Goal: Communication & Community: Answer question/provide support

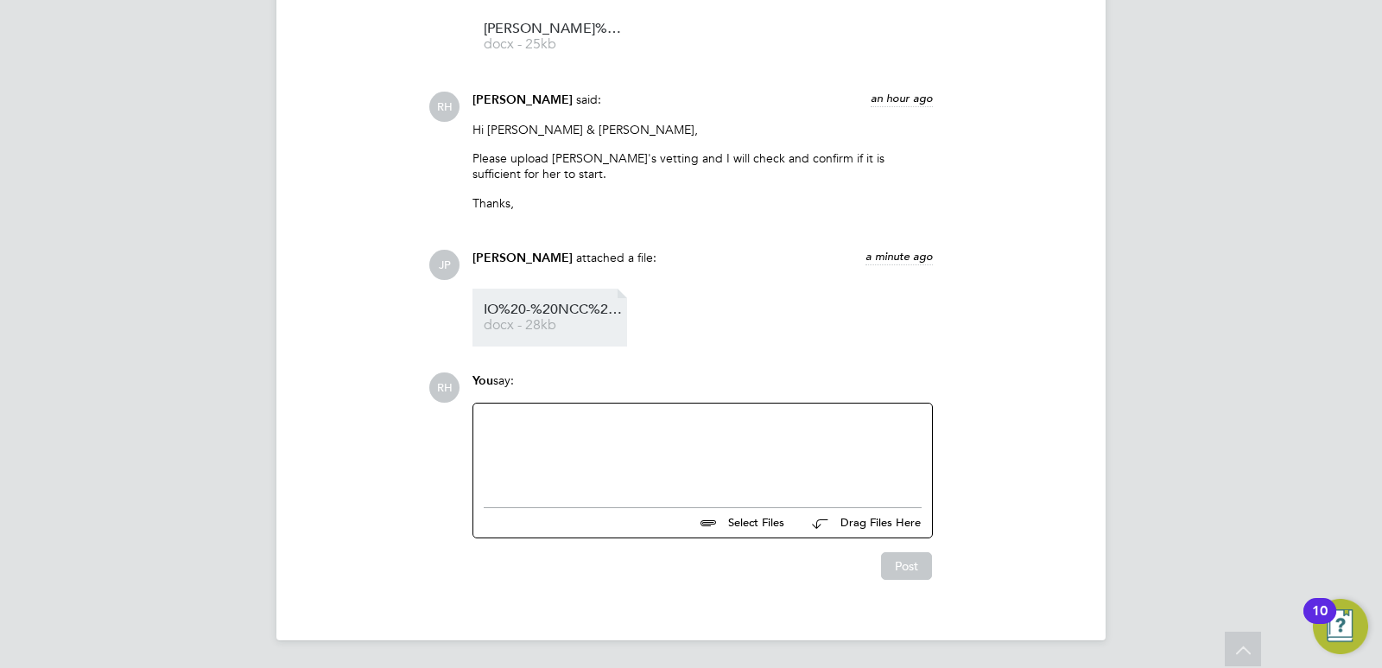
click at [562, 320] on span "docx - 28kb" at bounding box center [553, 325] width 138 height 13
click at [616, 456] on div at bounding box center [703, 451] width 438 height 74
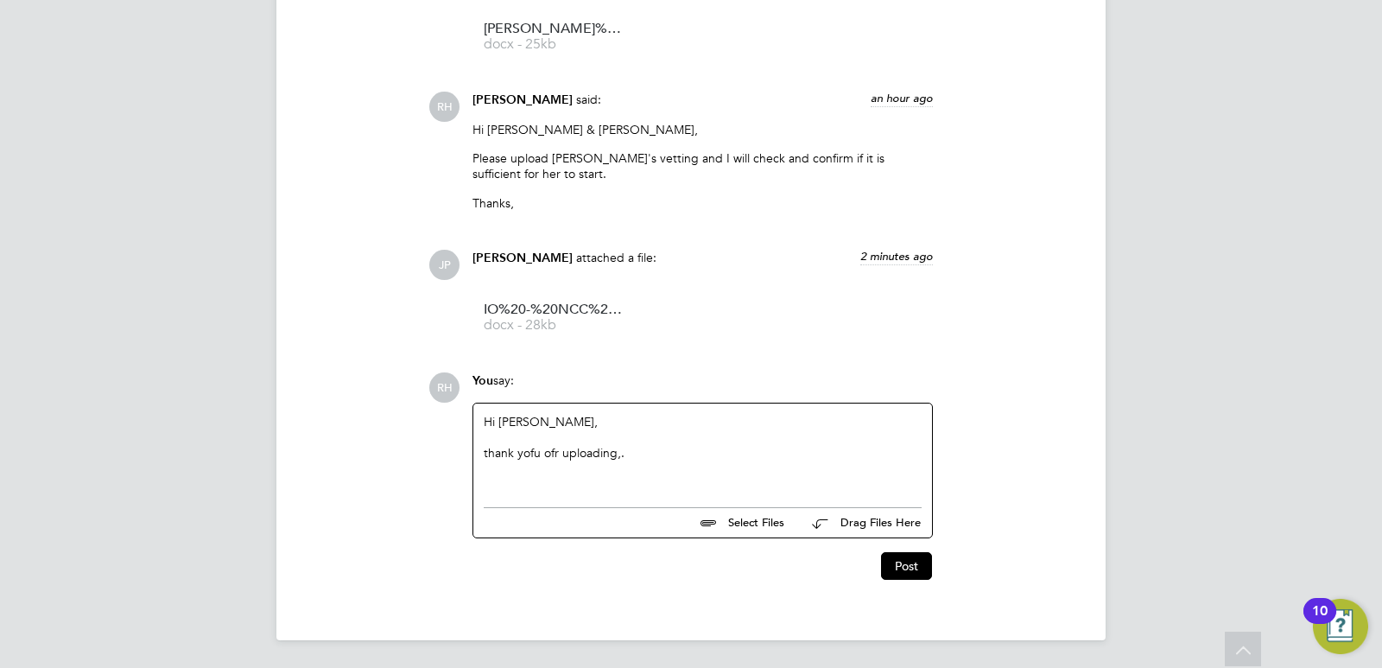
drag, startPoint x: 518, startPoint y: 451, endPoint x: 700, endPoint y: 458, distance: 182.3
click at [700, 458] on div "thank yofu ofr uploading,." at bounding box center [703, 453] width 438 height 16
click at [610, 463] on div "Hi James, thank yofu ofr uploading,." at bounding box center [703, 451] width 438 height 74
drag, startPoint x: 630, startPoint y: 456, endPoint x: 468, endPoint y: 456, distance: 161.5
click at [468, 456] on div "You say: Hi James, thank yofu ofr uploading,. Select Files Drag Files Here Drop…" at bounding box center [703, 455] width 478 height 166
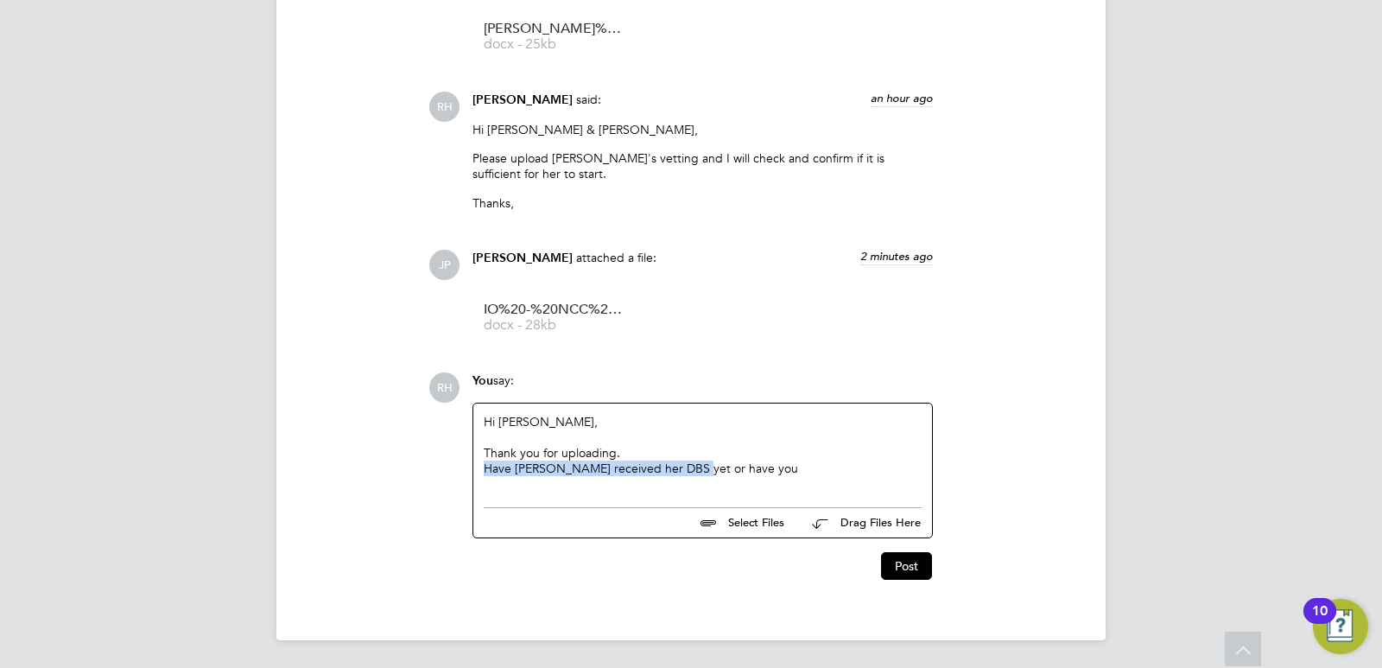
drag, startPoint x: 484, startPoint y: 470, endPoint x: 680, endPoint y: 470, distance: 196.9
click at [680, 470] on div "Have Ivy received her DBS yet or have you" at bounding box center [703, 468] width 438 height 16
click at [750, 482] on div "Hi James, Thank you for uploading. Have Ivy received her DBS yet or have you" at bounding box center [703, 451] width 438 height 74
drag, startPoint x: 720, startPoint y: 467, endPoint x: 446, endPoint y: 472, distance: 273.8
click at [446, 472] on div "RH You say: Hi James, Thank you for uploading. Have Ivy received her DBS yet or…" at bounding box center [749, 475] width 642 height 207
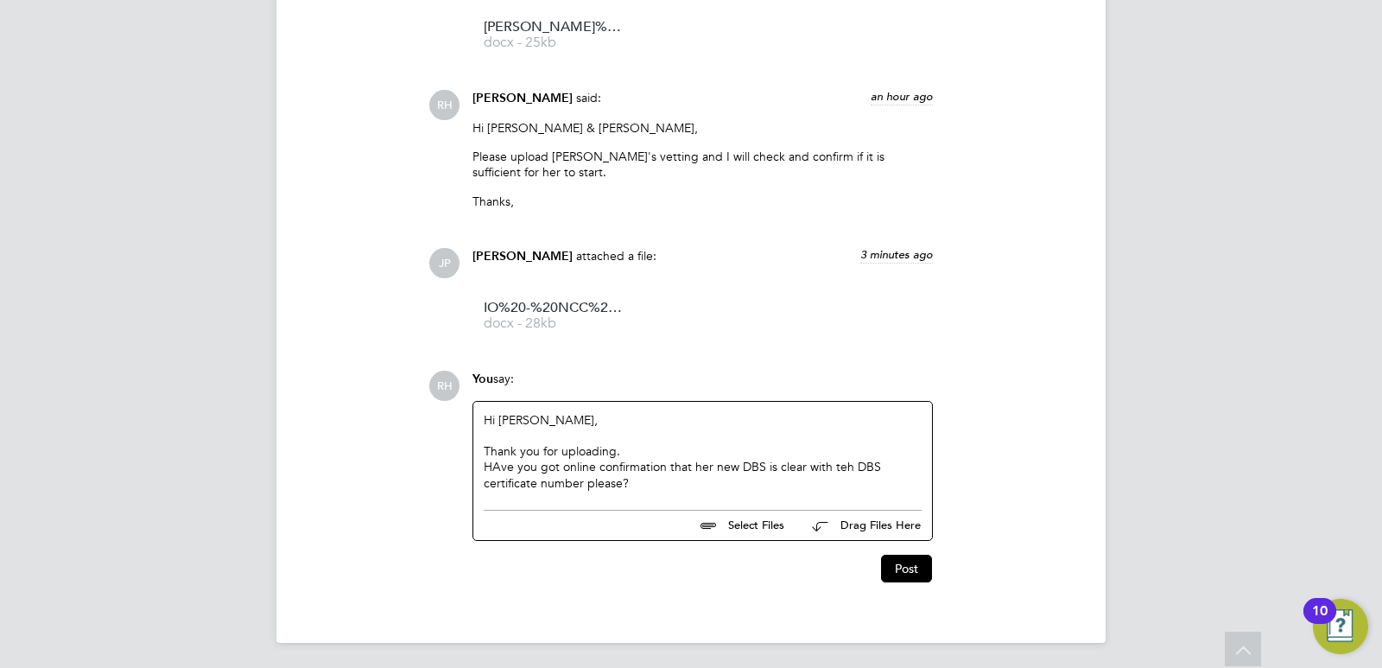
click at [498, 468] on div "HAve you got online confirmation that her new DBS is clear with teh DBS certifi…" at bounding box center [703, 474] width 438 height 31
click at [552, 446] on div "Thank you for uploading." at bounding box center [703, 451] width 438 height 16
click at [911, 567] on button "Post" at bounding box center [906, 568] width 51 height 28
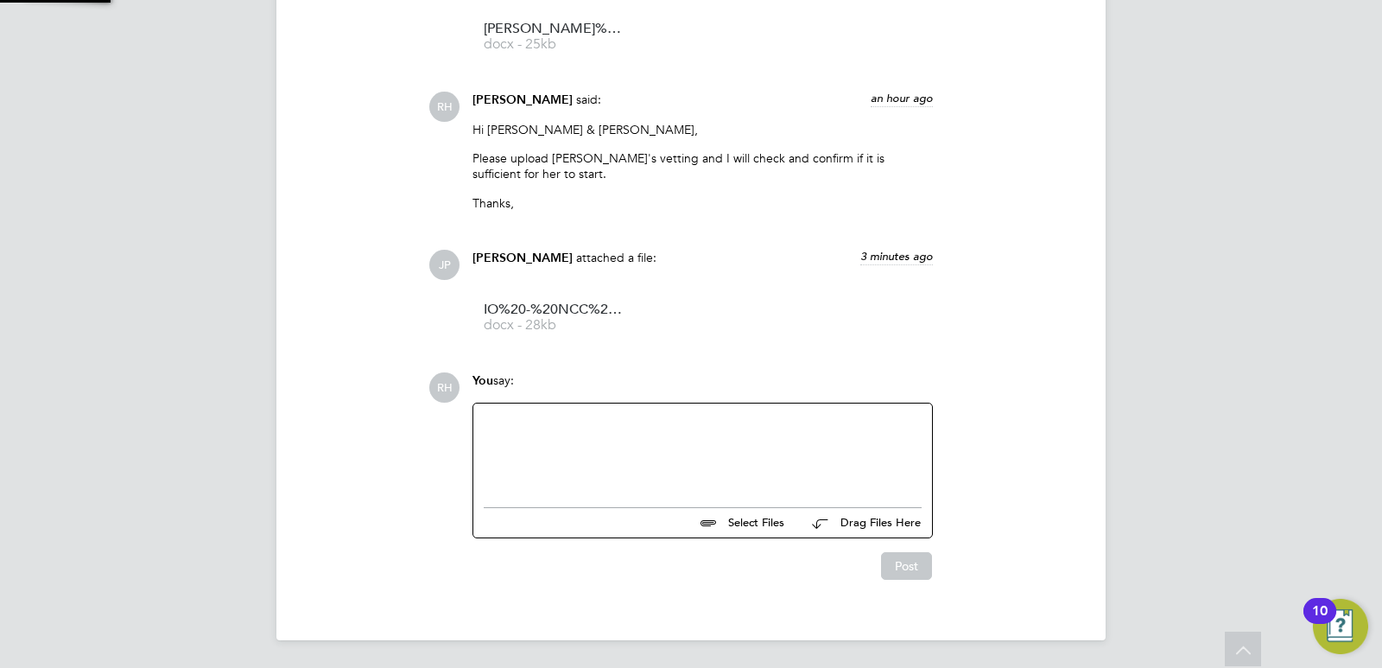
scroll to position [1860, 0]
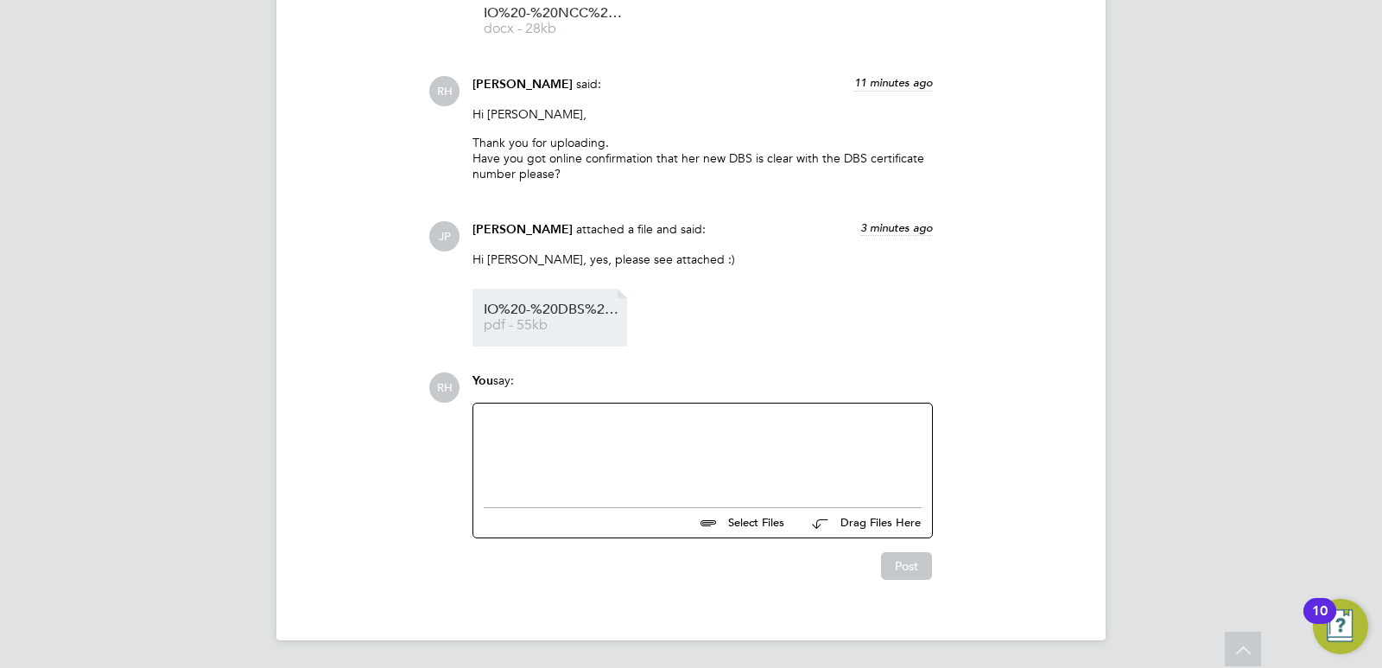
click at [500, 299] on li "IO%20-%20DBS%20Check%20Report pdf - 55kb" at bounding box center [549, 317] width 155 height 58
click at [517, 307] on span "IO%20-%20DBS%20Check%20Report" at bounding box center [553, 309] width 138 height 13
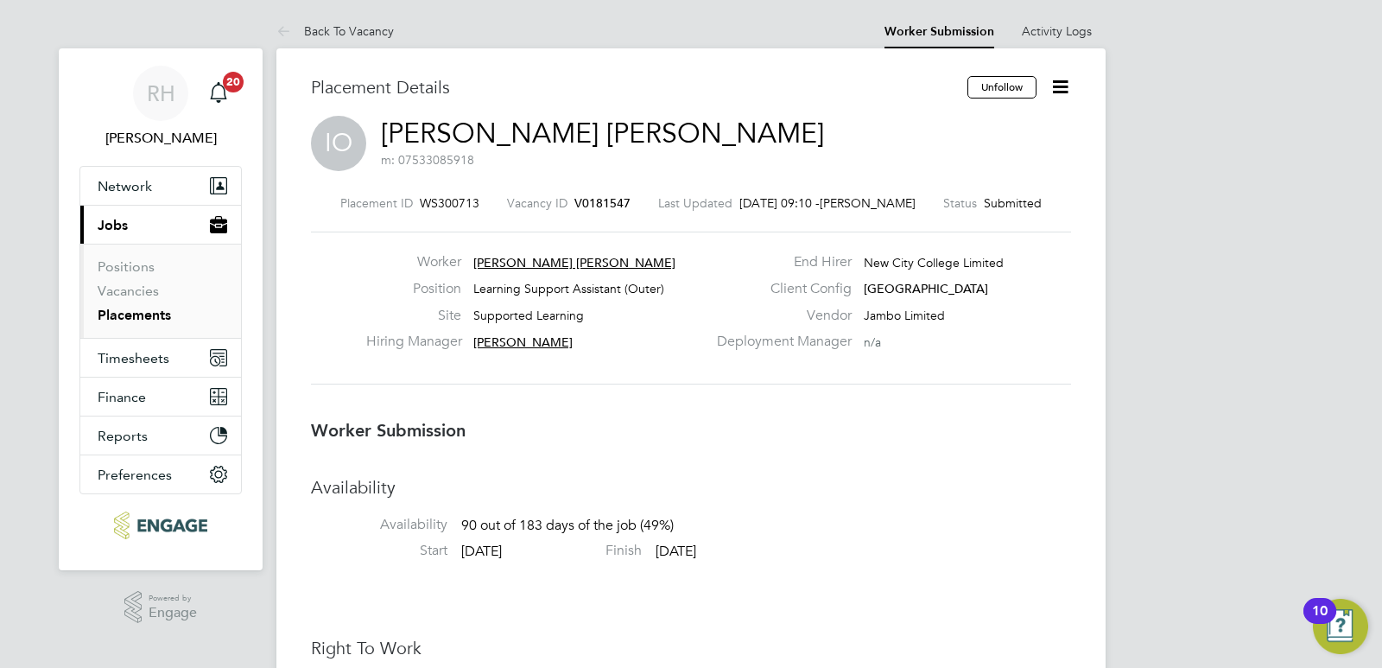
click at [595, 205] on span "V0181547" at bounding box center [602, 203] width 56 height 16
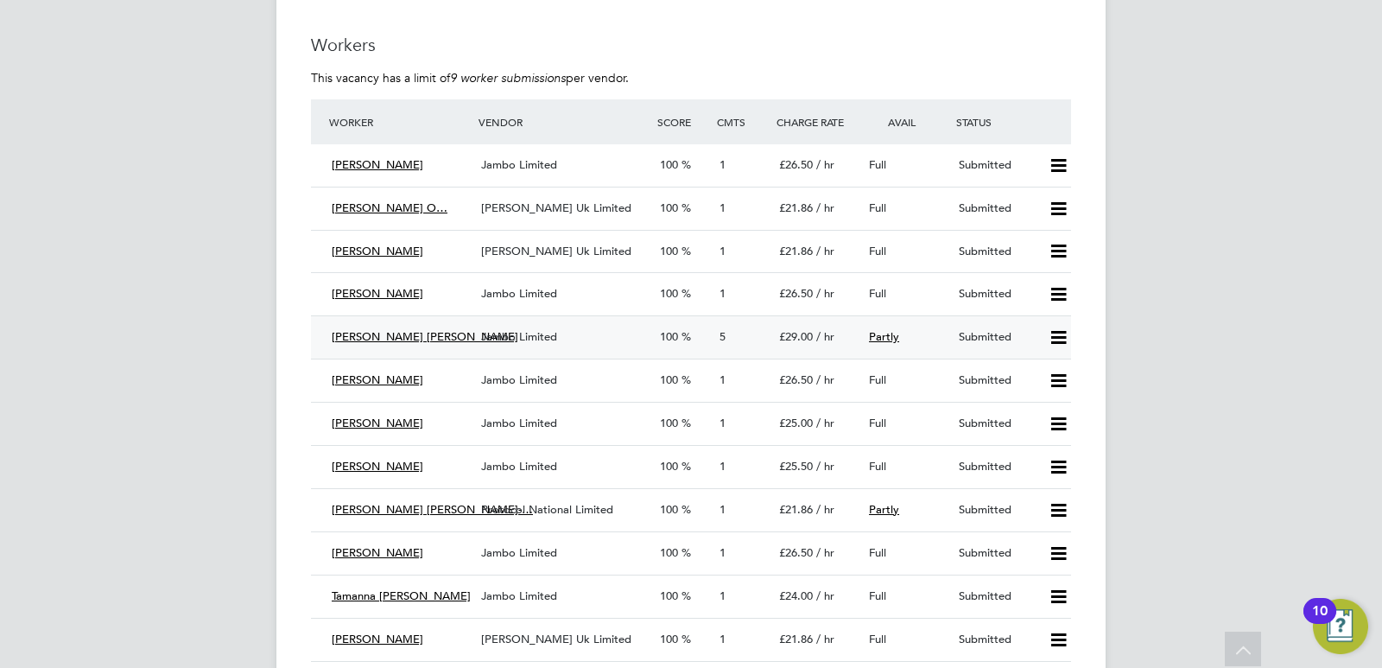
click at [601, 338] on div "Jambo Limited" at bounding box center [563, 337] width 179 height 28
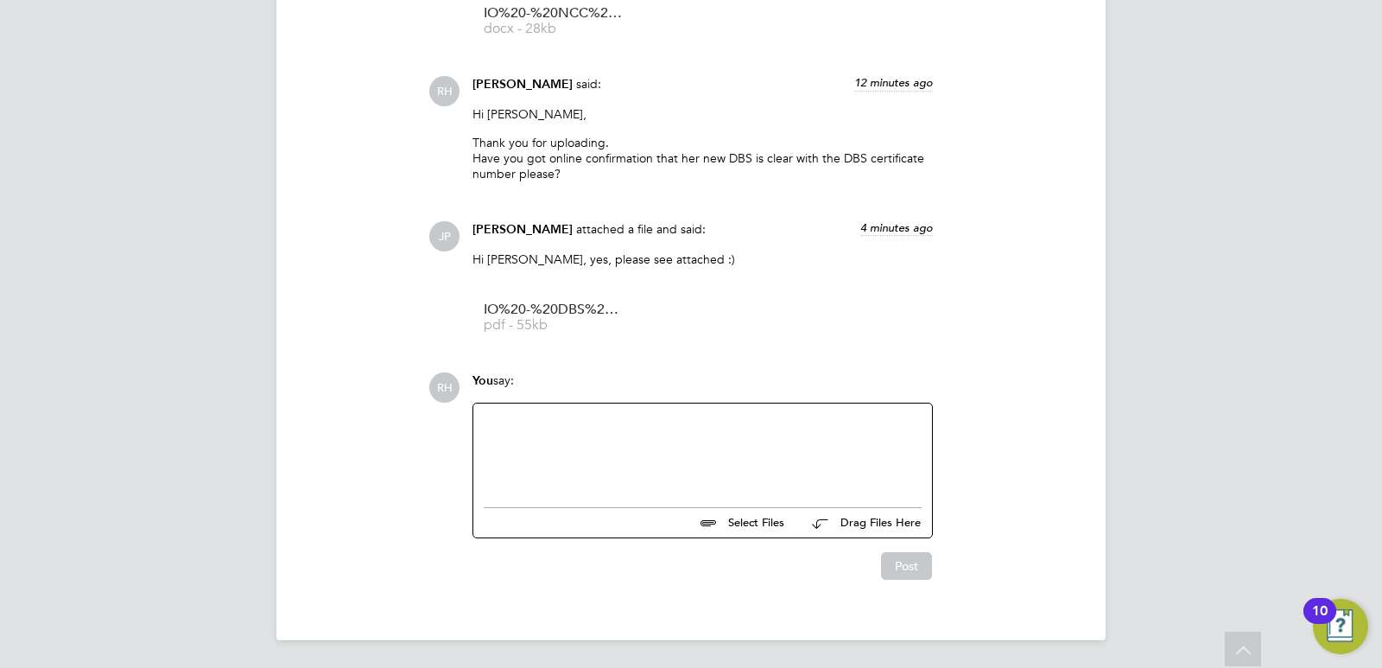
click at [608, 479] on div at bounding box center [703, 451] width 438 height 74
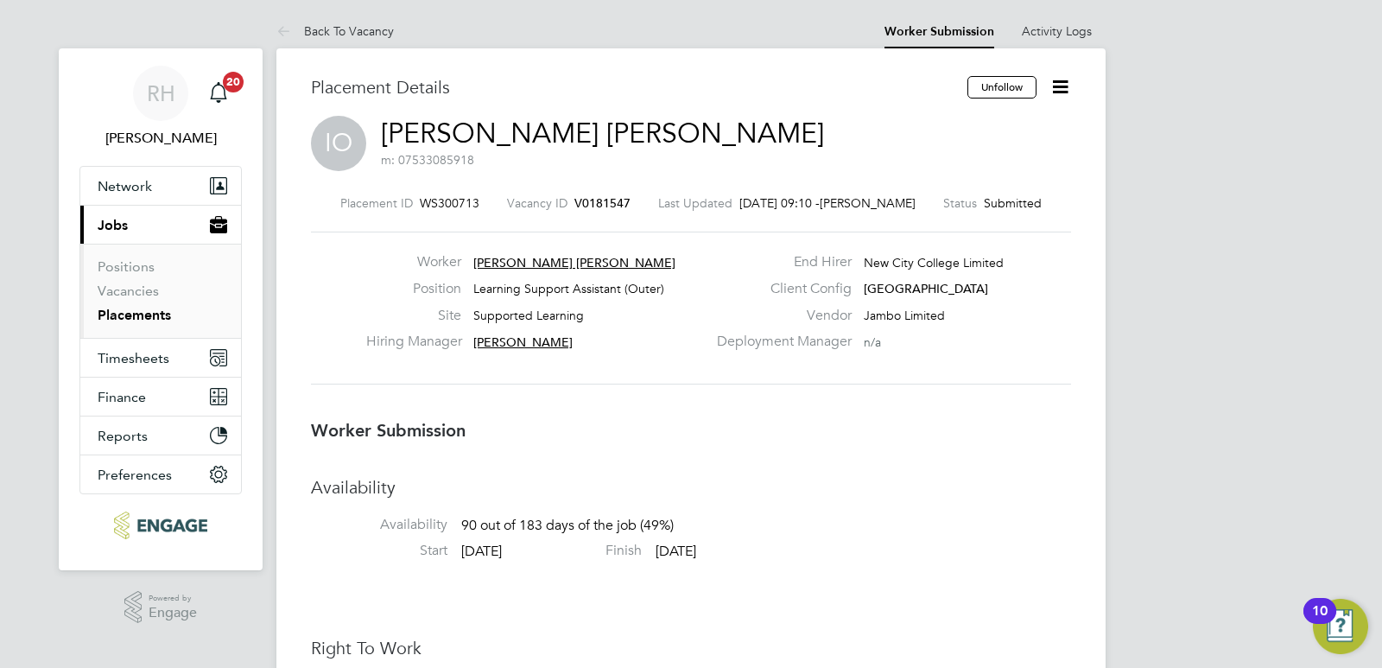
click at [592, 204] on span "V0181547" at bounding box center [602, 203] width 56 height 16
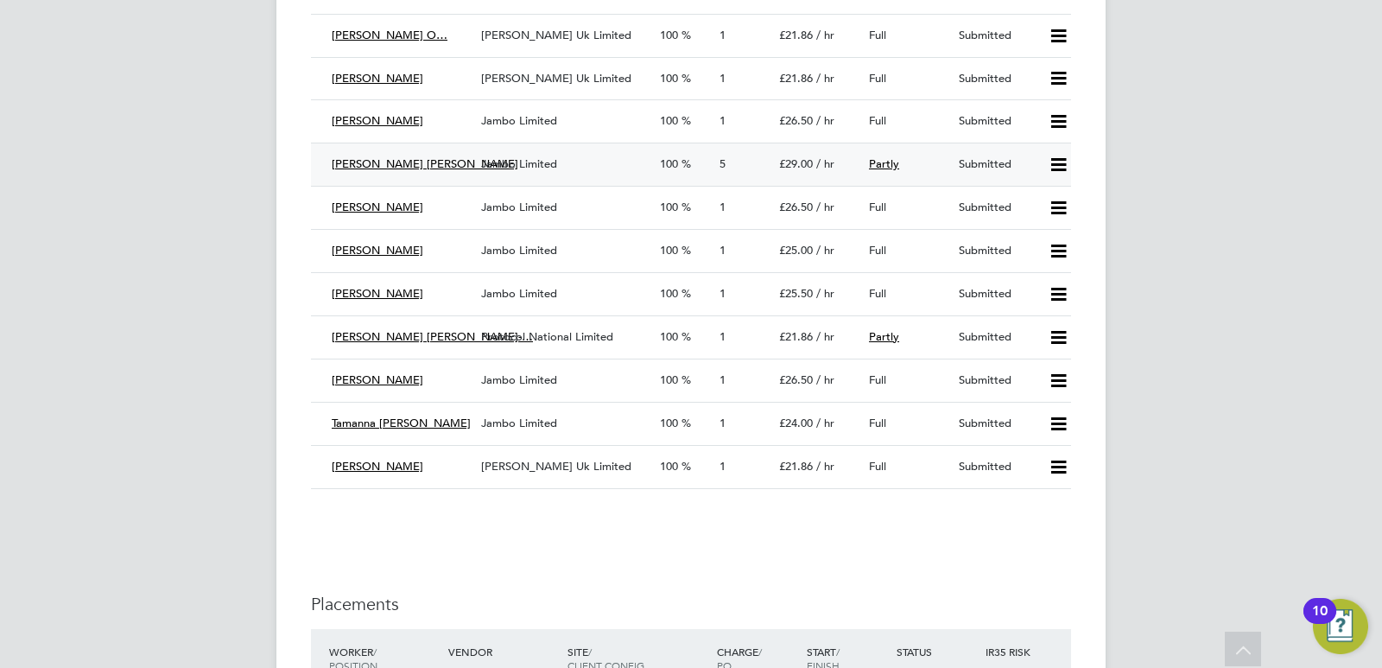
click at [488, 168] on span "Jambo Limited" at bounding box center [519, 163] width 76 height 15
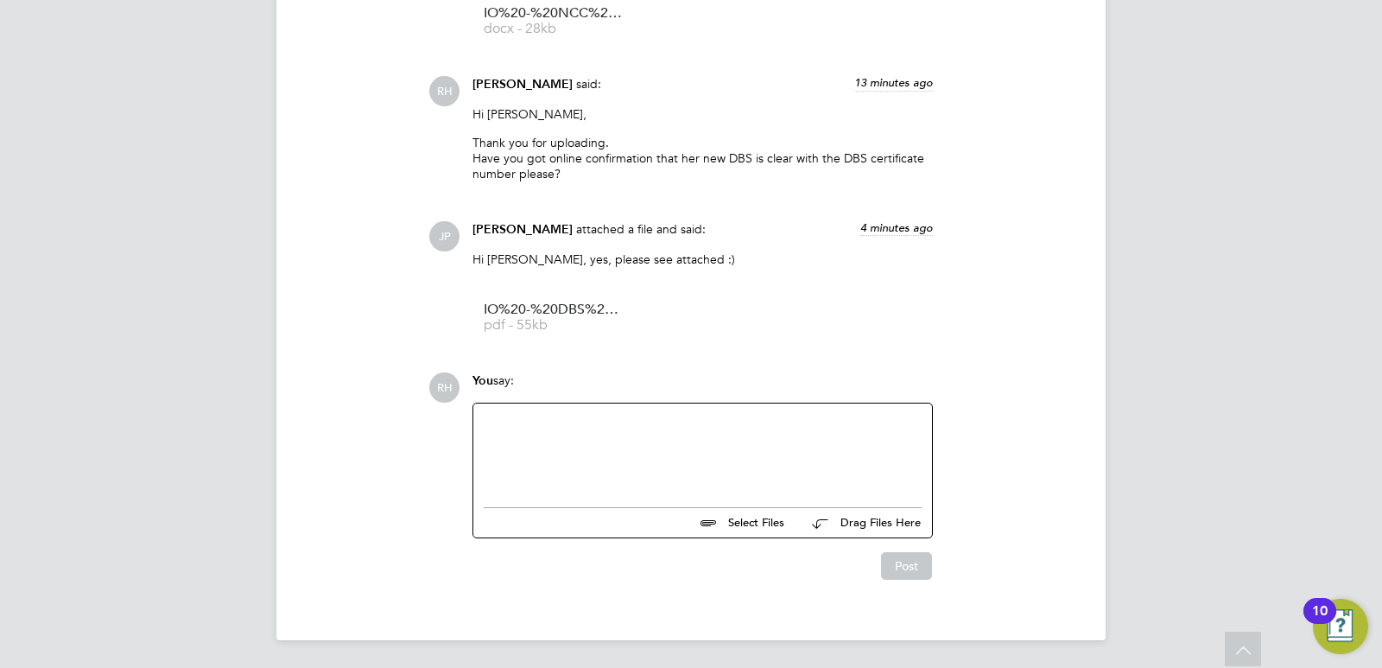
click at [621, 435] on div at bounding box center [703, 451] width 438 height 74
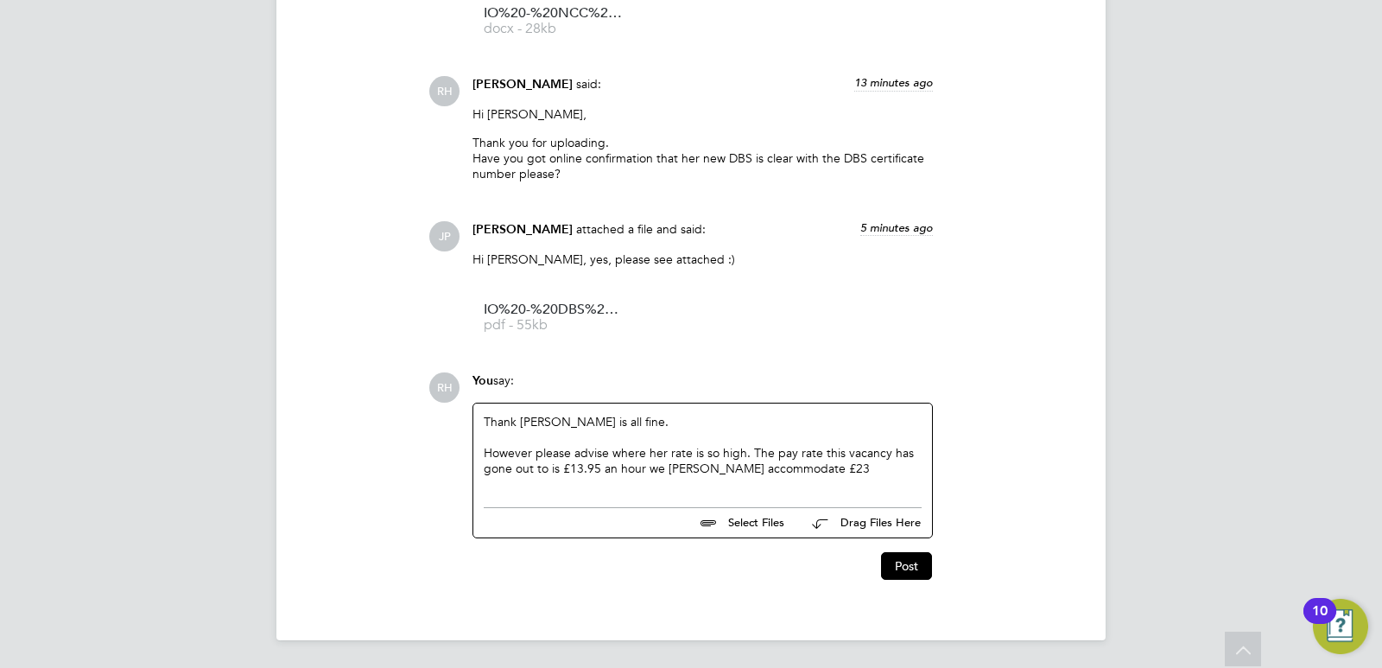
click at [826, 465] on div "However please advise where her rate is so high. The pay rate this vacancy has …" at bounding box center [703, 460] width 438 height 31
click at [901, 572] on button "Post" at bounding box center [906, 568] width 51 height 28
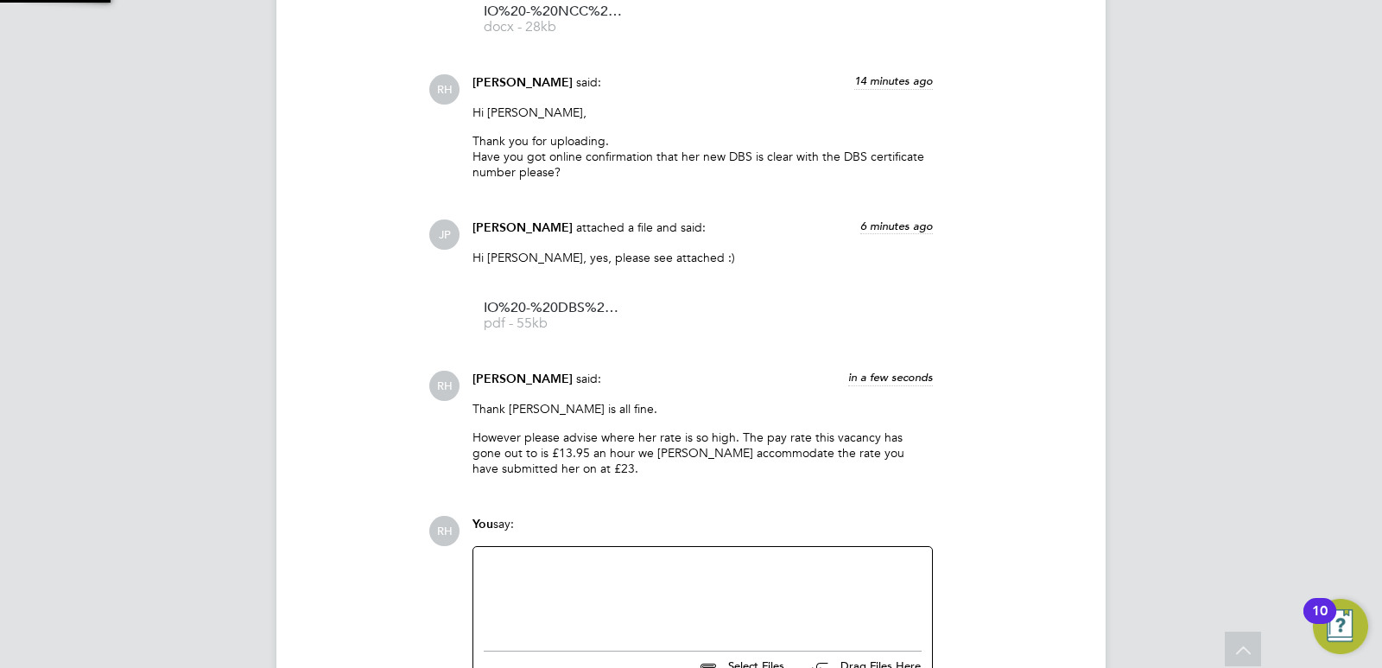
scroll to position [2156, 0]
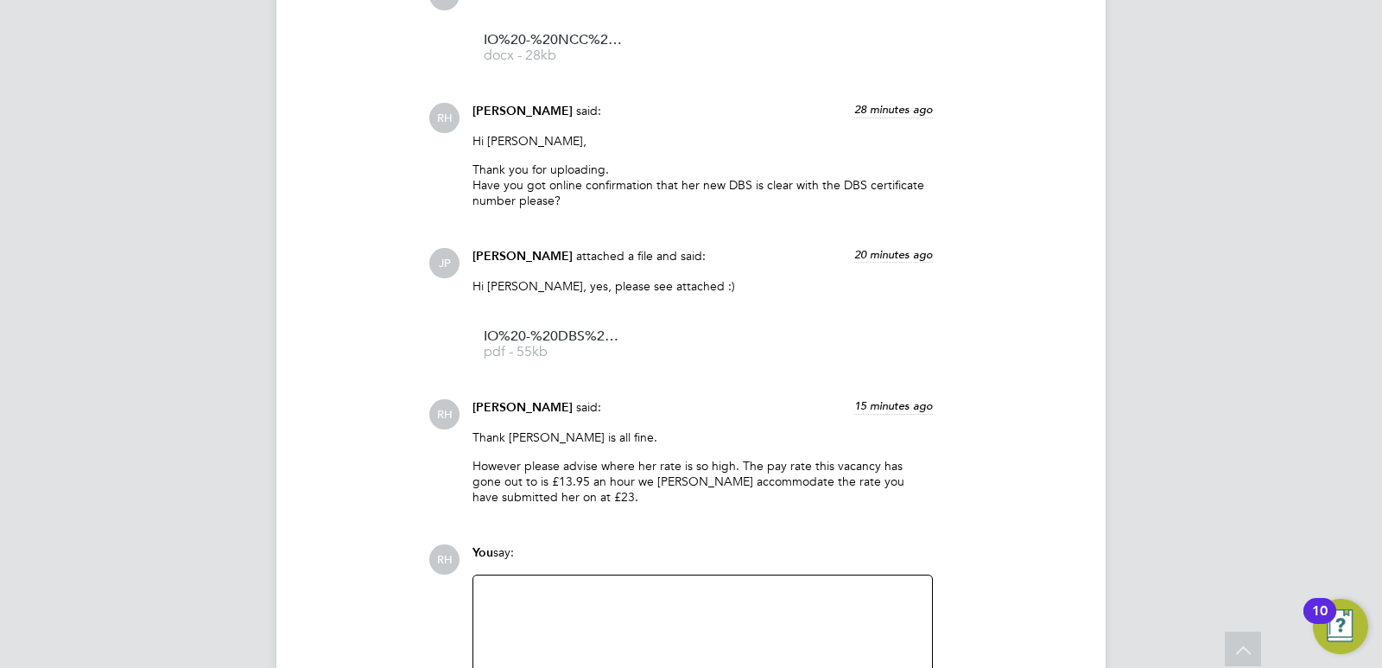
scroll to position [2156, 0]
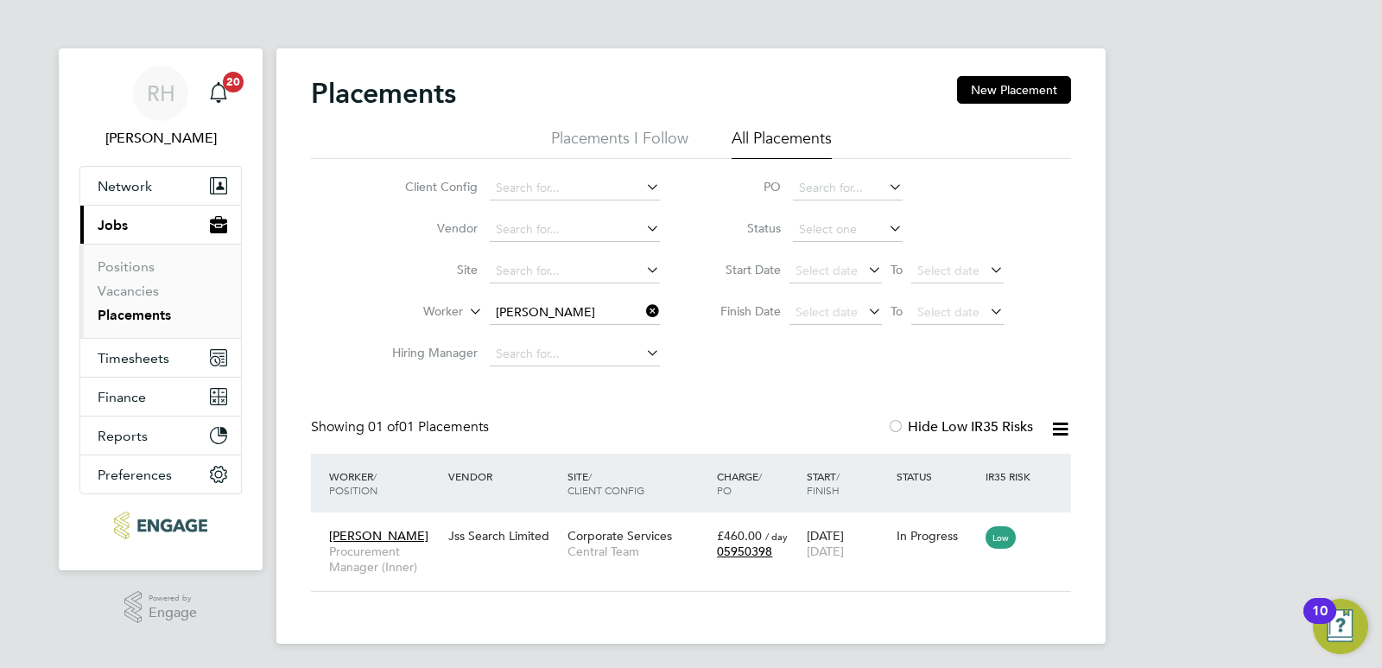
scroll to position [16, 81]
click at [148, 294] on link "Vacancies" at bounding box center [128, 290] width 61 height 16
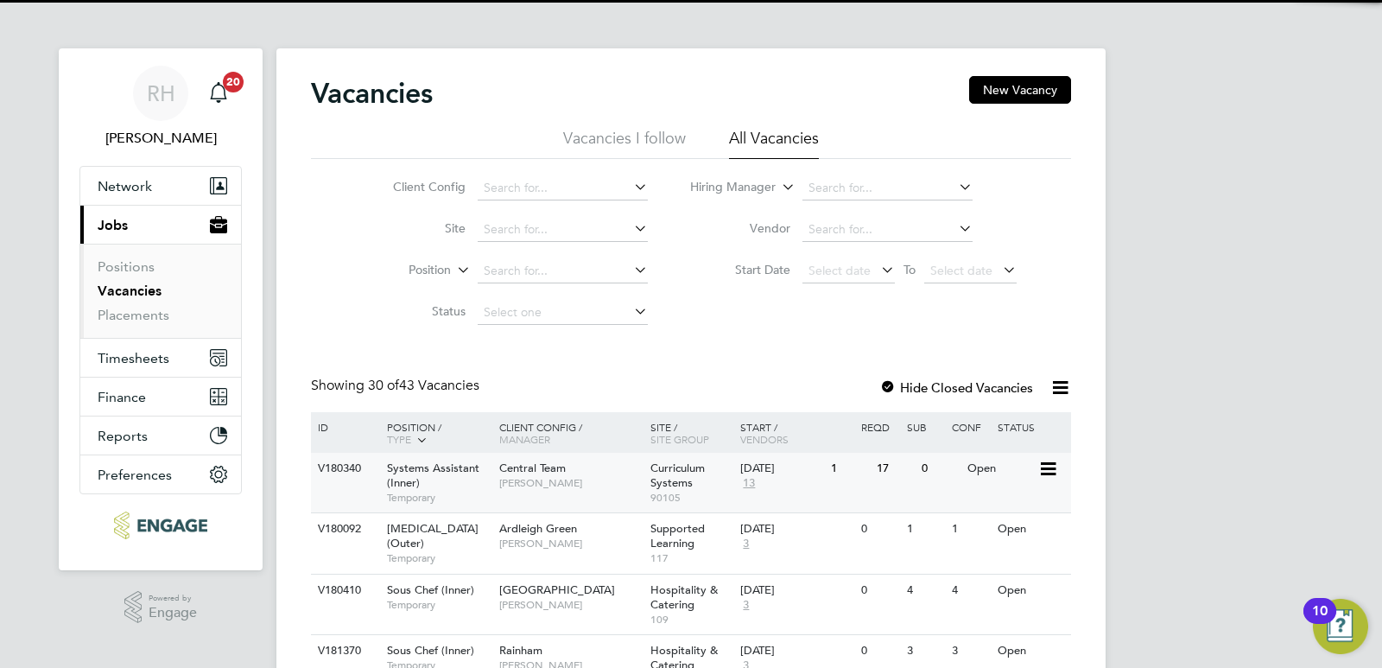
click at [436, 484] on div "Systems Assistant (Inner) Temporary" at bounding box center [434, 482] width 121 height 60
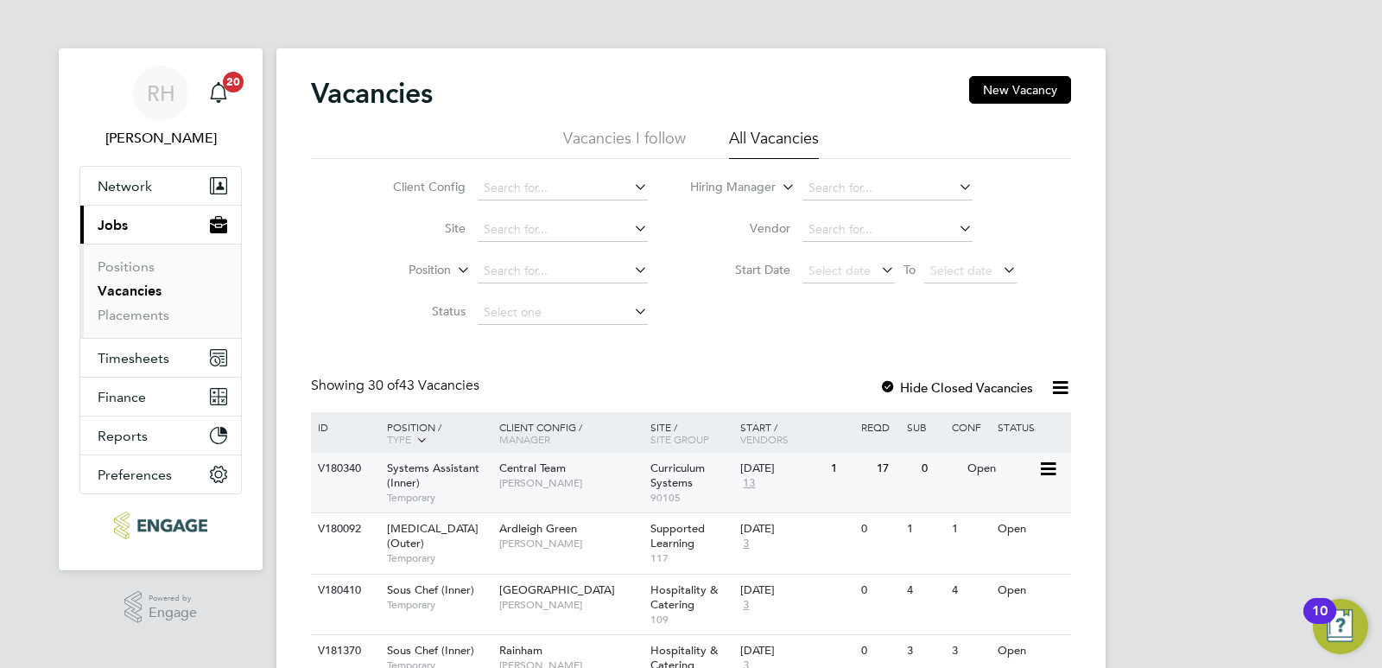
click at [408, 478] on span "Systems Assistant (Inner)" at bounding box center [433, 474] width 92 height 29
click at [392, 472] on span "Systems Assistant (Inner)" at bounding box center [433, 474] width 92 height 29
click at [421, 476] on div "Systems Assistant (Inner) Temporary" at bounding box center [434, 482] width 121 height 60
click at [134, 317] on link "Placements" at bounding box center [134, 315] width 72 height 16
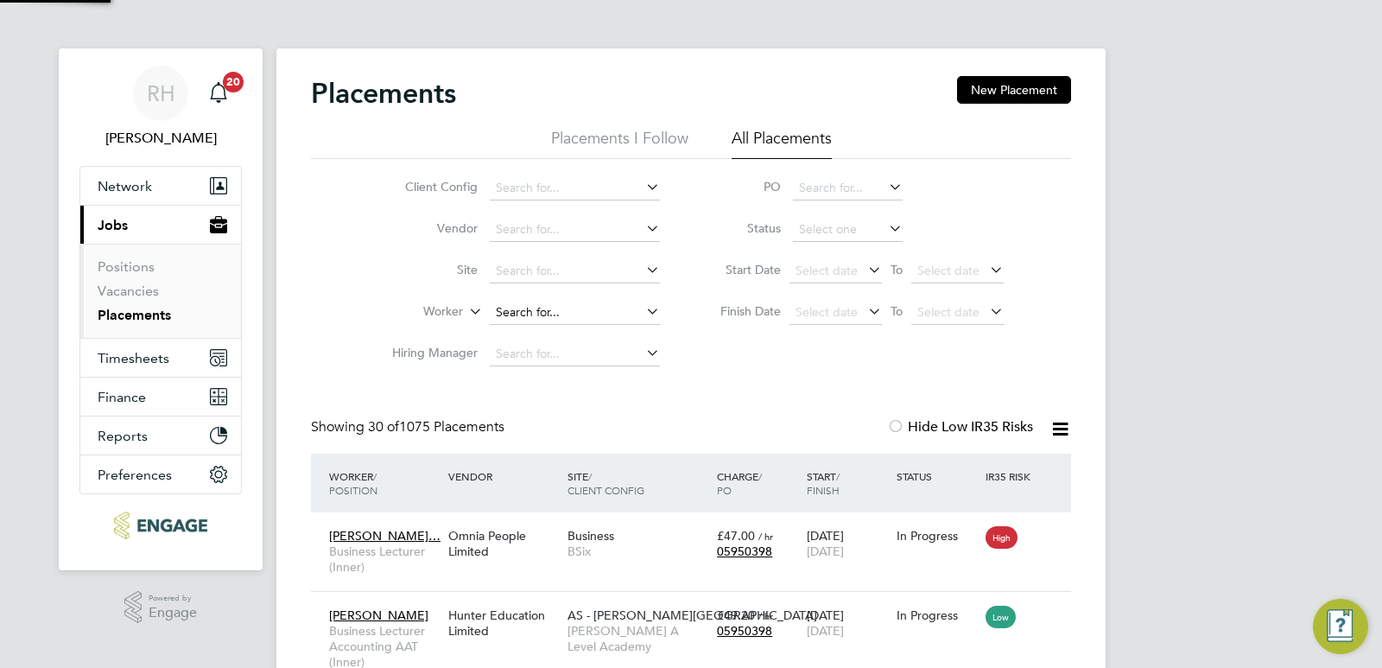
click at [555, 309] on input at bounding box center [575, 313] width 170 height 24
click at [556, 356] on li "Gordon Stream" at bounding box center [575, 359] width 172 height 23
type input "Gordon Stream"
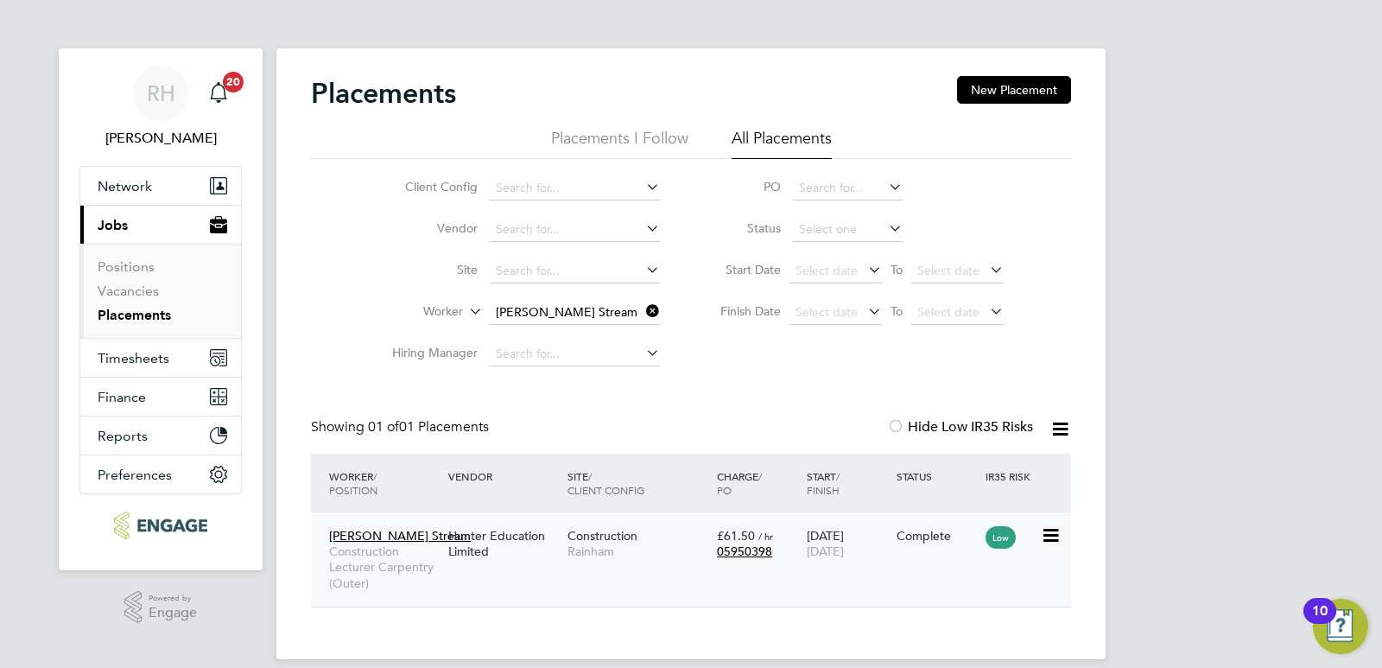
click at [402, 557] on span "Construction Lecturer Carpentry (Outer)" at bounding box center [384, 566] width 111 height 47
drag, startPoint x: 652, startPoint y: 308, endPoint x: 641, endPoint y: 313, distance: 12.4
click at [642, 308] on icon at bounding box center [642, 311] width 0 height 24
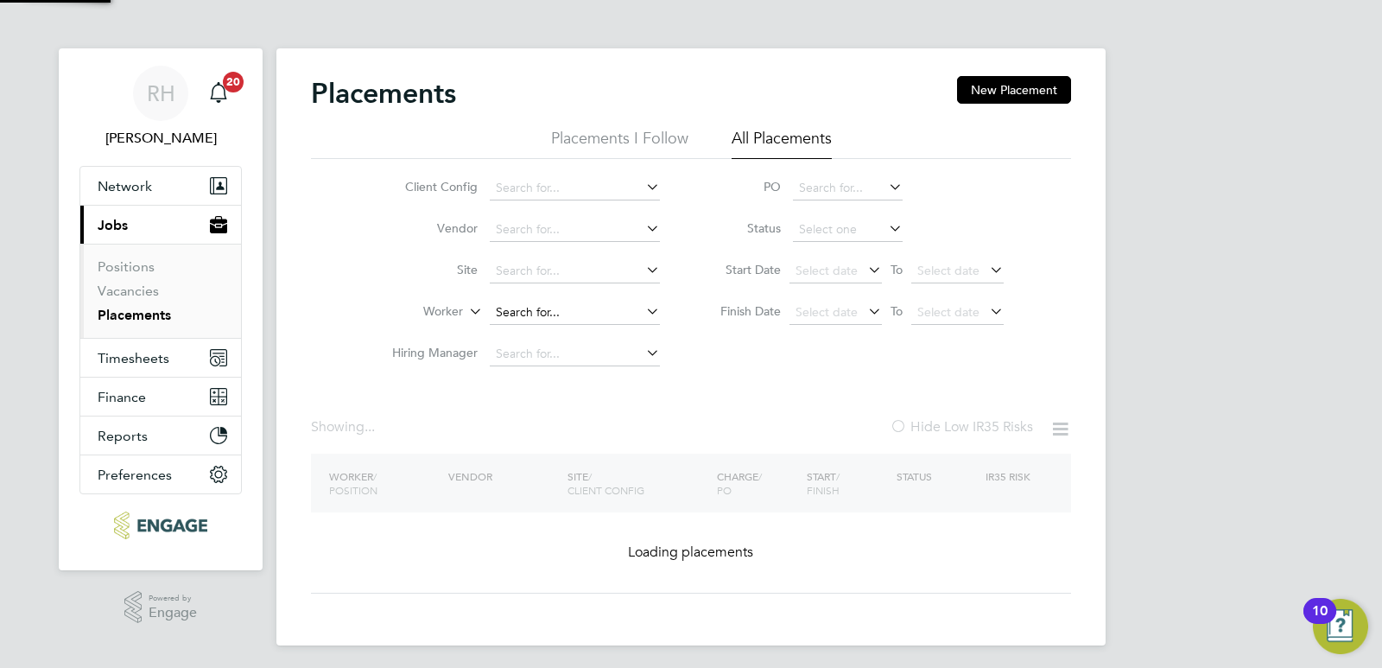
click at [572, 320] on input at bounding box center [575, 313] width 170 height 24
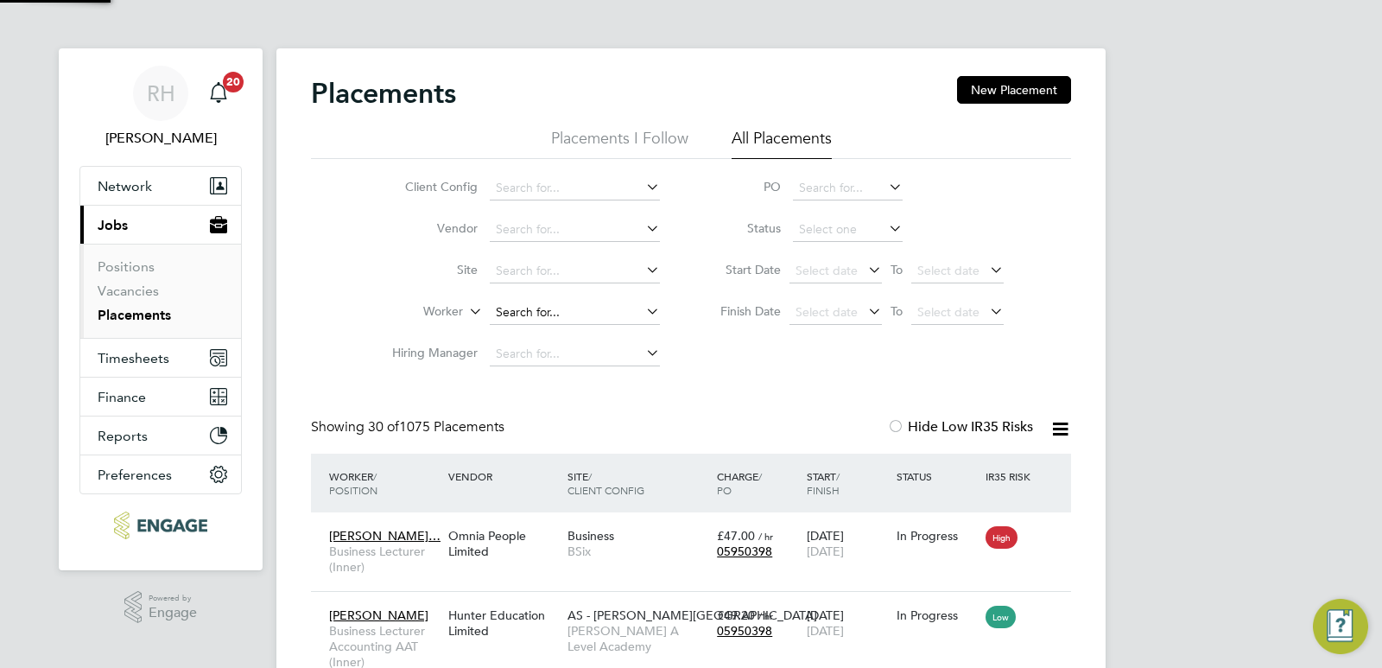
scroll to position [50, 150]
click at [560, 341] on li "Majid Kassim" at bounding box center [575, 336] width 172 height 23
type input "Majid Kassim"
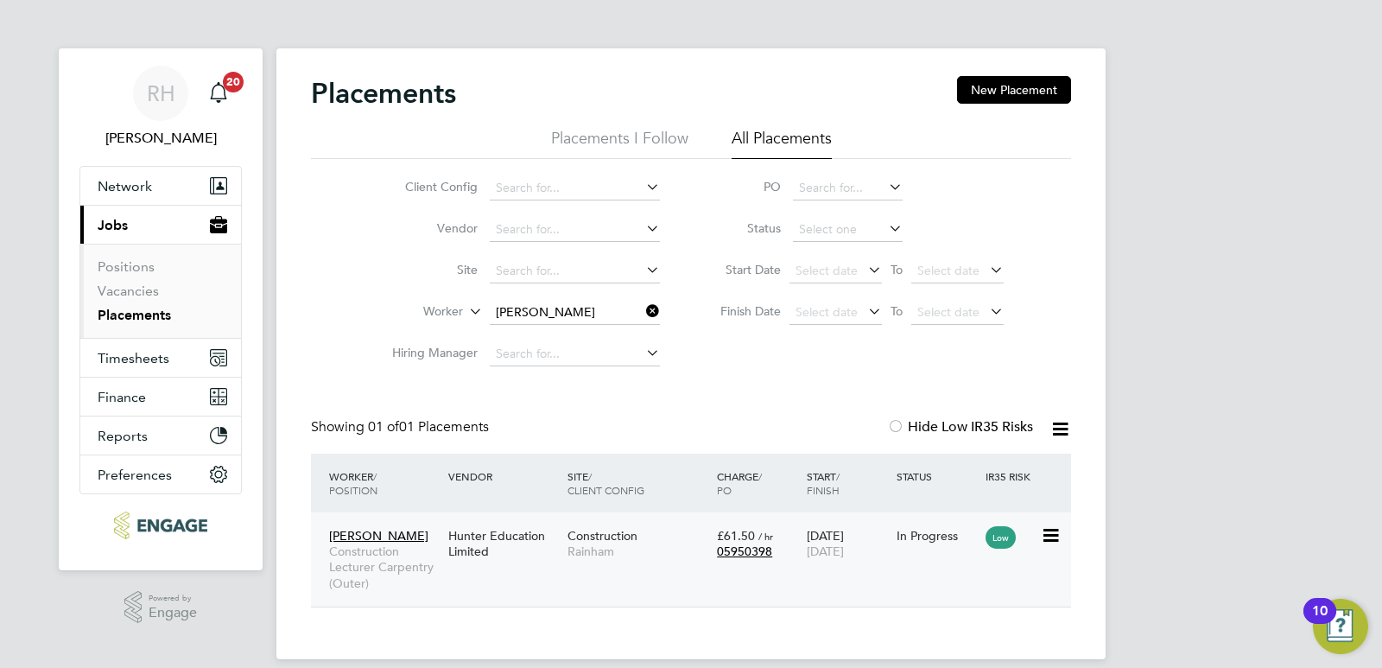
click at [466, 555] on div "Hunter Education Limited" at bounding box center [503, 543] width 119 height 48
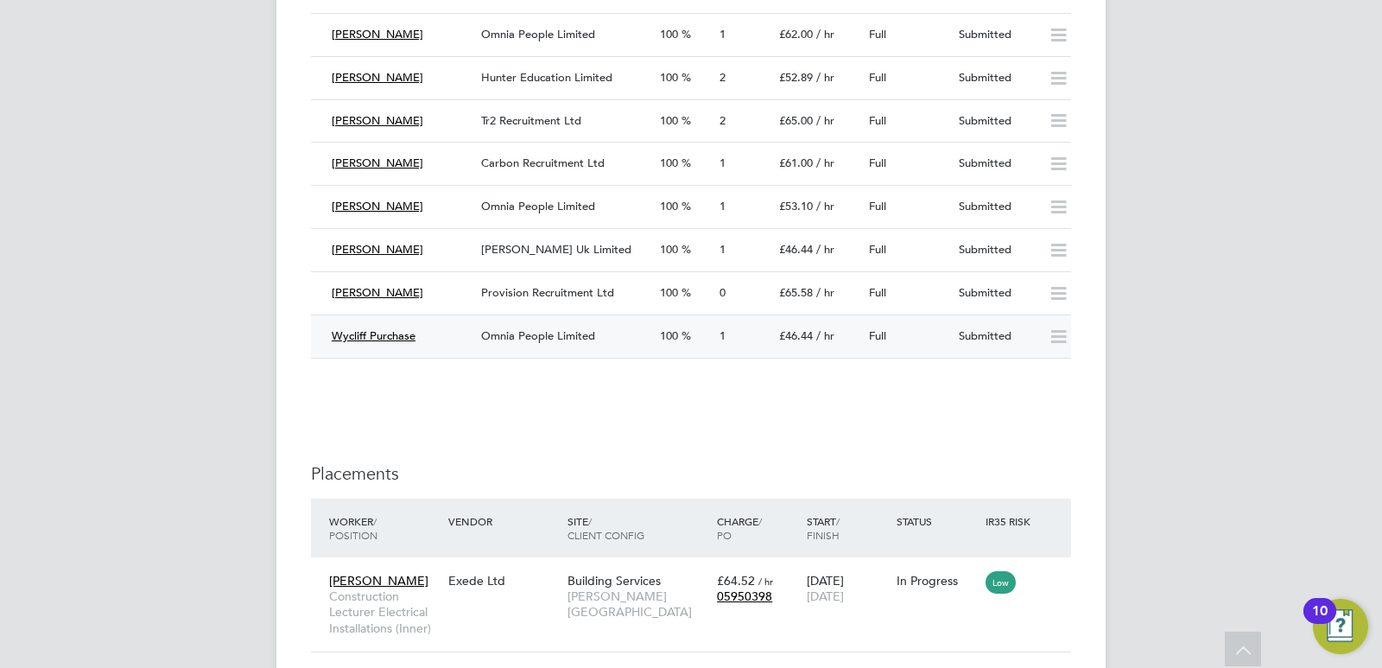
click at [510, 332] on span "Omnia People Limited" at bounding box center [538, 335] width 114 height 15
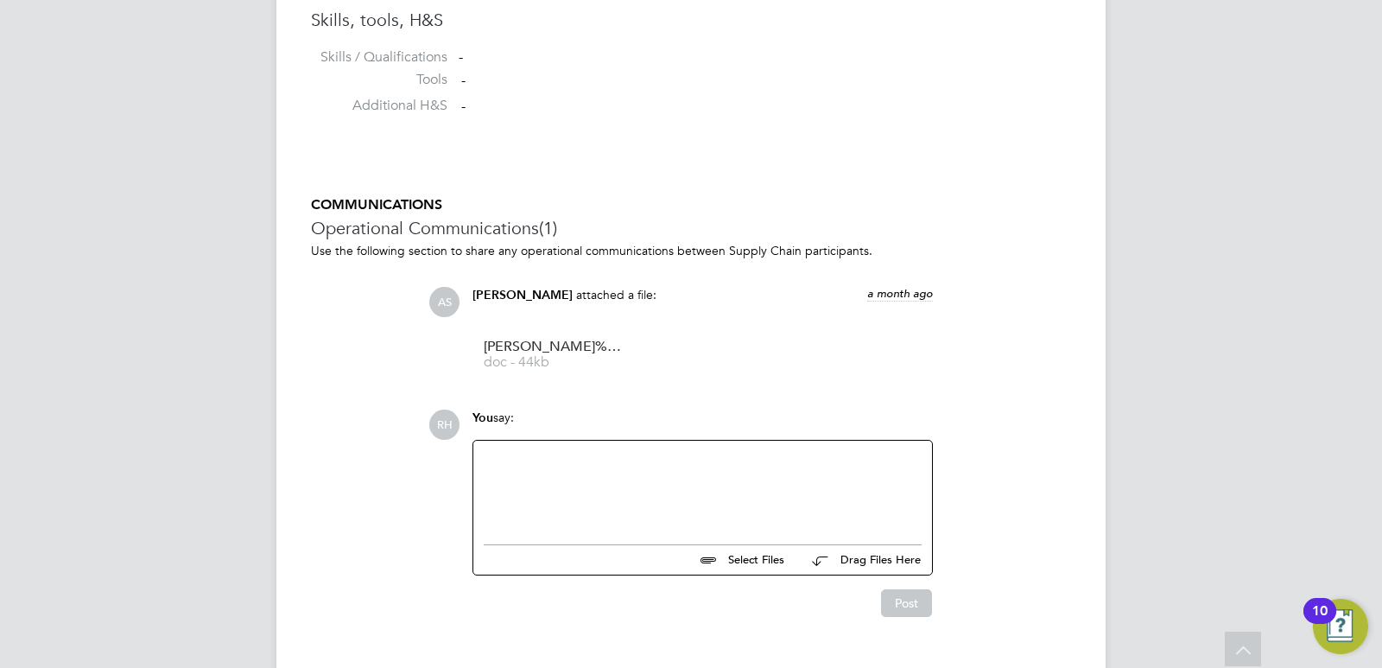
click at [580, 479] on div at bounding box center [703, 488] width 438 height 74
click at [527, 457] on div "Hi @A" at bounding box center [703, 488] width 438 height 74
drag, startPoint x: 524, startPoint y: 458, endPoint x: 515, endPoint y: 456, distance: 9.7
click at [515, 457] on div "Hi @A" at bounding box center [703, 488] width 438 height 74
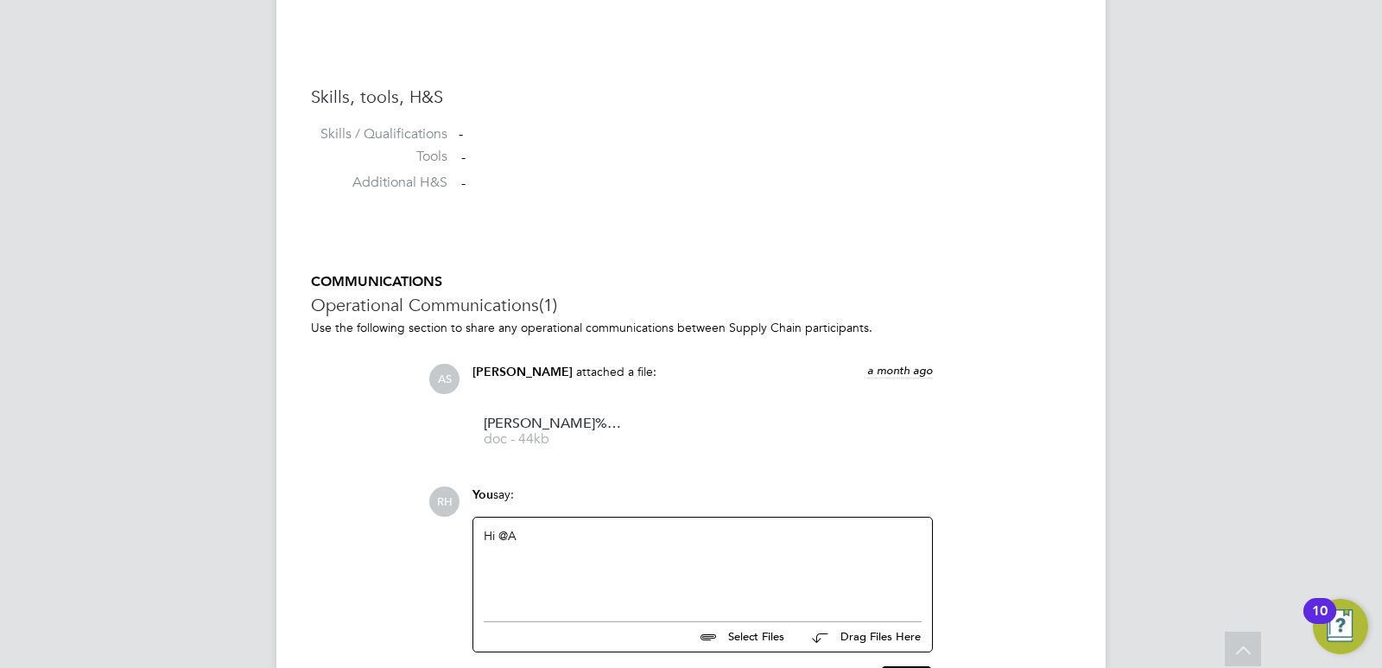
scroll to position [1507, 0]
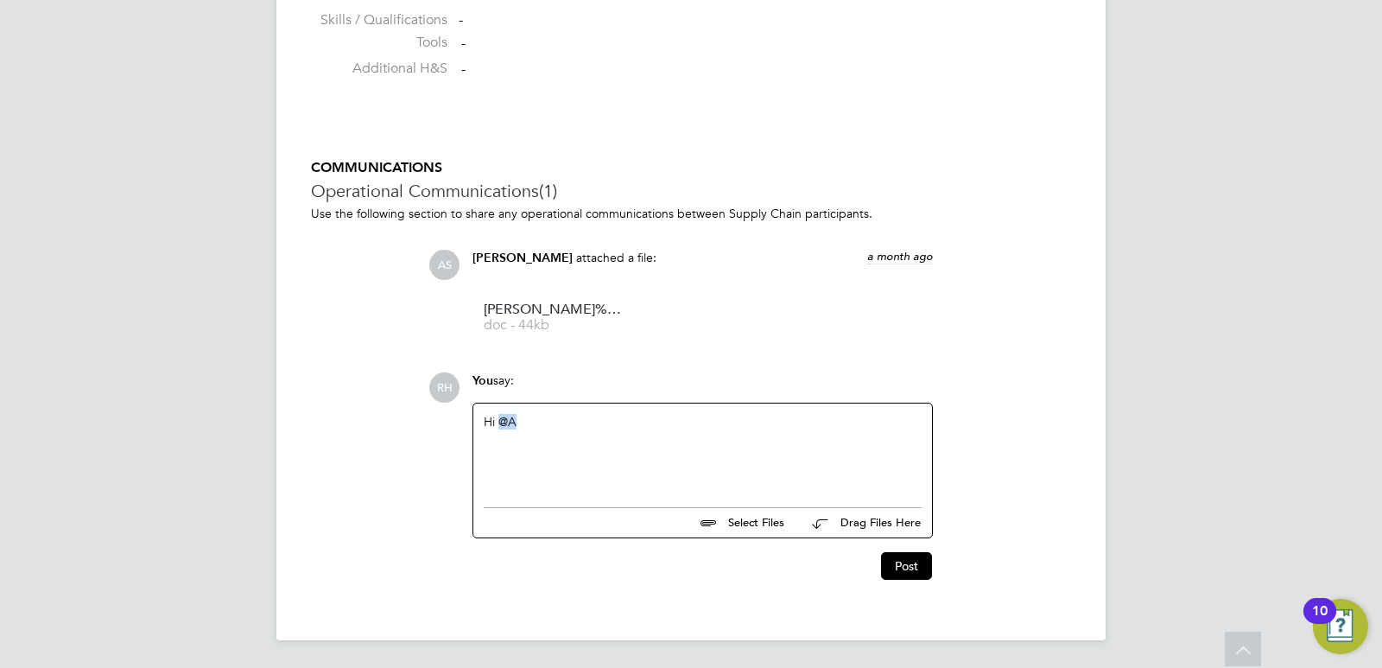
drag, startPoint x: 522, startPoint y: 423, endPoint x: 502, endPoint y: 418, distance: 21.4
click at [502, 418] on div "Hi @A" at bounding box center [703, 451] width 438 height 74
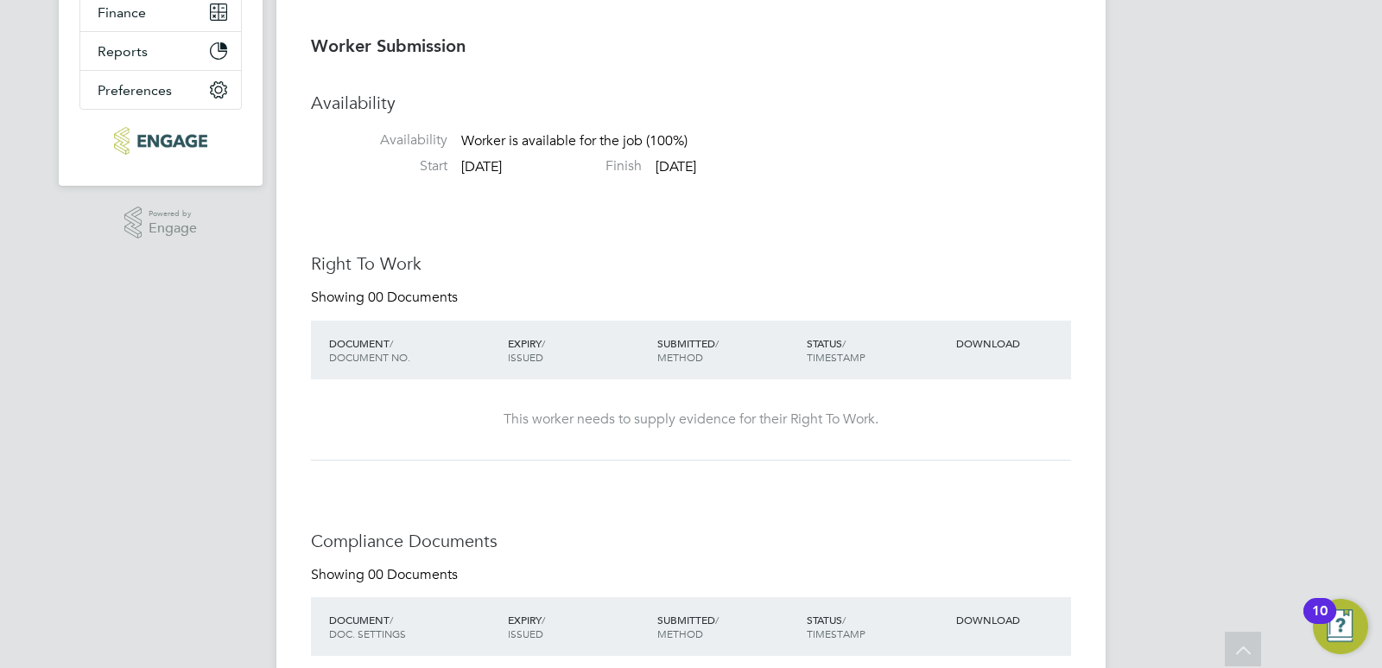
scroll to position [0, 0]
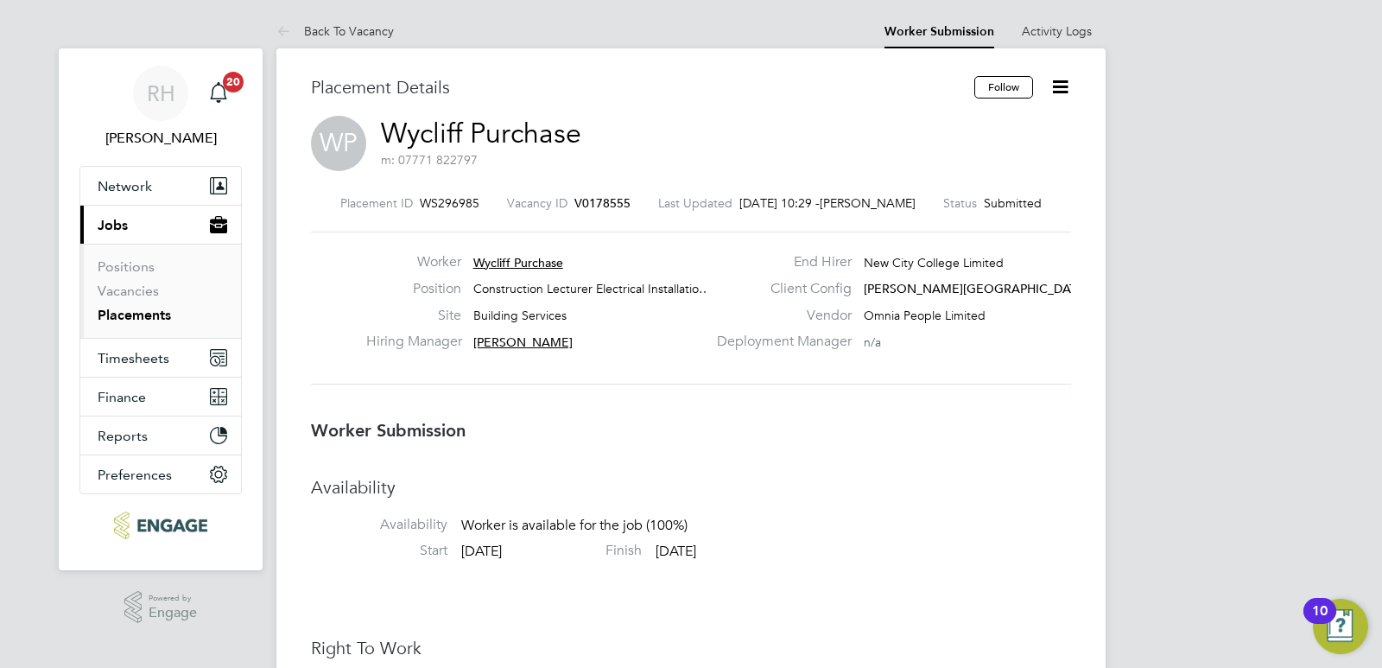
click at [1064, 85] on icon at bounding box center [1060, 87] width 22 height 22
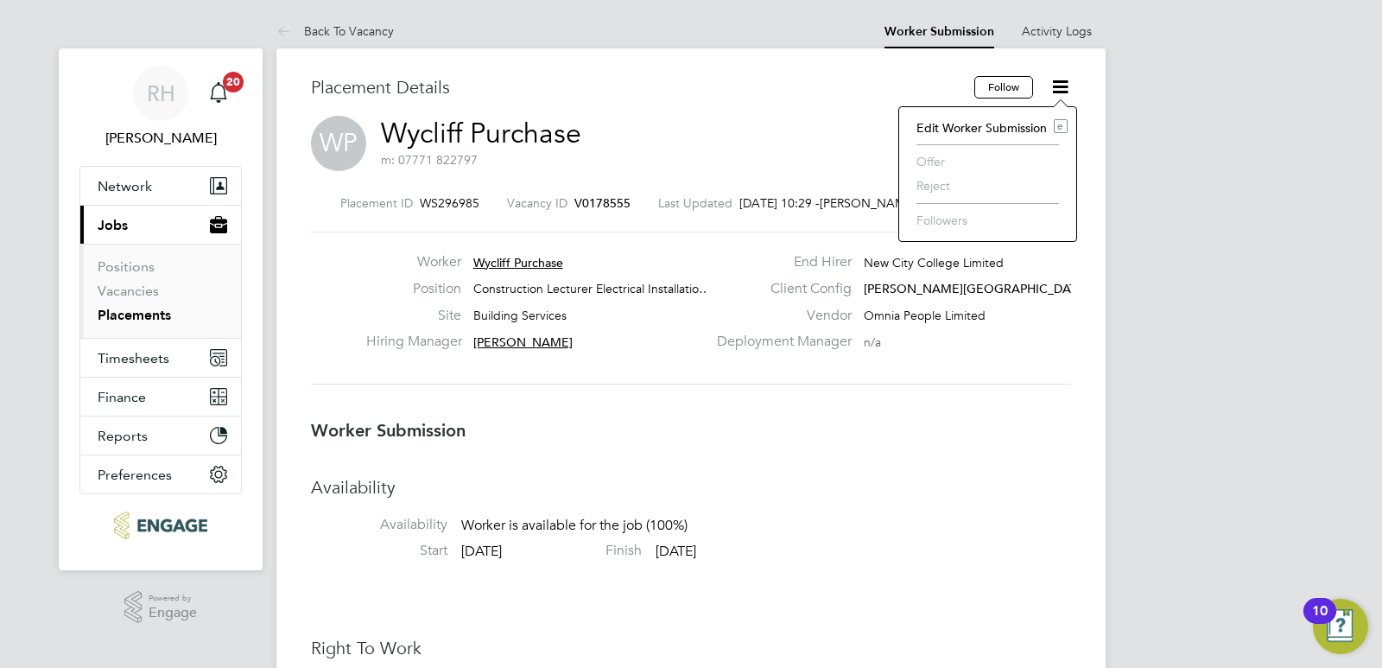
click at [819, 121] on div "WP Wycliff Purchase m: 07771 822797" at bounding box center [691, 145] width 760 height 59
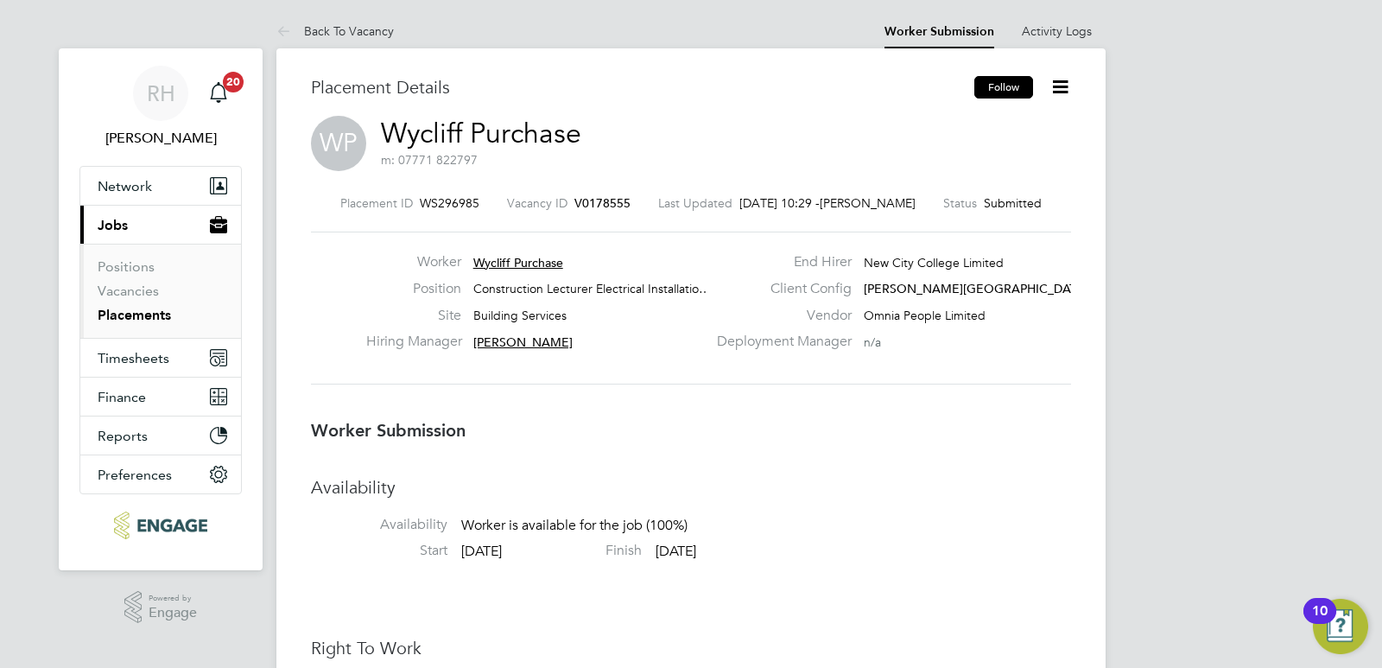
click at [1004, 94] on button "Follow" at bounding box center [1003, 87] width 59 height 22
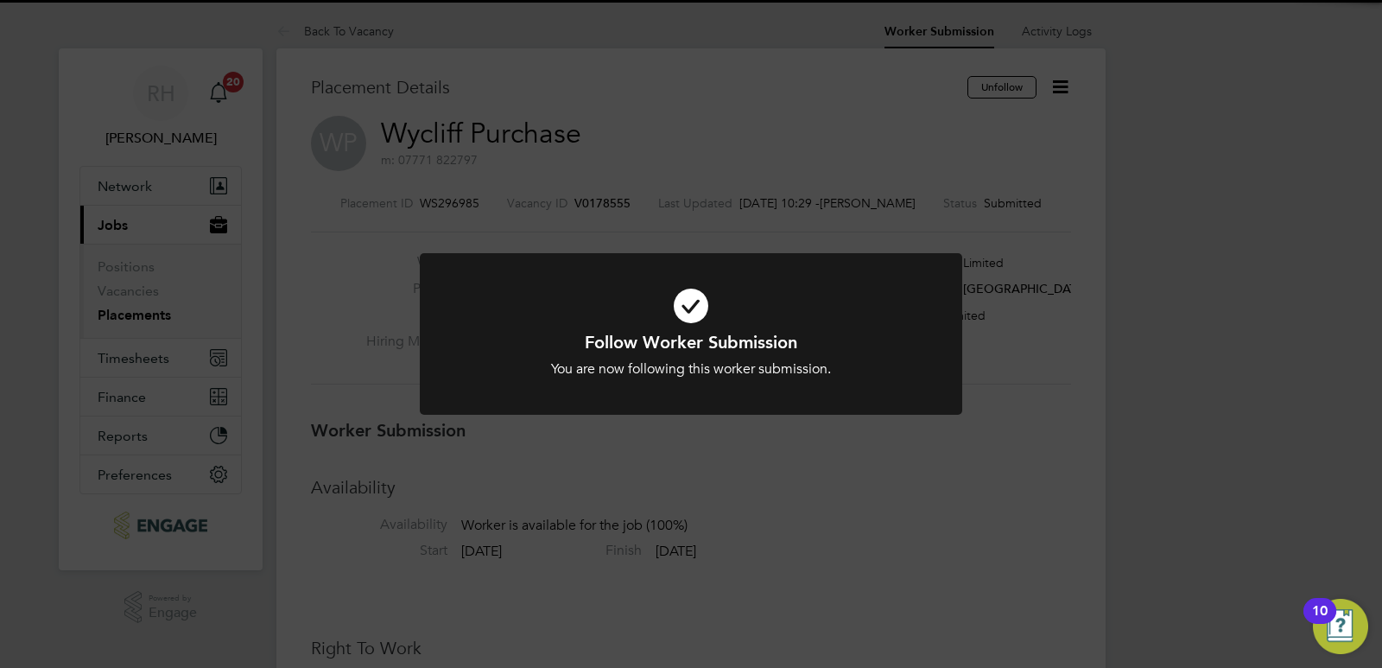
click at [1055, 85] on div "Follow Worker Submission You are now following this worker submission. Cancel O…" at bounding box center [691, 334] width 1382 height 668
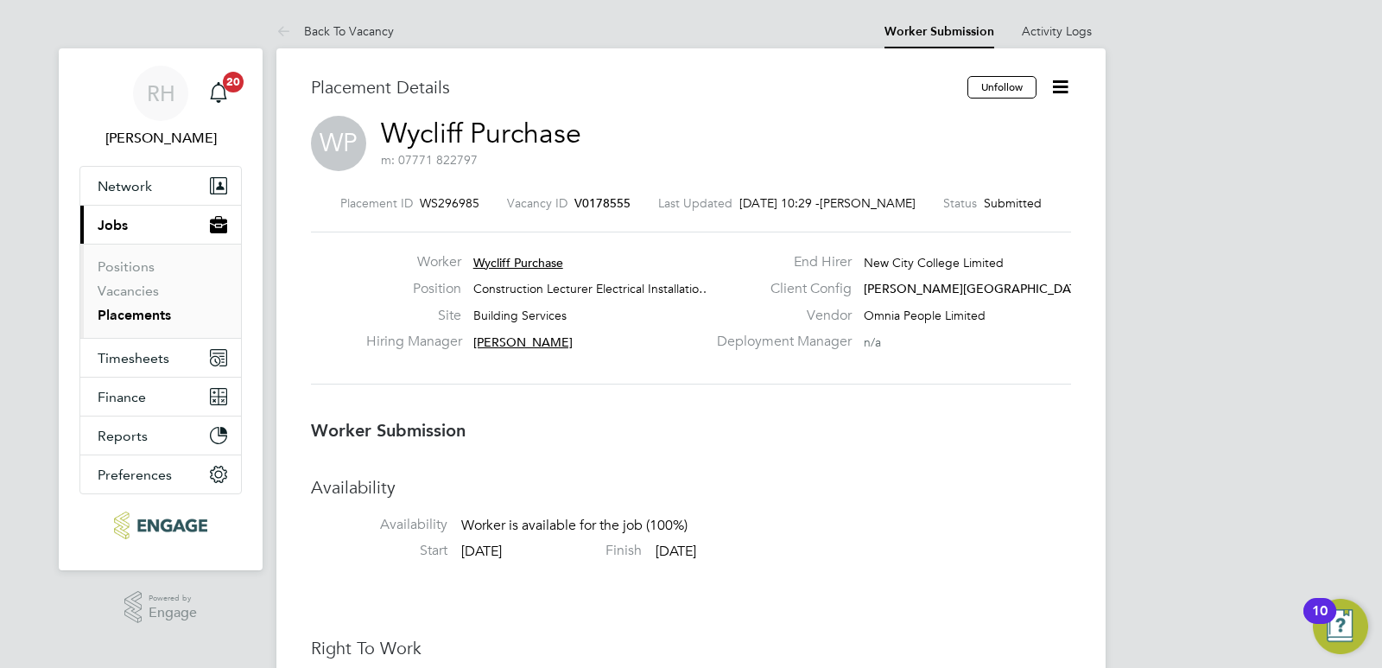
click at [1057, 89] on icon at bounding box center [1060, 87] width 22 height 22
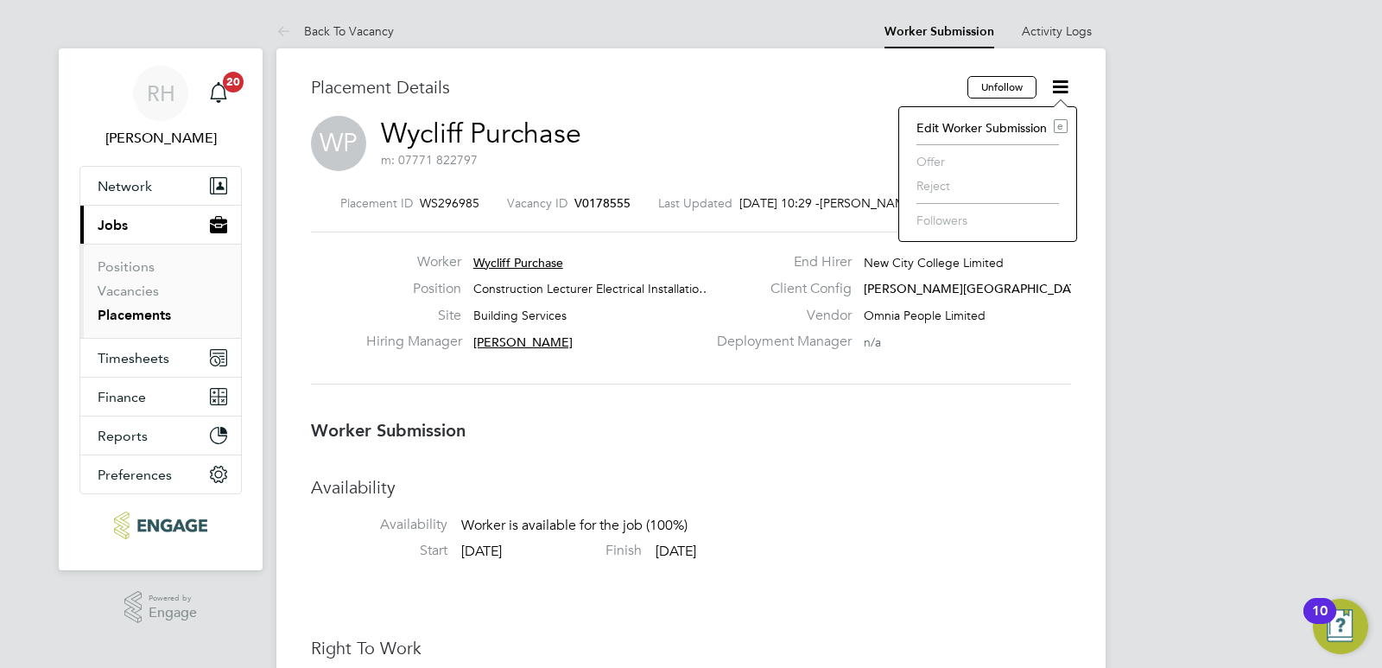
click at [1057, 89] on icon at bounding box center [1060, 87] width 22 height 22
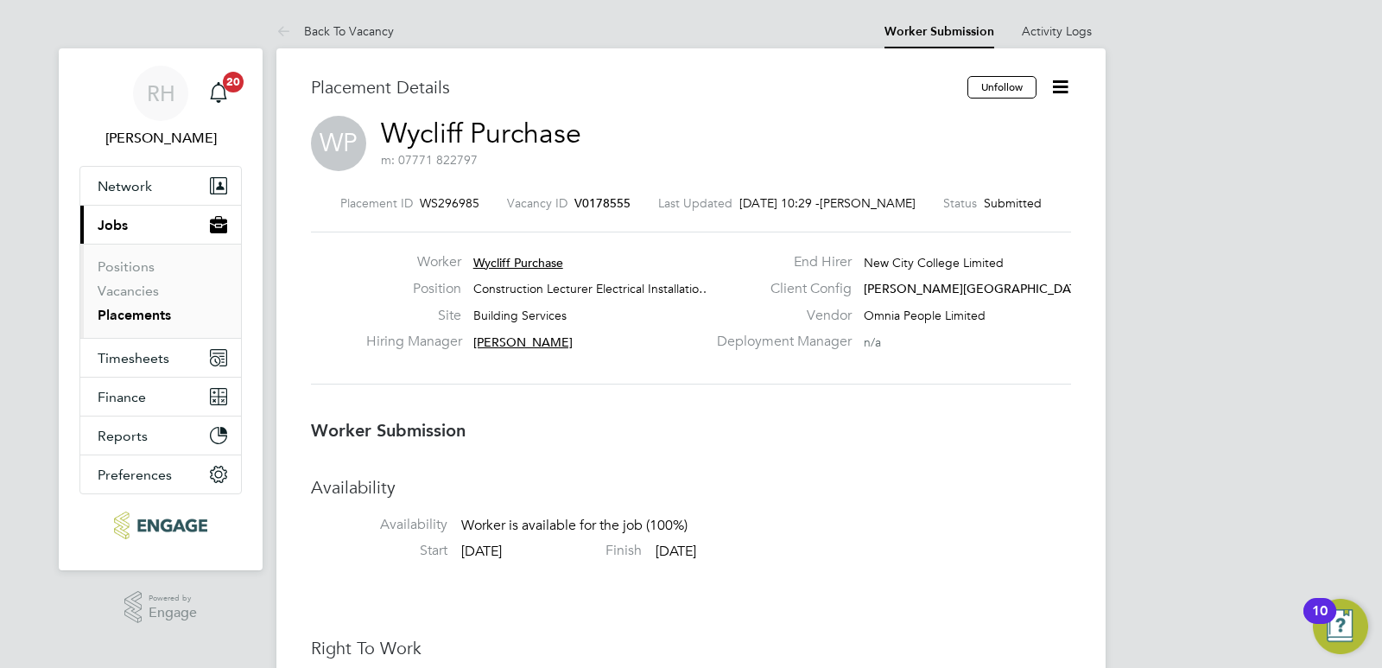
click at [1057, 89] on icon at bounding box center [1060, 87] width 22 height 22
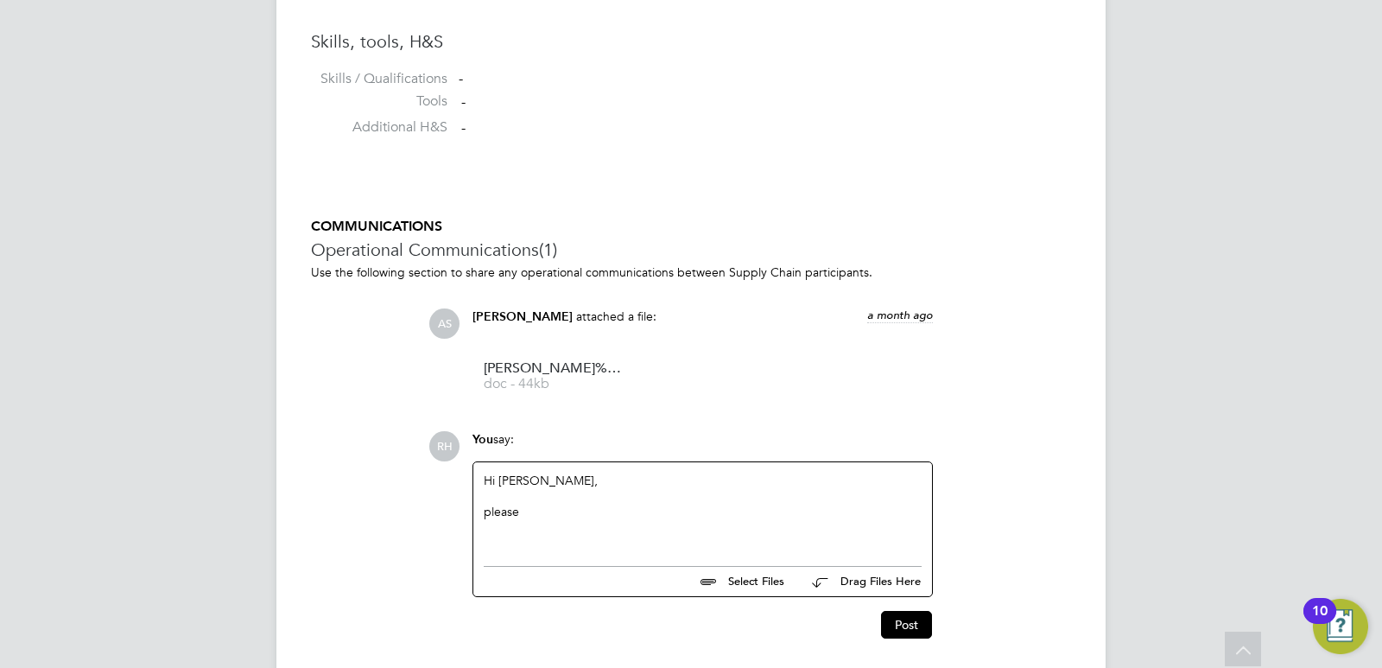
scroll to position [1507, 0]
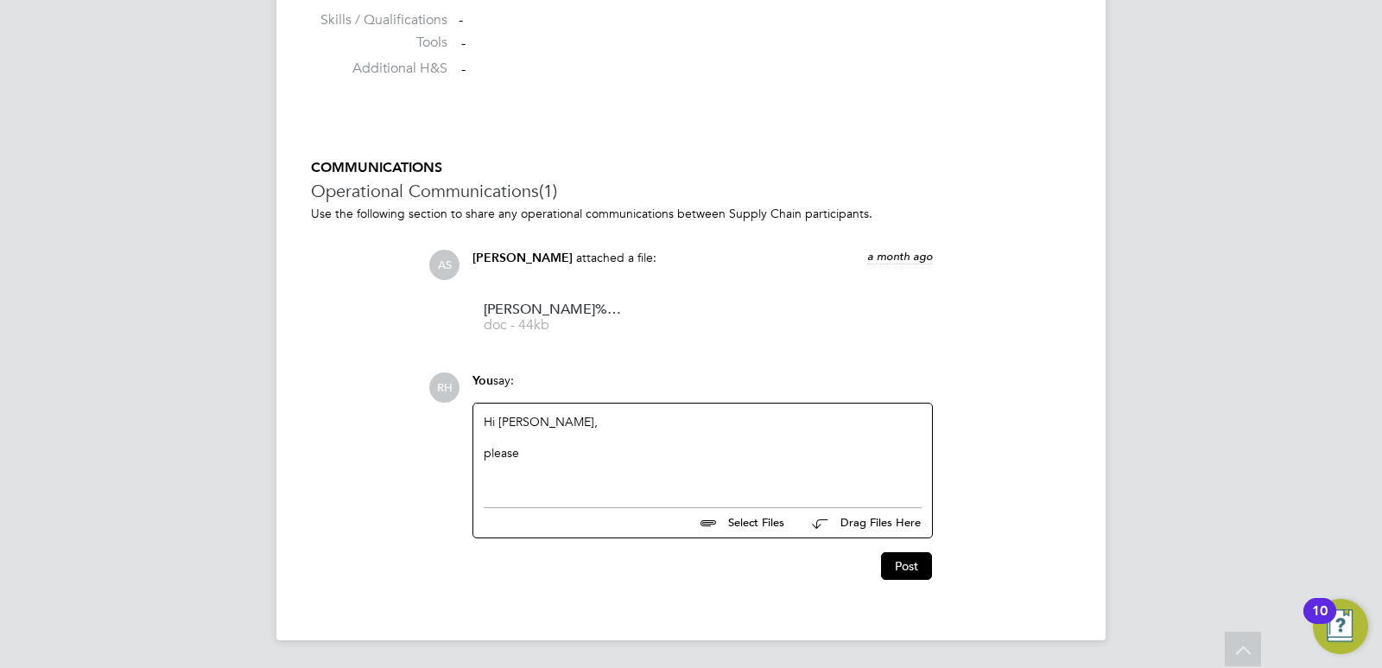
click at [538, 457] on div "please" at bounding box center [703, 453] width 438 height 16
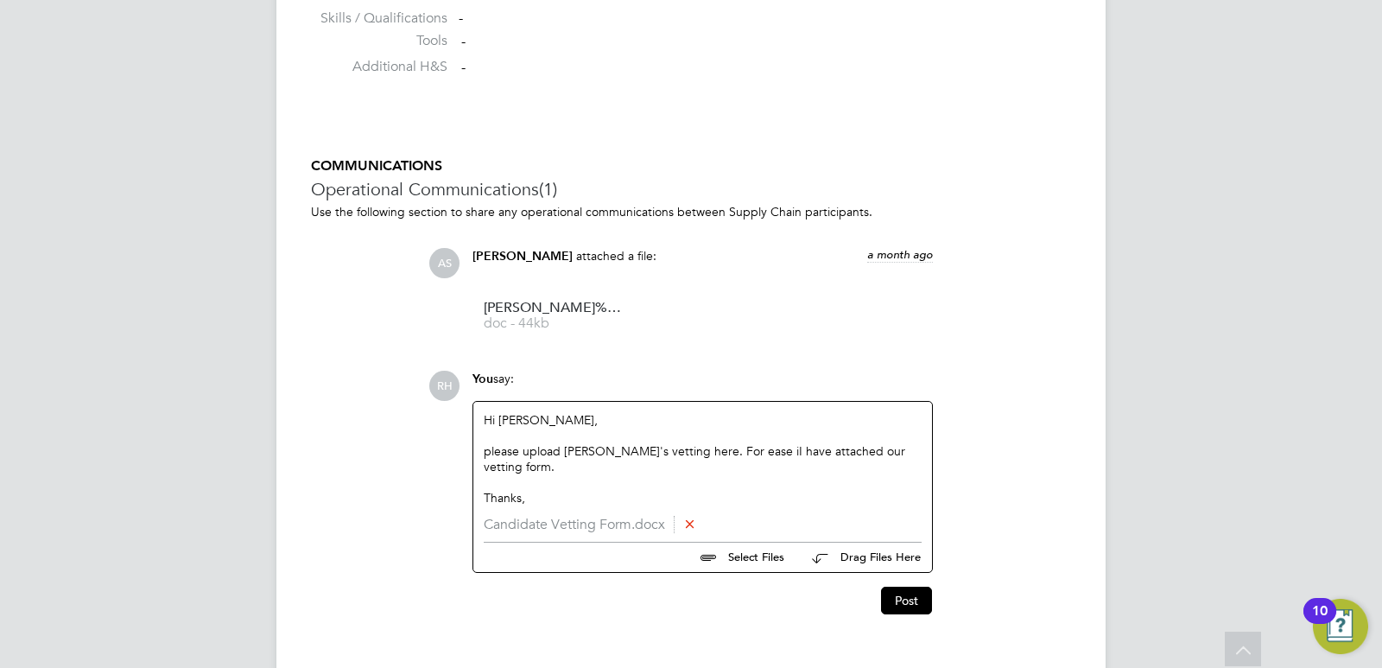
click at [488, 452] on div "please upload Cliff's vetting here. For ease iI have attached our vetting form." at bounding box center [703, 458] width 438 height 31
click at [908, 586] on button "Post" at bounding box center [906, 600] width 51 height 28
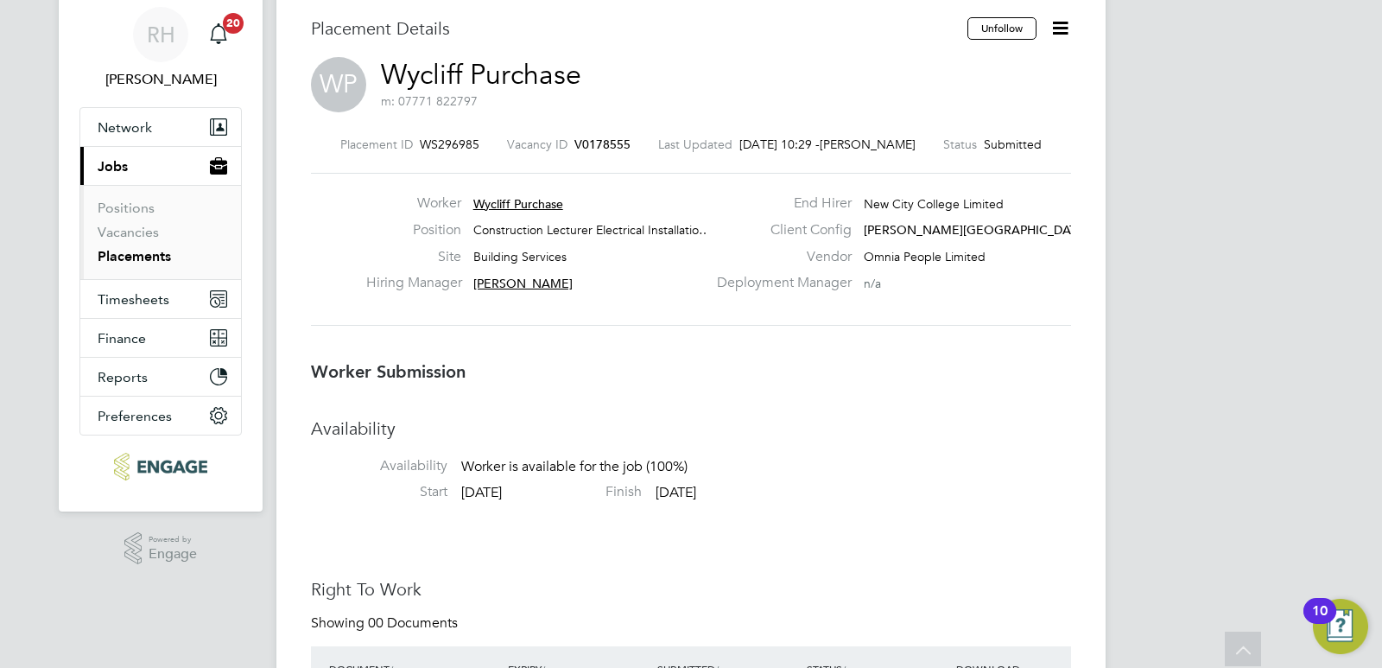
scroll to position [0, 0]
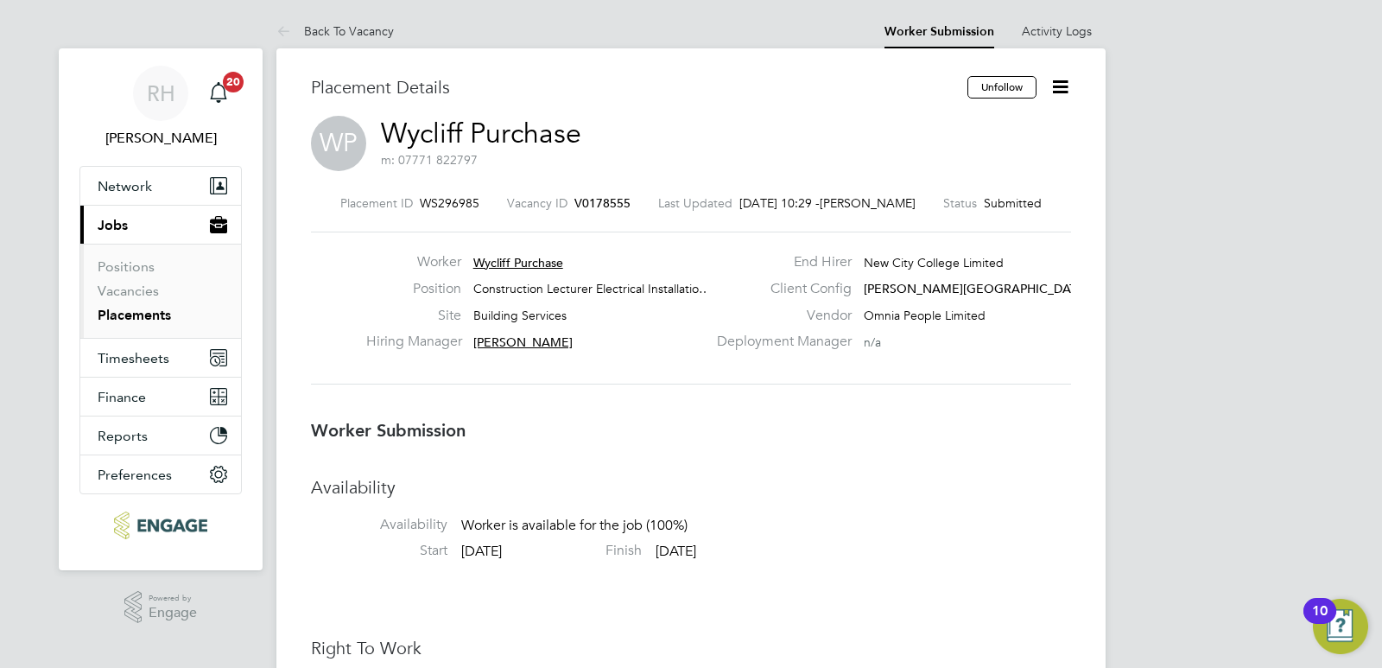
click at [608, 206] on span "V0178555" at bounding box center [602, 203] width 56 height 16
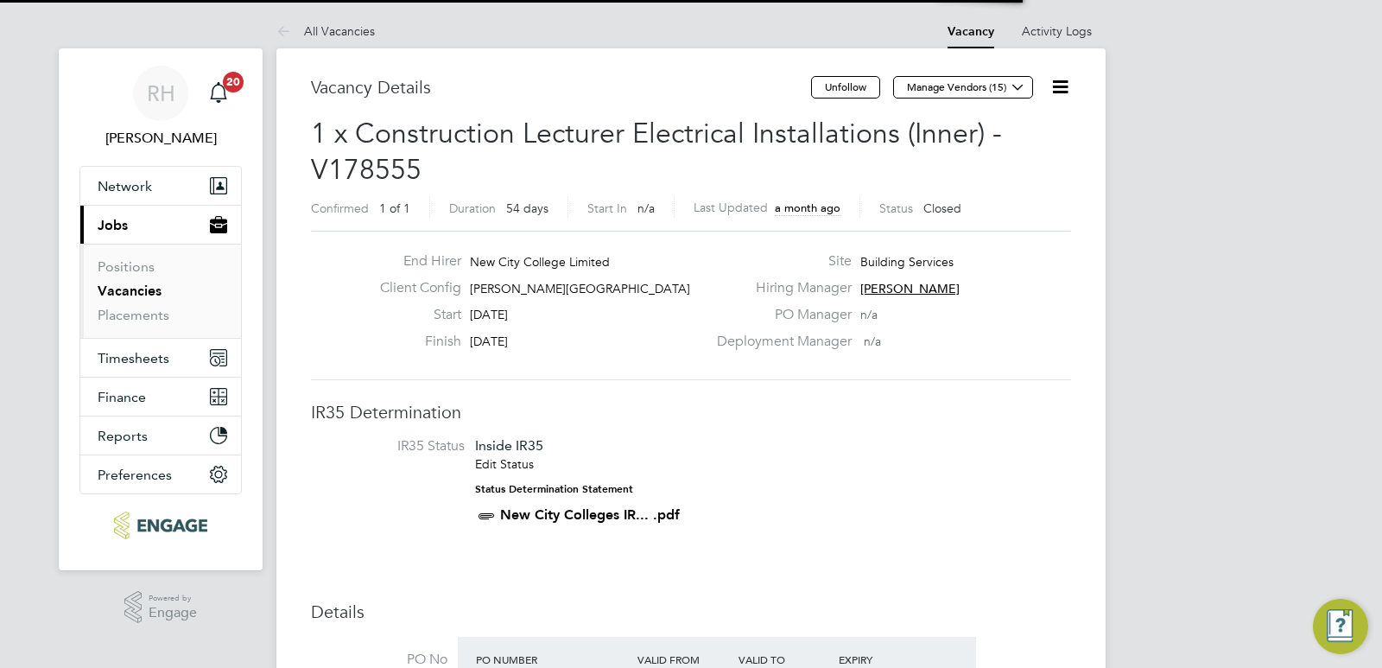
scroll to position [51, 121]
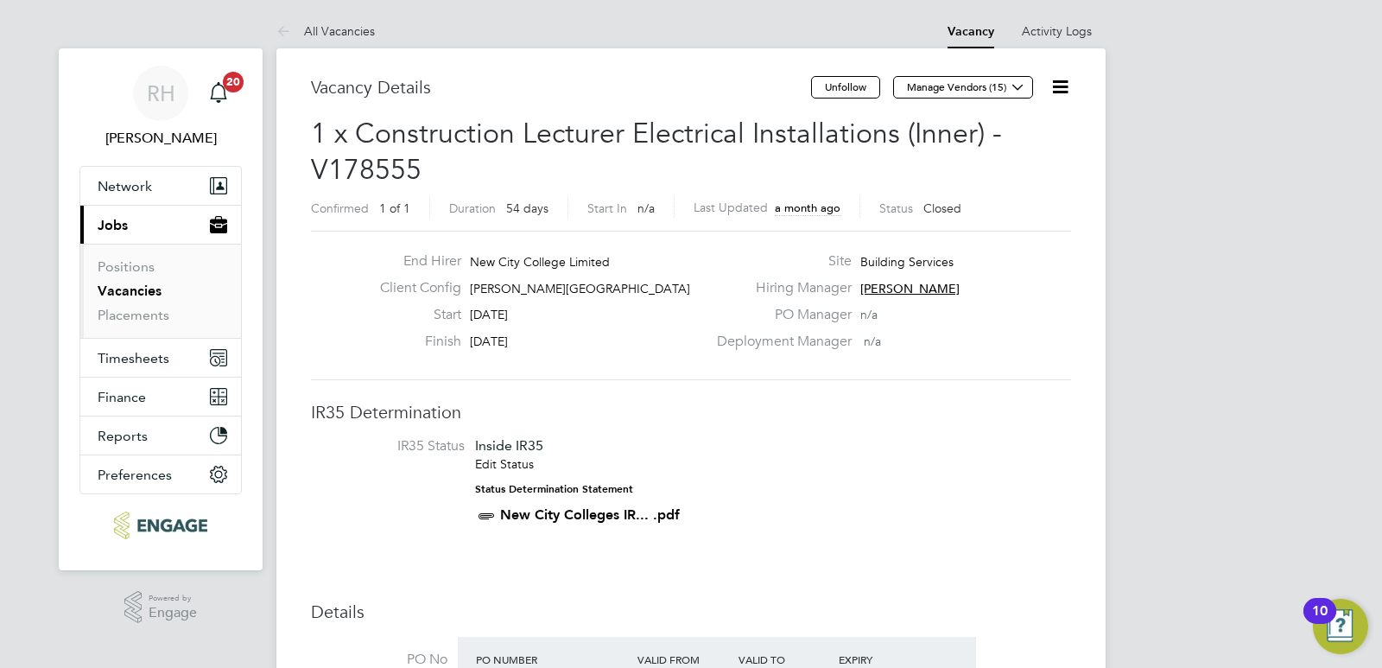
click at [662, 269] on div "End Hirer New City College Limited" at bounding box center [536, 265] width 340 height 27
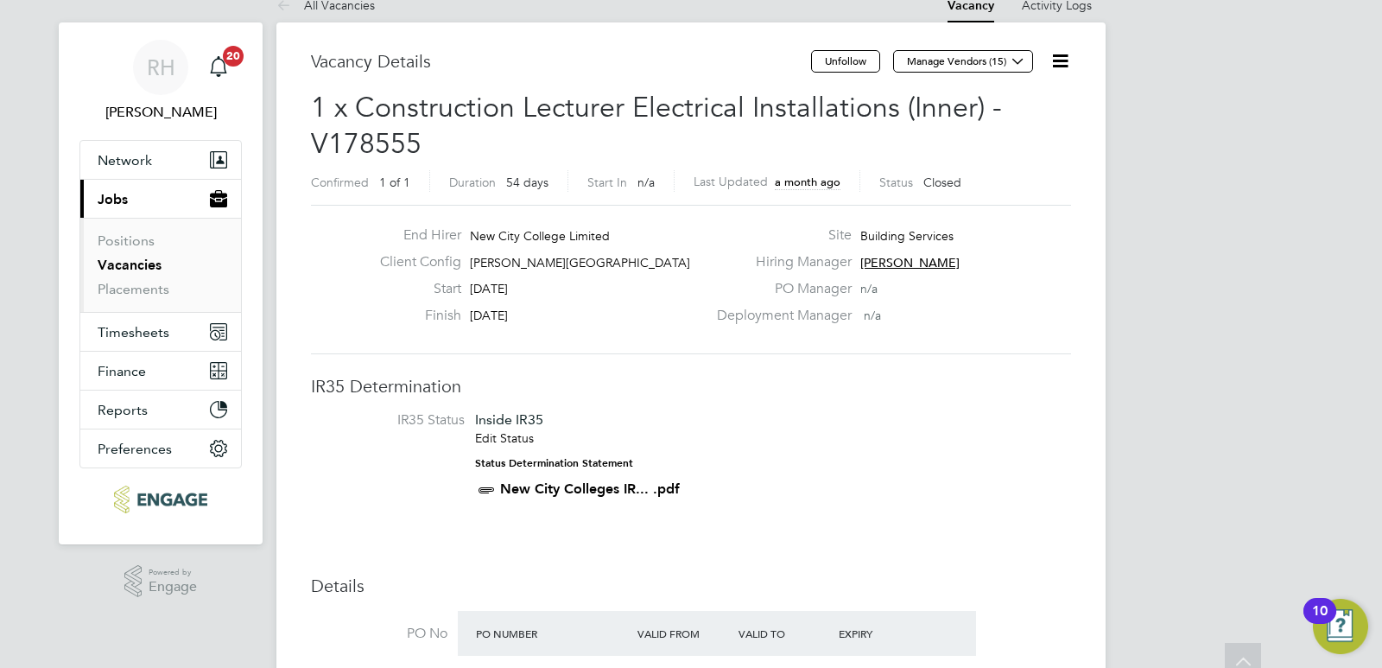
scroll to position [0, 0]
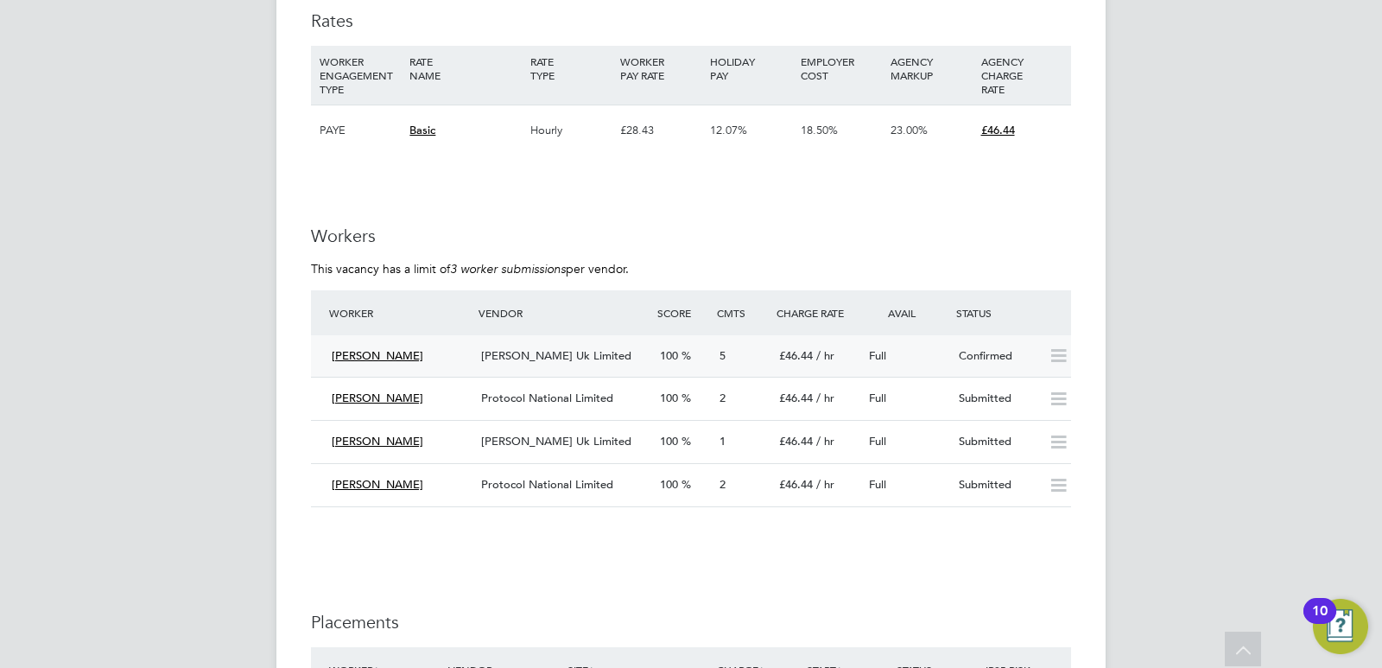
scroll to position [2504, 0]
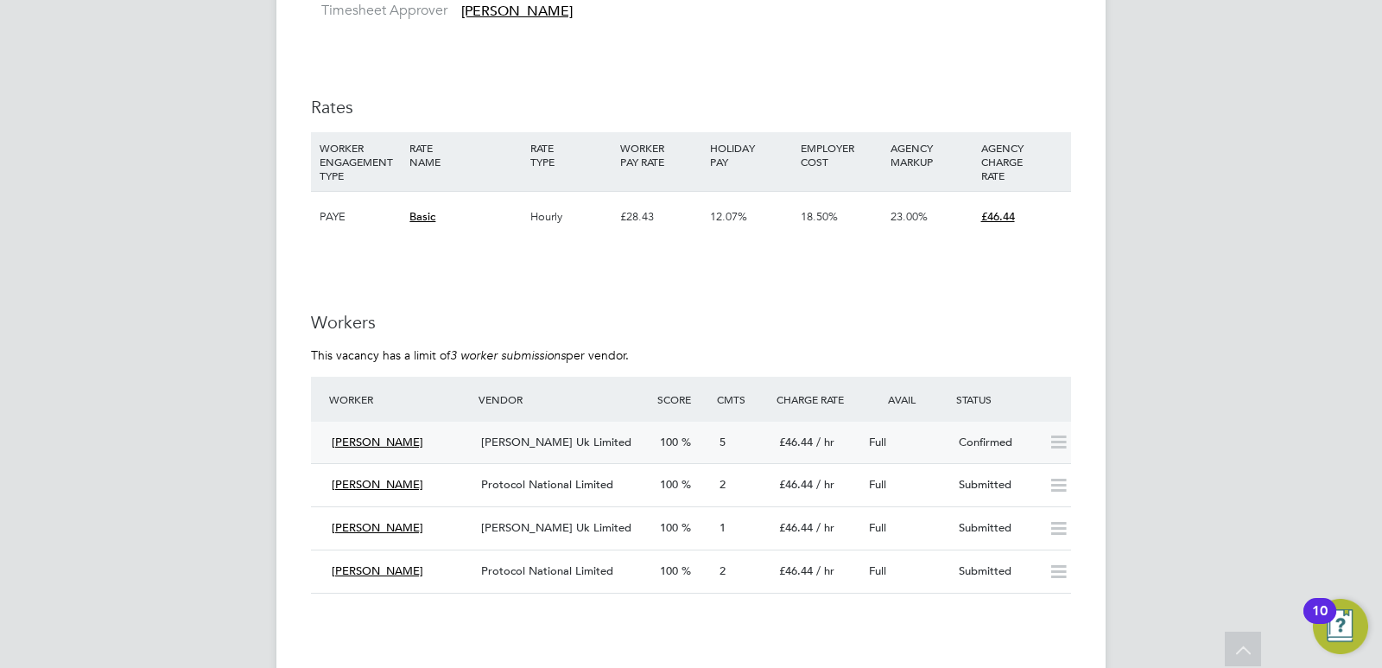
click at [546, 456] on div "Crystal Miller Morgan Hunt Uk Limited 100 5 £46.44 / hr Full Confirmed" at bounding box center [691, 442] width 760 height 42
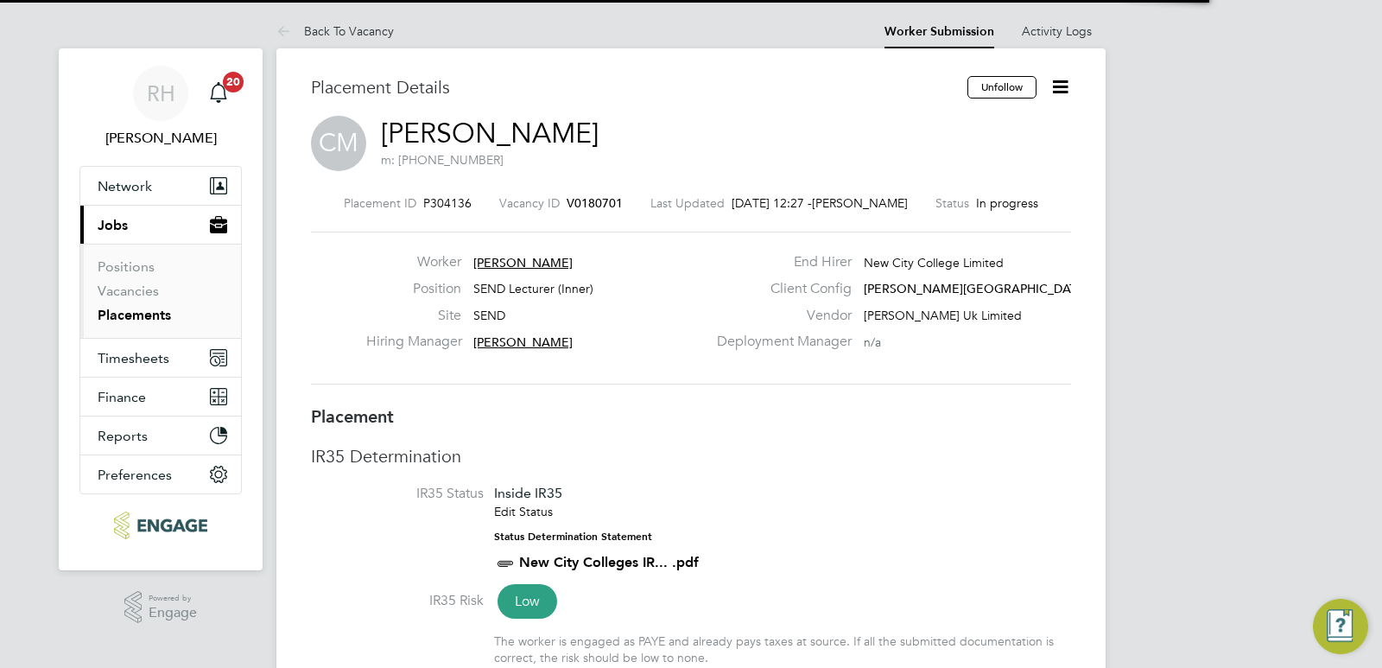
scroll to position [9, 9]
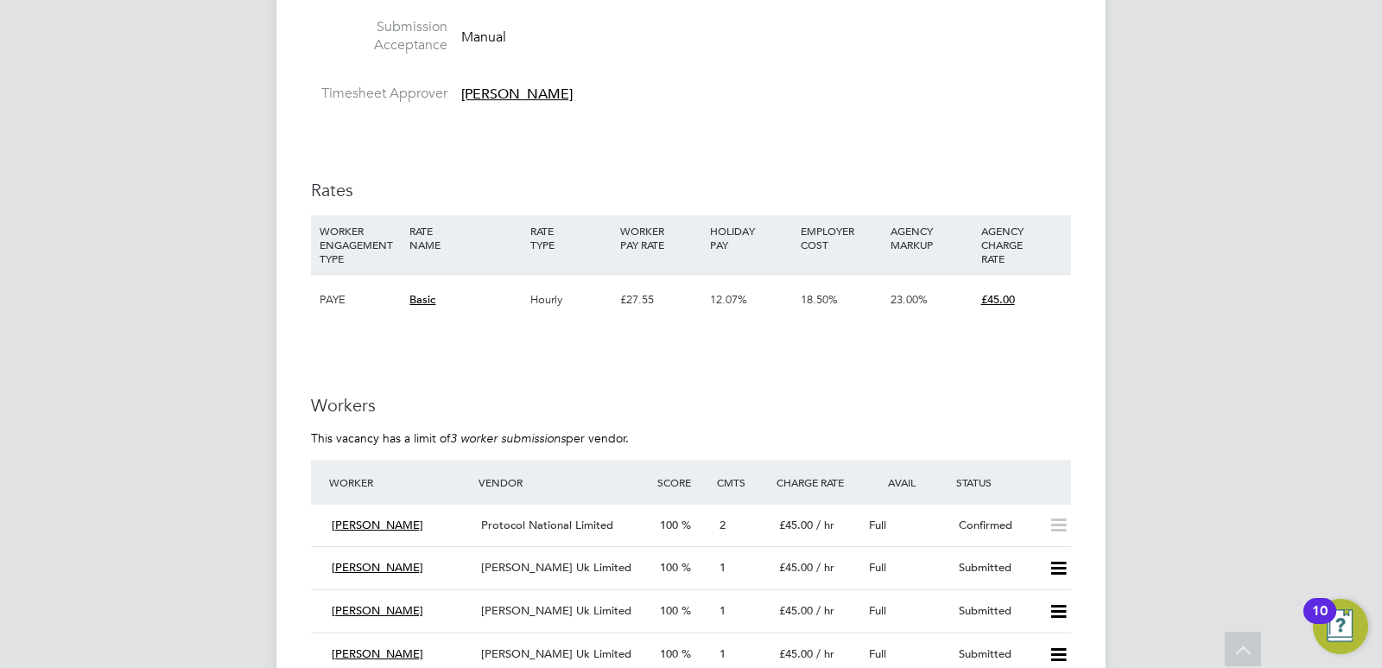
scroll to position [3022, 0]
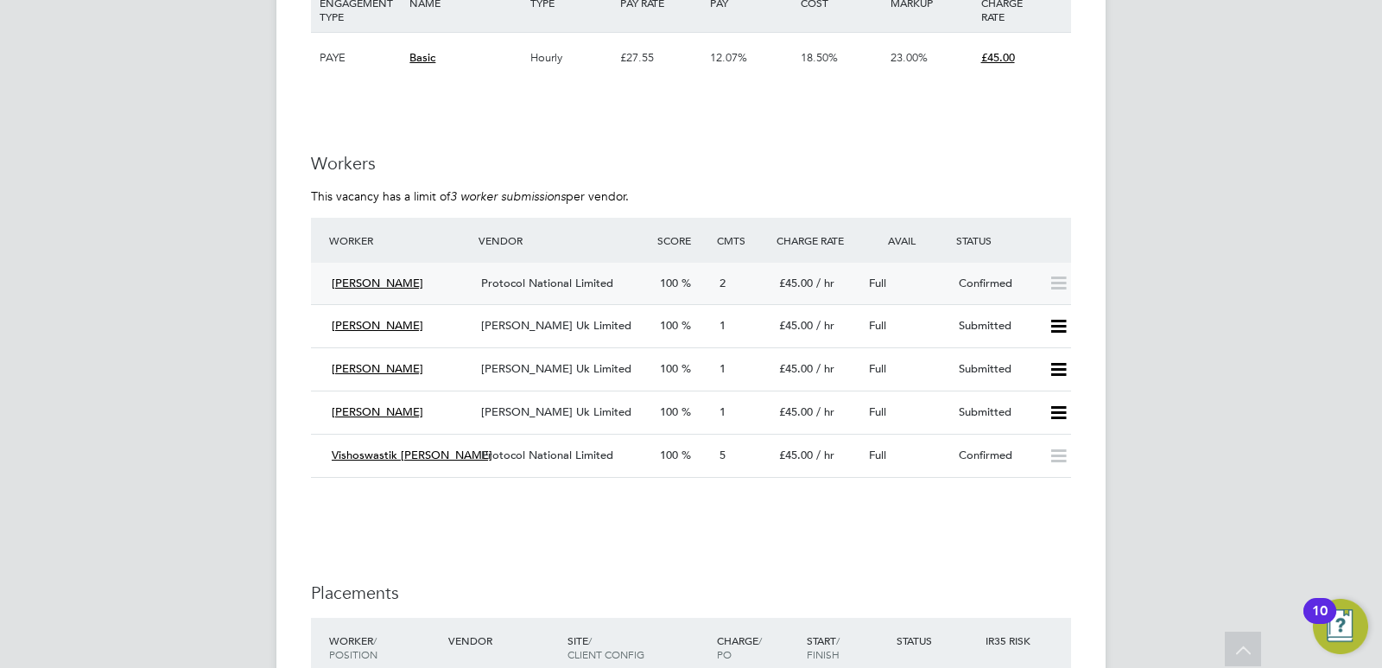
click at [492, 287] on span "Protocol National Limited" at bounding box center [547, 282] width 132 height 15
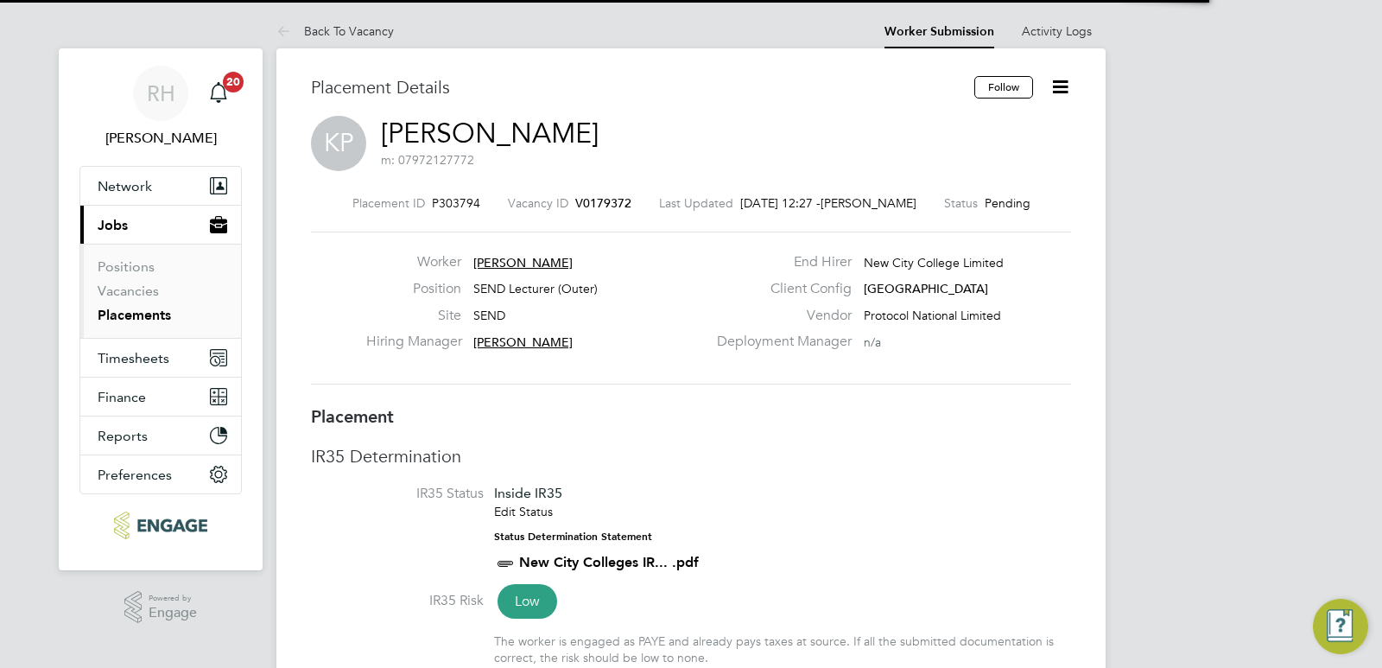
scroll to position [9, 9]
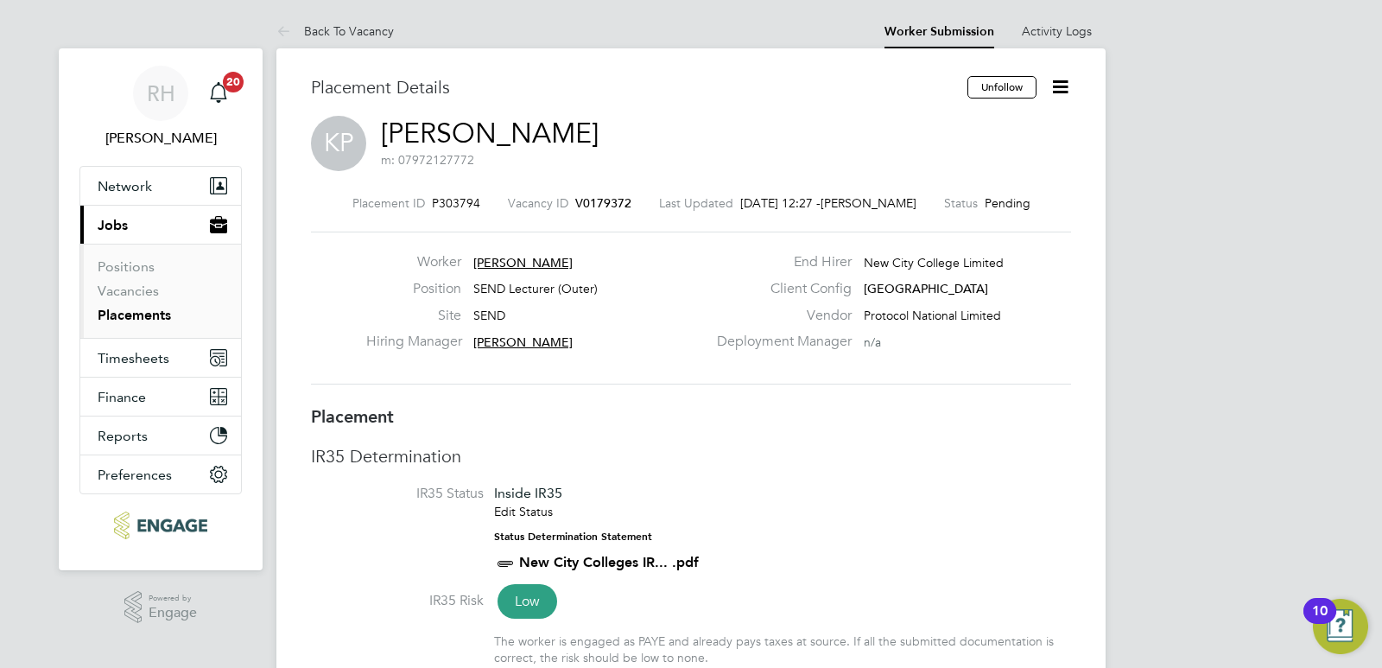
click at [1066, 88] on icon at bounding box center [1060, 87] width 22 height 22
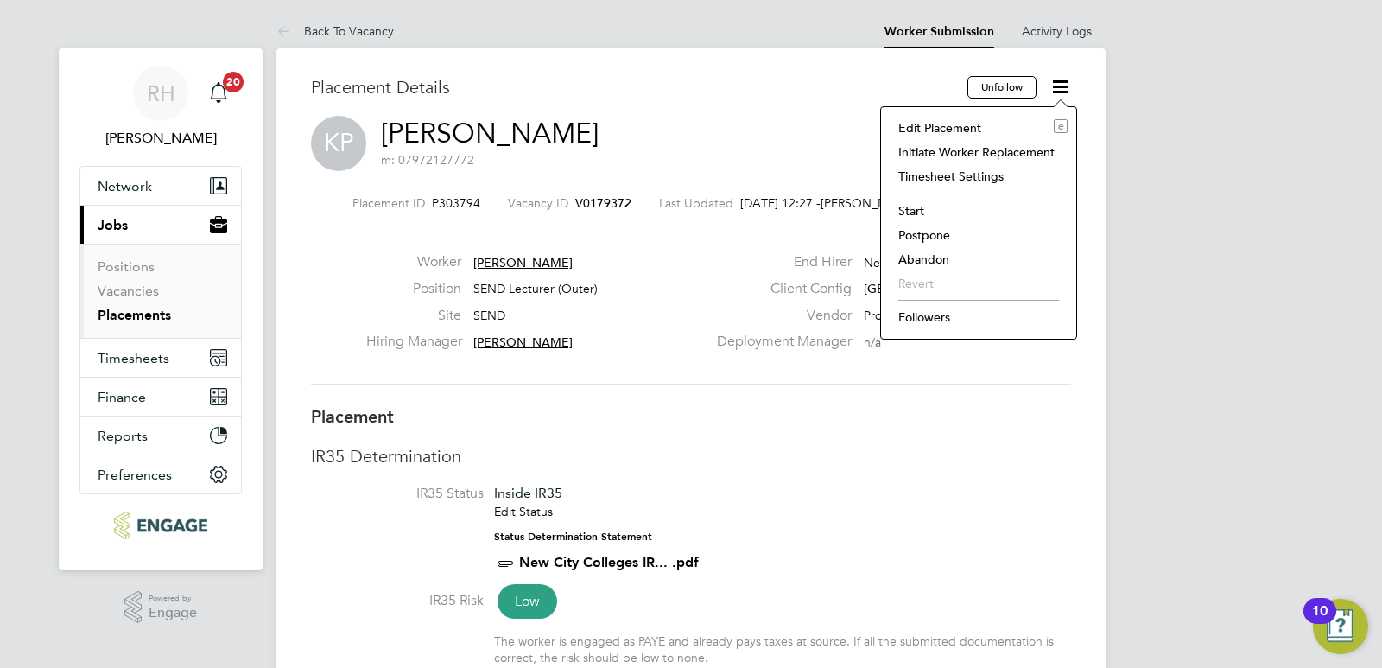
click at [922, 256] on li "Abandon" at bounding box center [978, 259] width 178 height 24
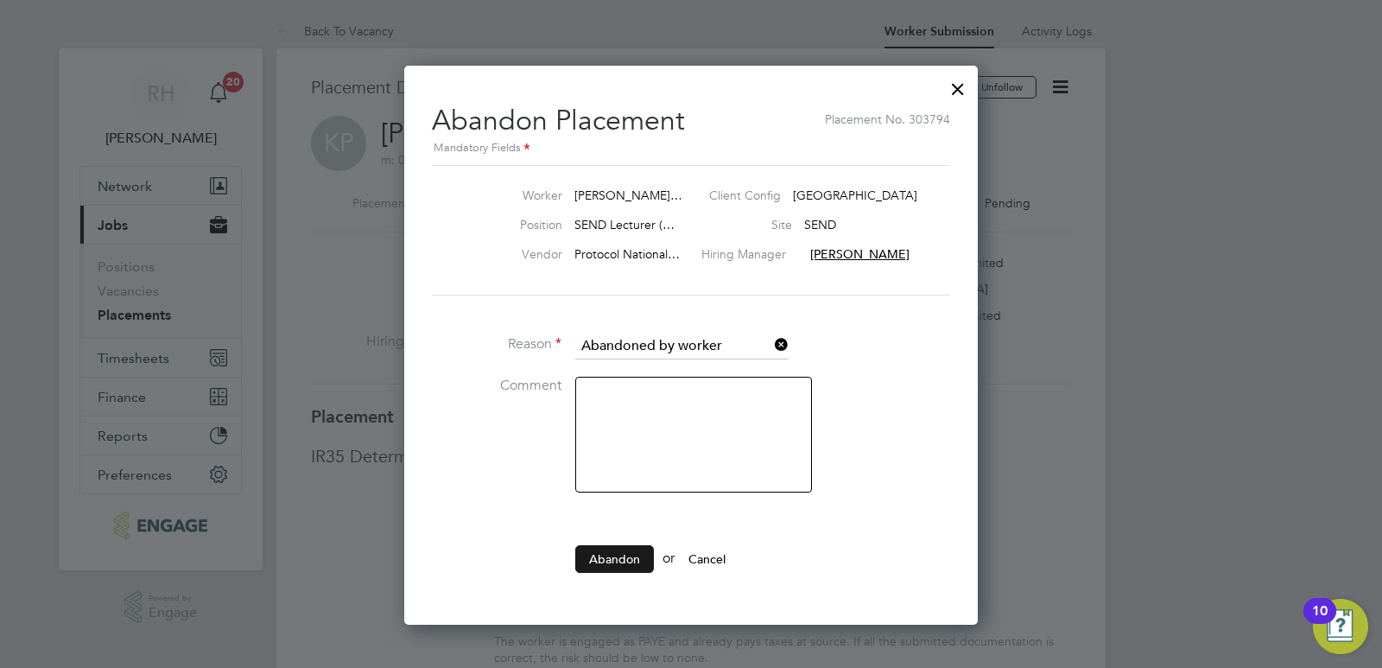
click at [625, 556] on button "Abandon" at bounding box center [614, 559] width 79 height 28
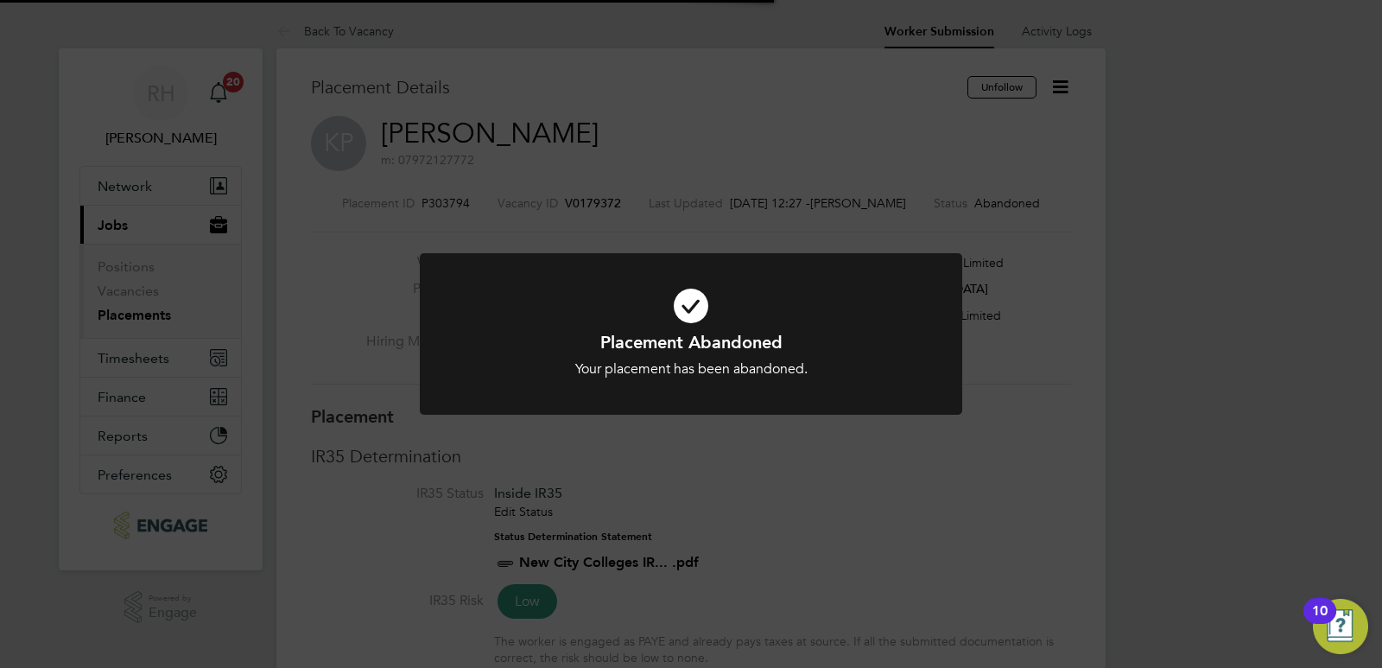
click at [925, 485] on div "Placement Abandoned Your placement has been abandoned. Cancel Okay" at bounding box center [691, 334] width 1382 height 668
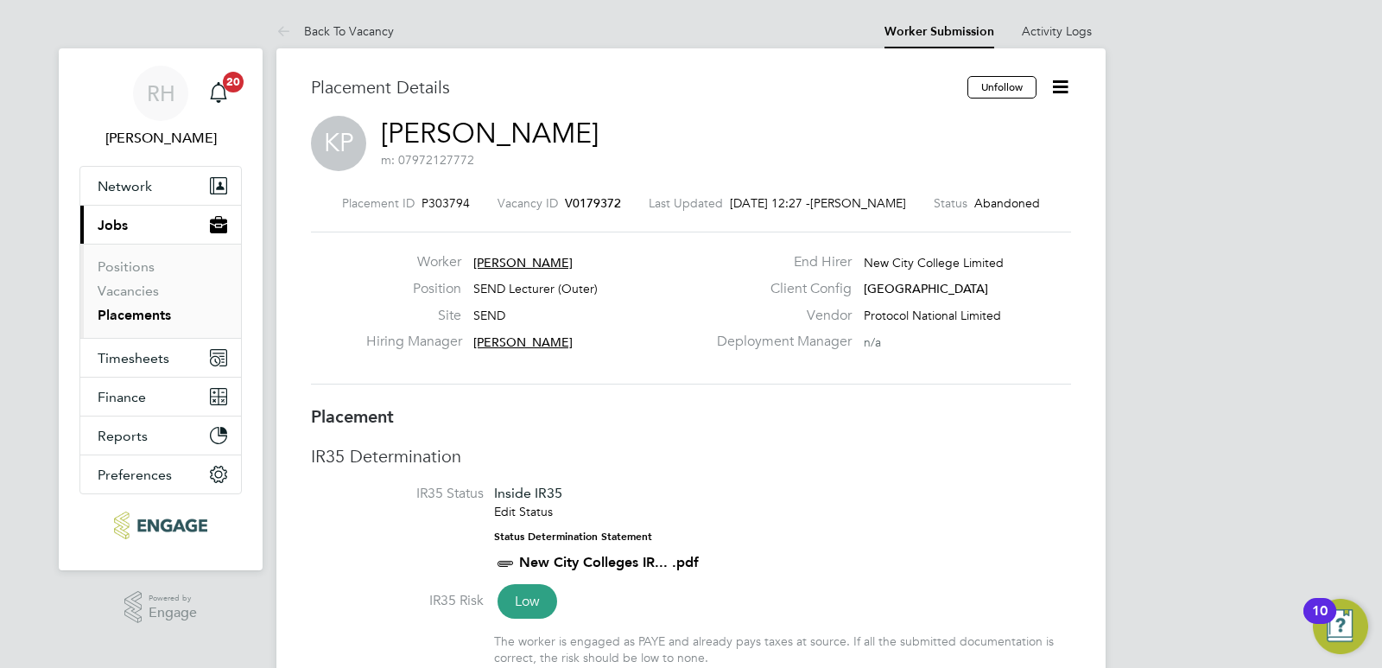
click at [585, 206] on span "V0179372" at bounding box center [593, 203] width 56 height 16
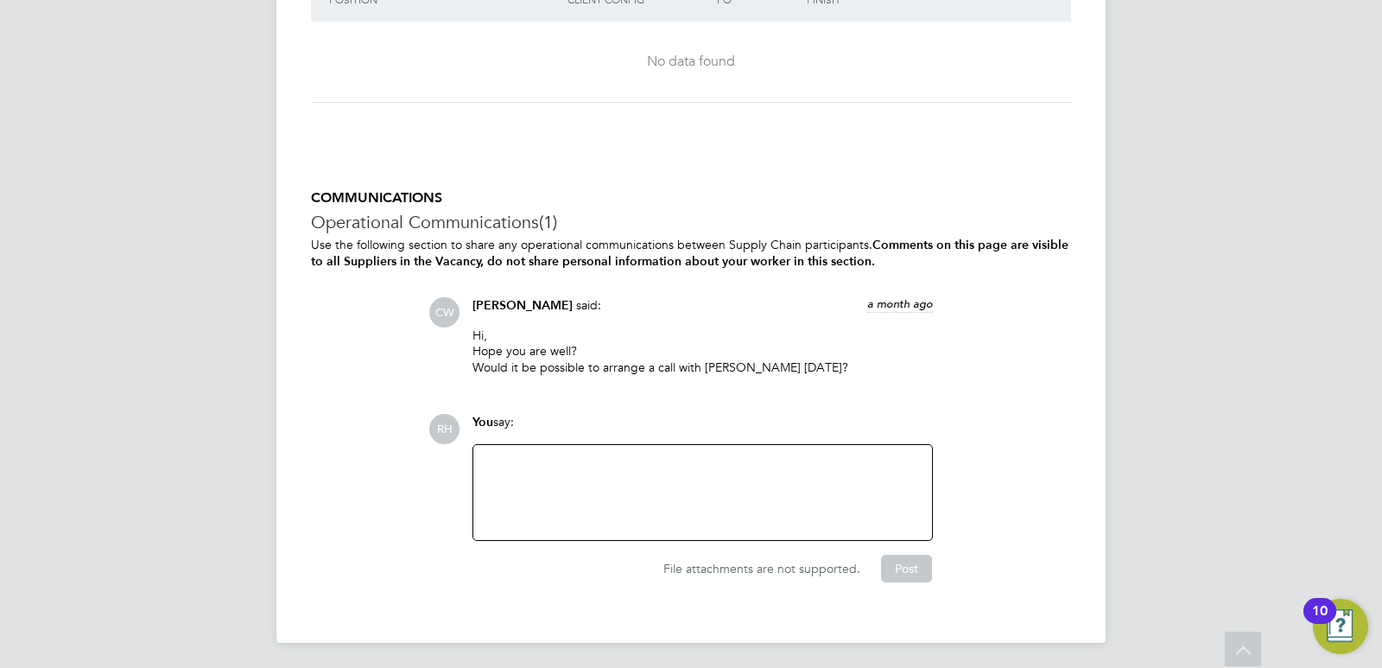
click at [569, 484] on div at bounding box center [703, 492] width 438 height 74
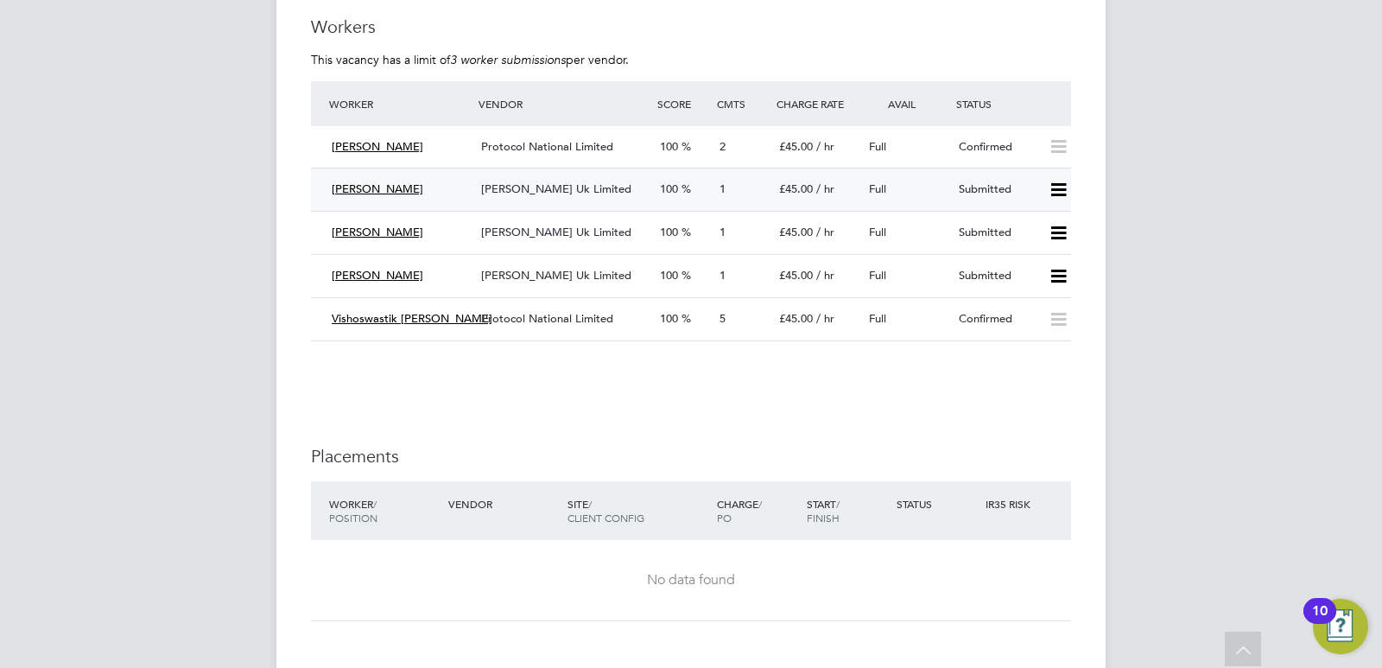
click at [1062, 187] on icon at bounding box center [1058, 190] width 22 height 14
click at [1041, 246] on li "Reject" at bounding box center [1035, 251] width 60 height 24
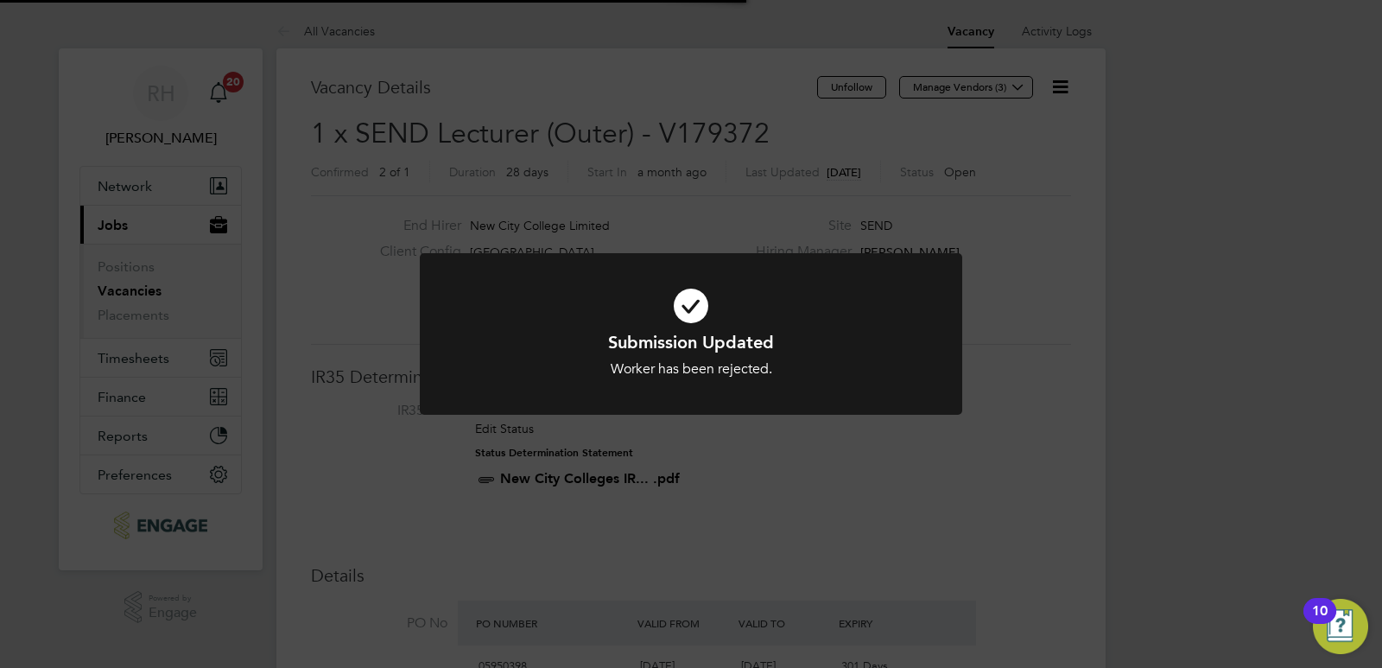
click at [1026, 326] on div "Submission Updated Worker has been rejected. Cancel Okay" at bounding box center [691, 334] width 1382 height 668
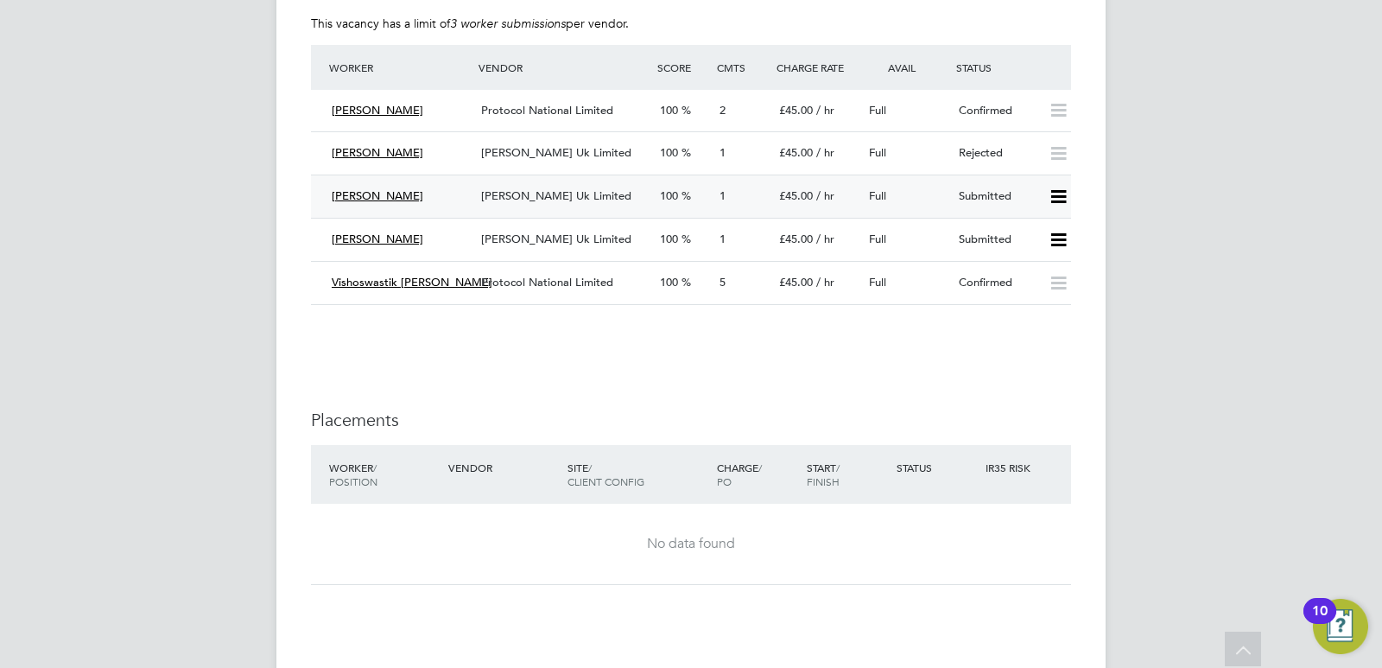
click at [1056, 193] on icon at bounding box center [1058, 197] width 22 height 14
click at [1028, 258] on li "Reject" at bounding box center [1035, 258] width 60 height 24
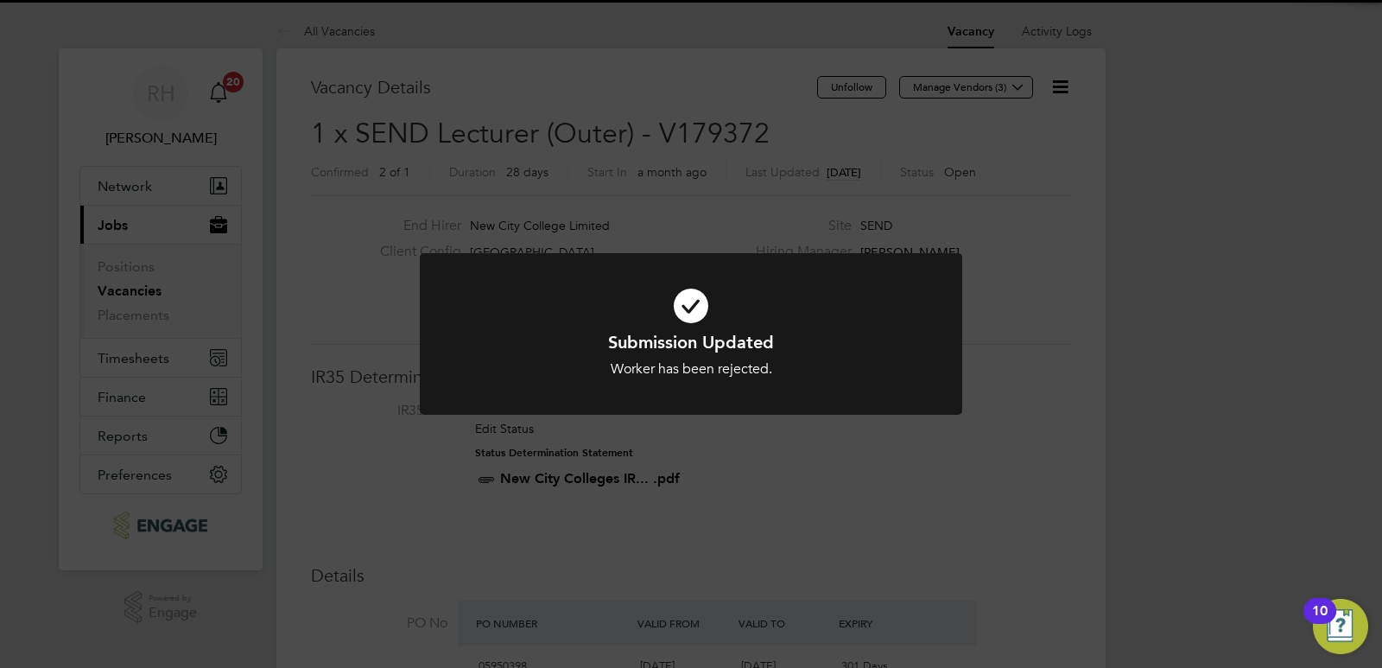
click at [925, 490] on div "Submission Updated Worker has been rejected. Cancel Okay" at bounding box center [691, 334] width 1382 height 668
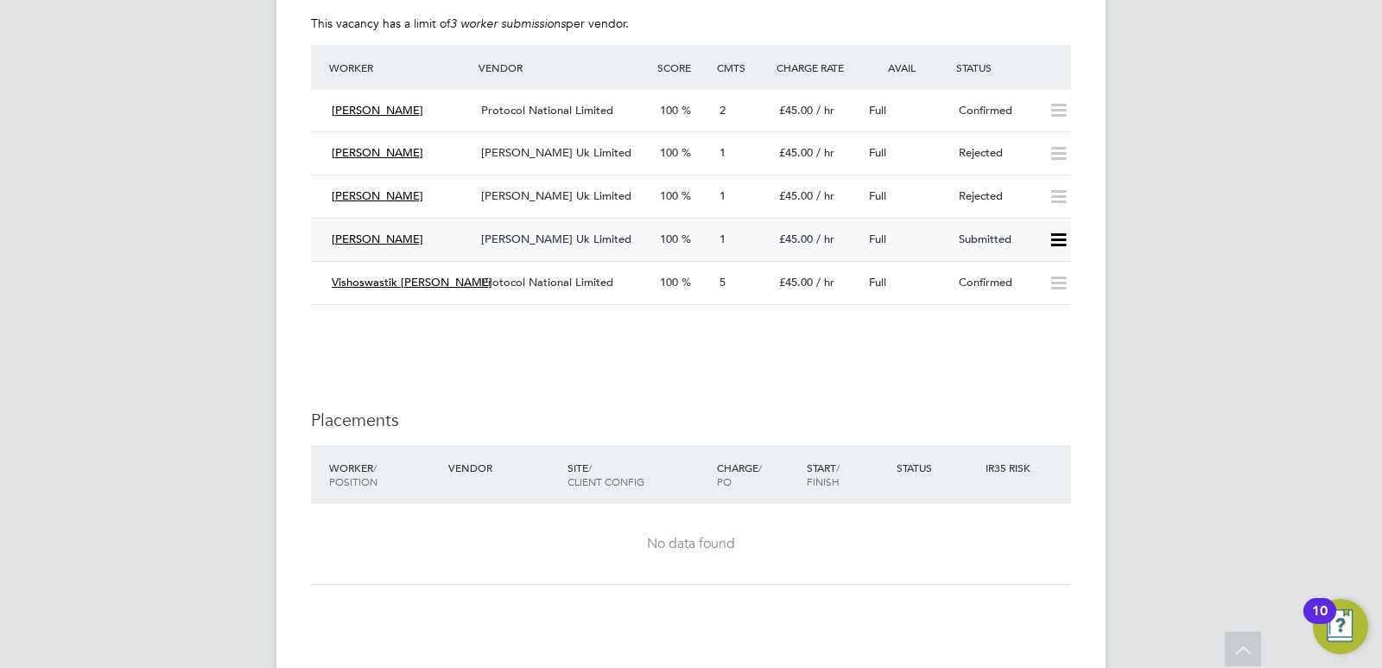
click at [1055, 241] on icon at bounding box center [1058, 240] width 22 height 14
click at [1035, 292] on li "Reject" at bounding box center [1035, 300] width 60 height 24
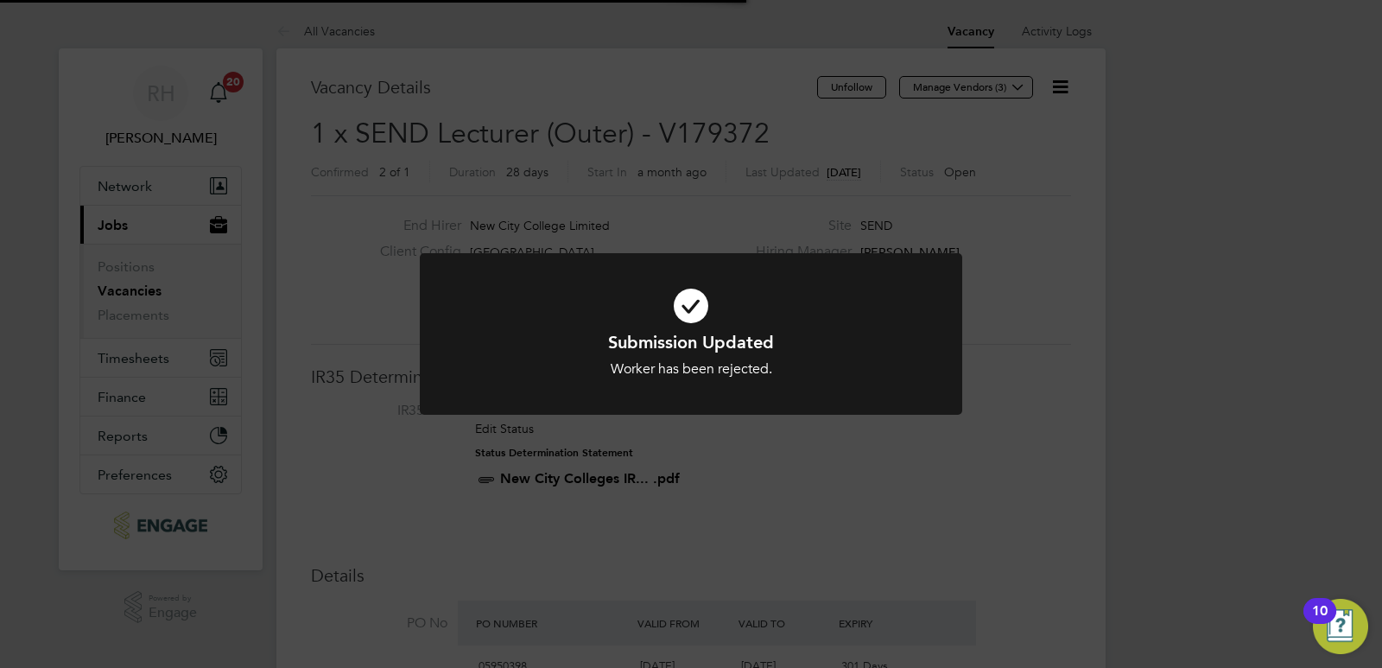
click at [723, 519] on div "Submission Updated Worker has been rejected. Cancel Okay" at bounding box center [691, 334] width 1382 height 668
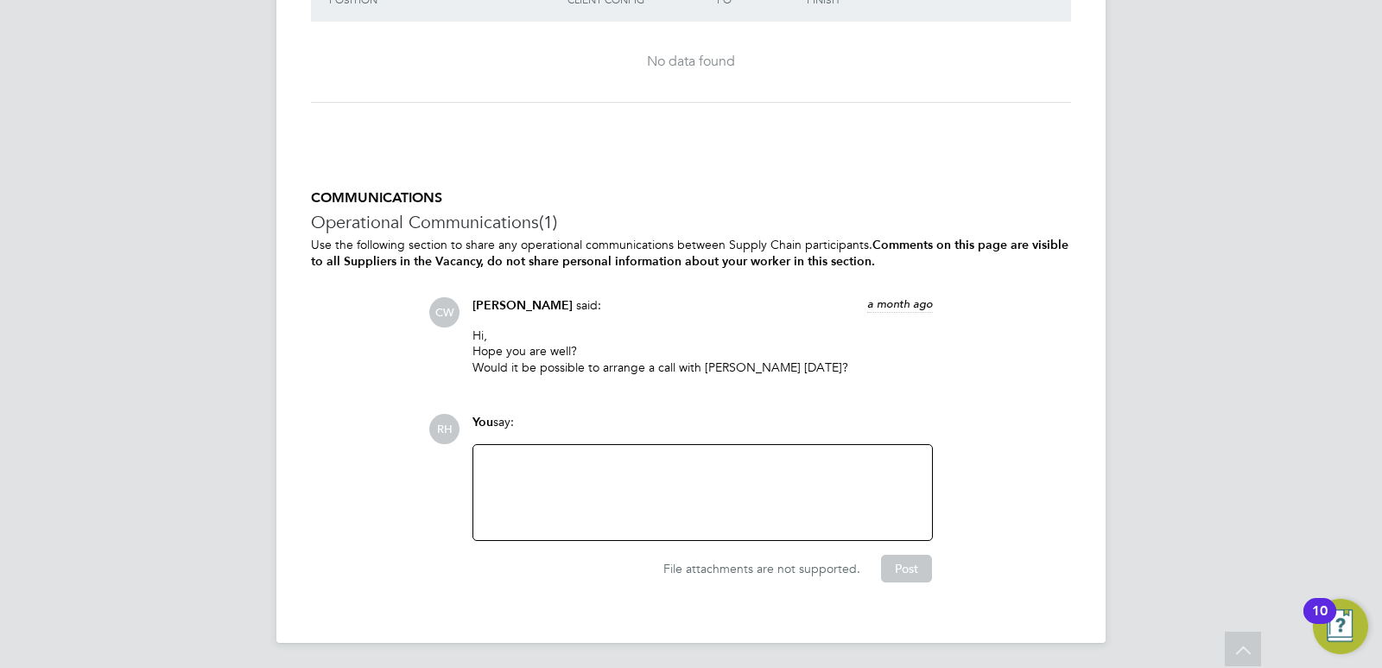
click at [600, 493] on div at bounding box center [703, 492] width 438 height 74
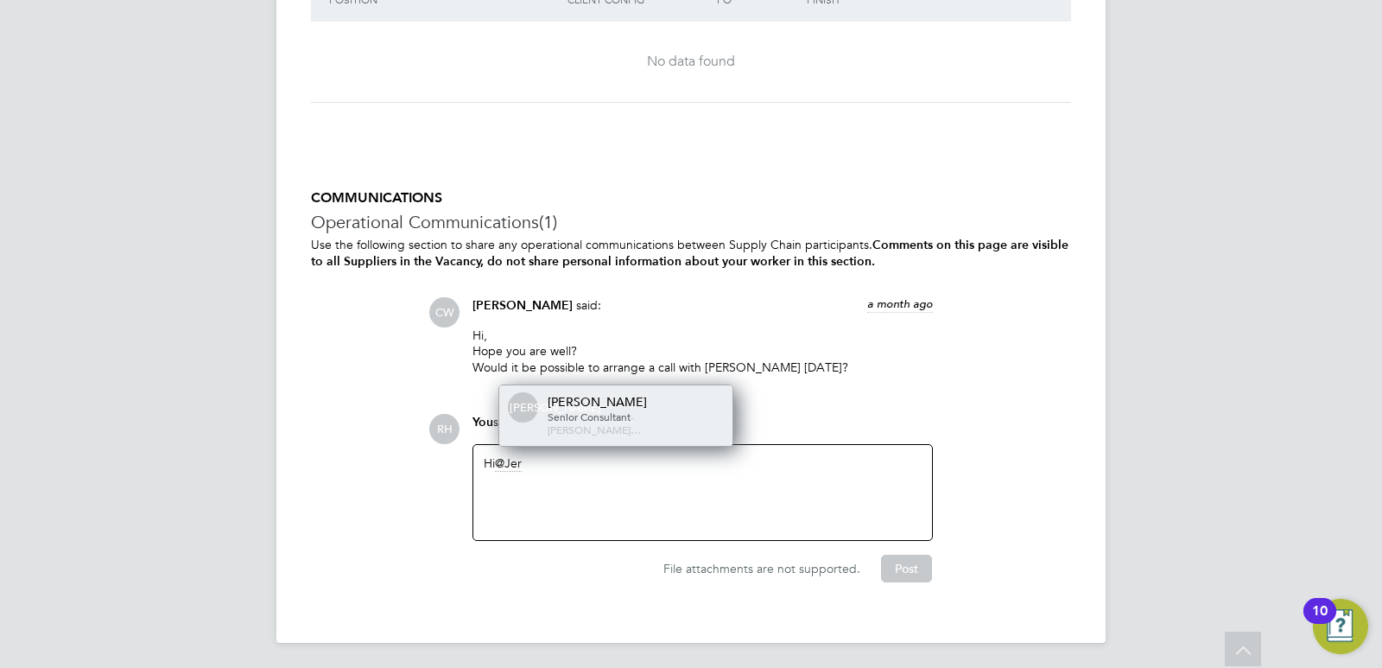
click at [589, 423] on span "Senior Consultant" at bounding box center [588, 416] width 83 height 14
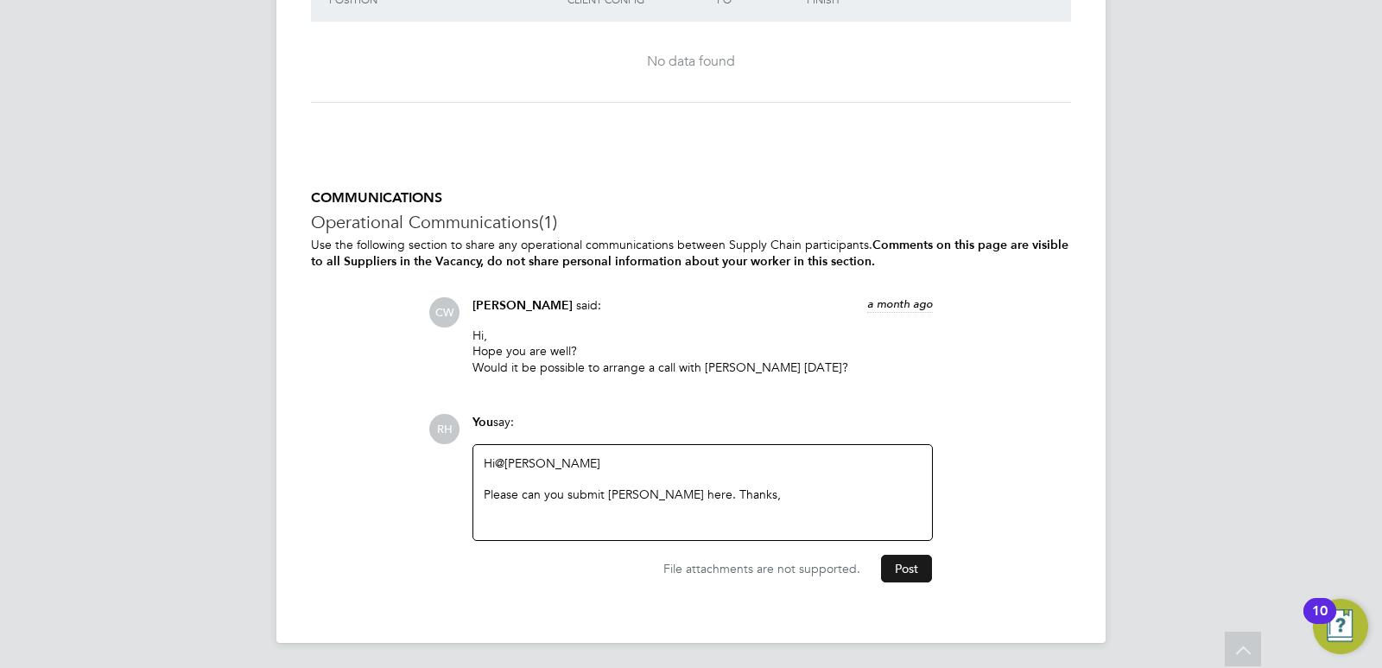
click at [901, 562] on button "Post" at bounding box center [906, 568] width 51 height 28
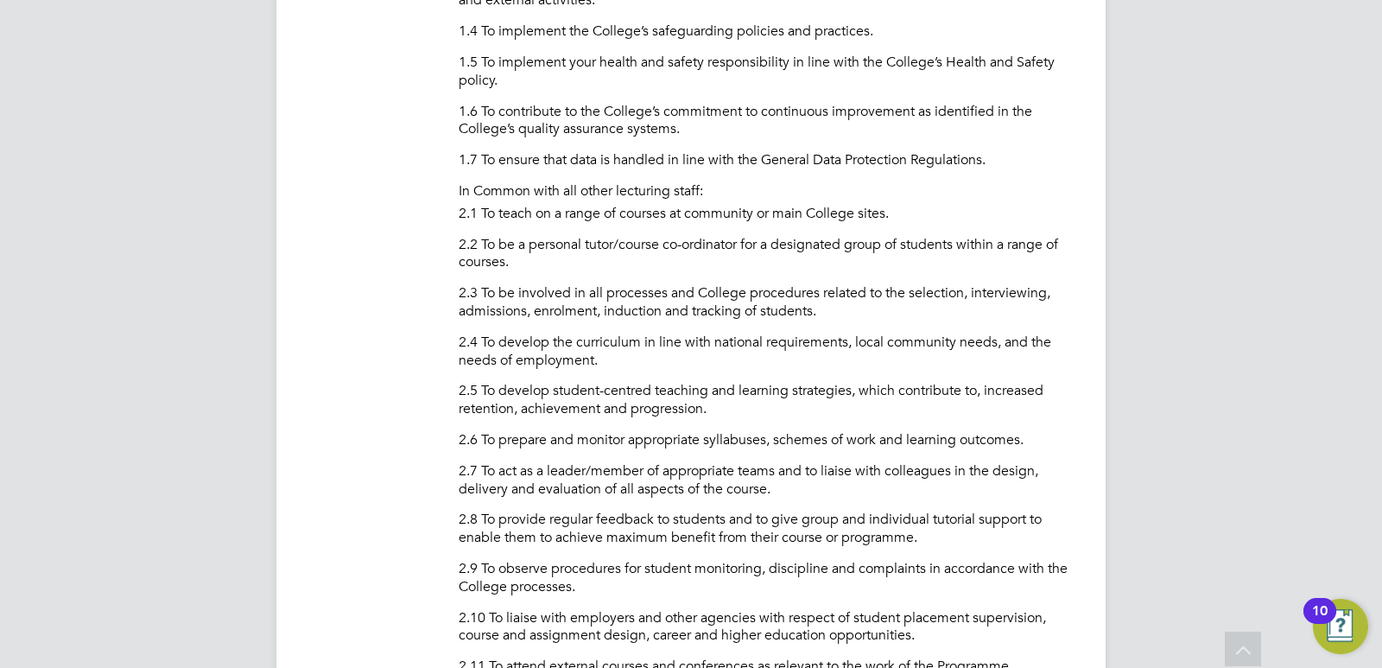
scroll to position [768, 0]
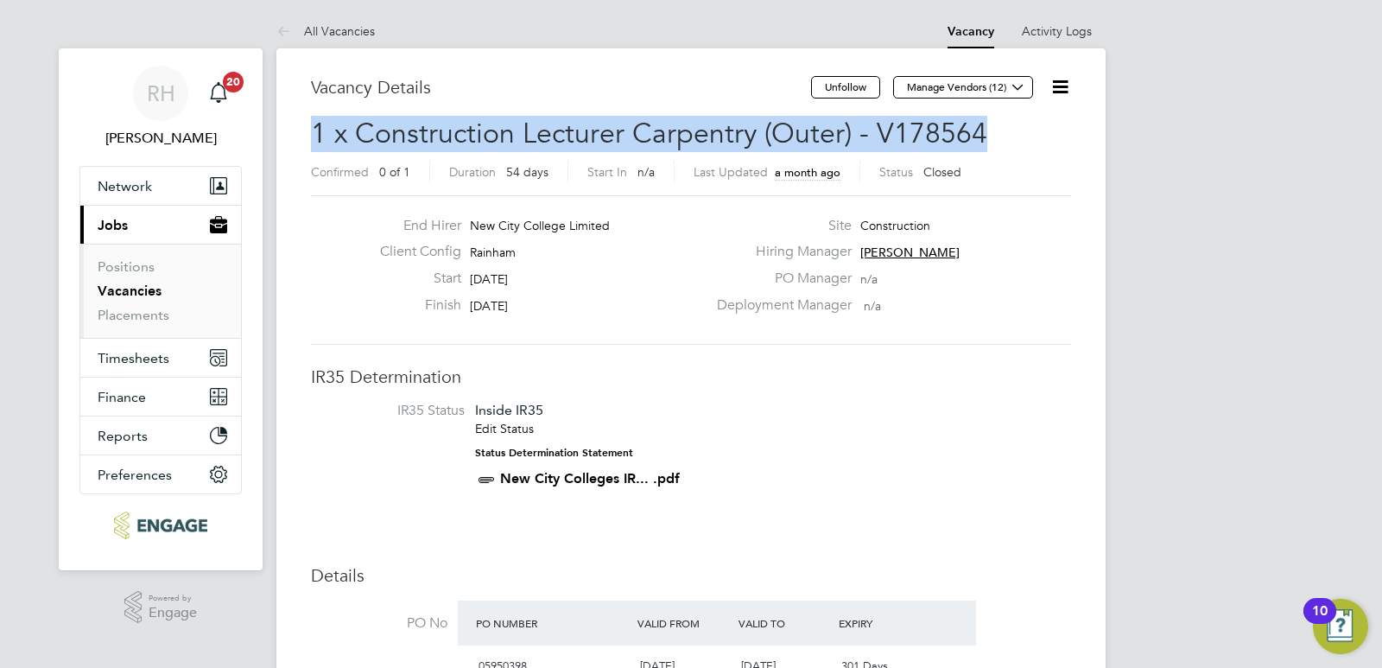
drag, startPoint x: 896, startPoint y: 140, endPoint x: 304, endPoint y: 142, distance: 592.4
copy span "1 x Construction Lecturer Carpentry (Outer) - V178564"
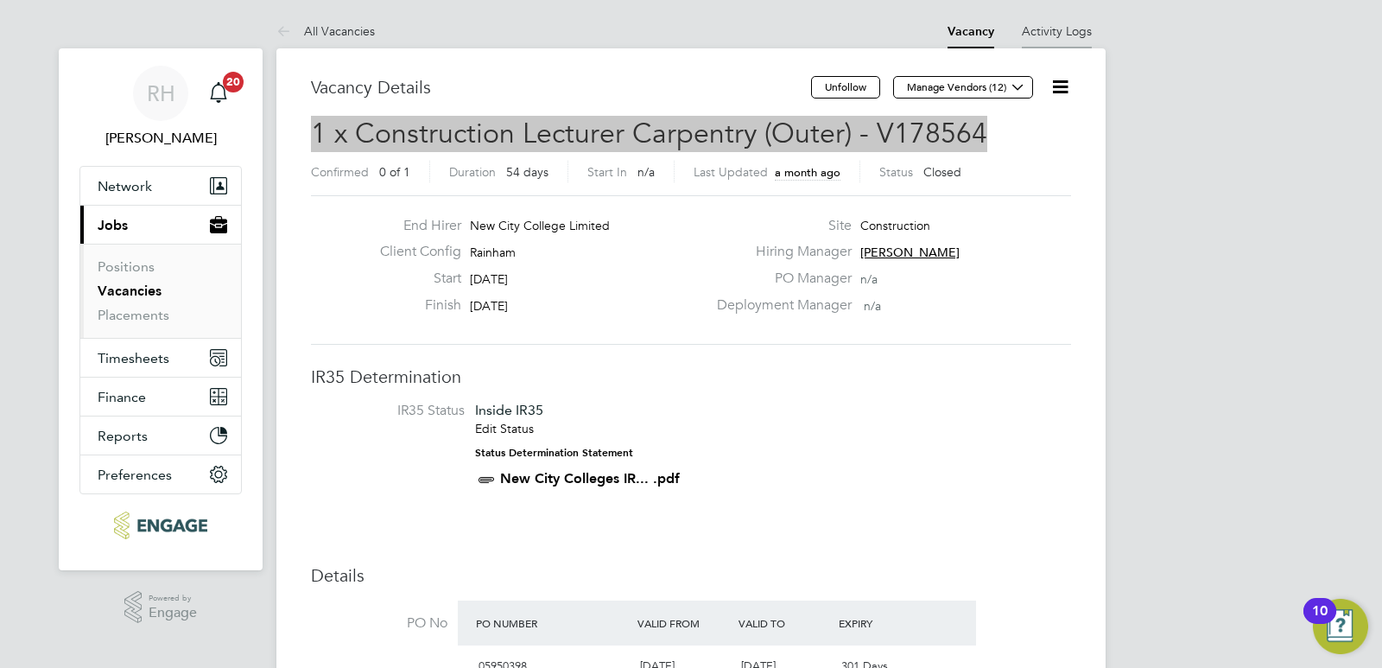
click at [1062, 35] on link "Activity Logs" at bounding box center [1057, 31] width 70 height 16
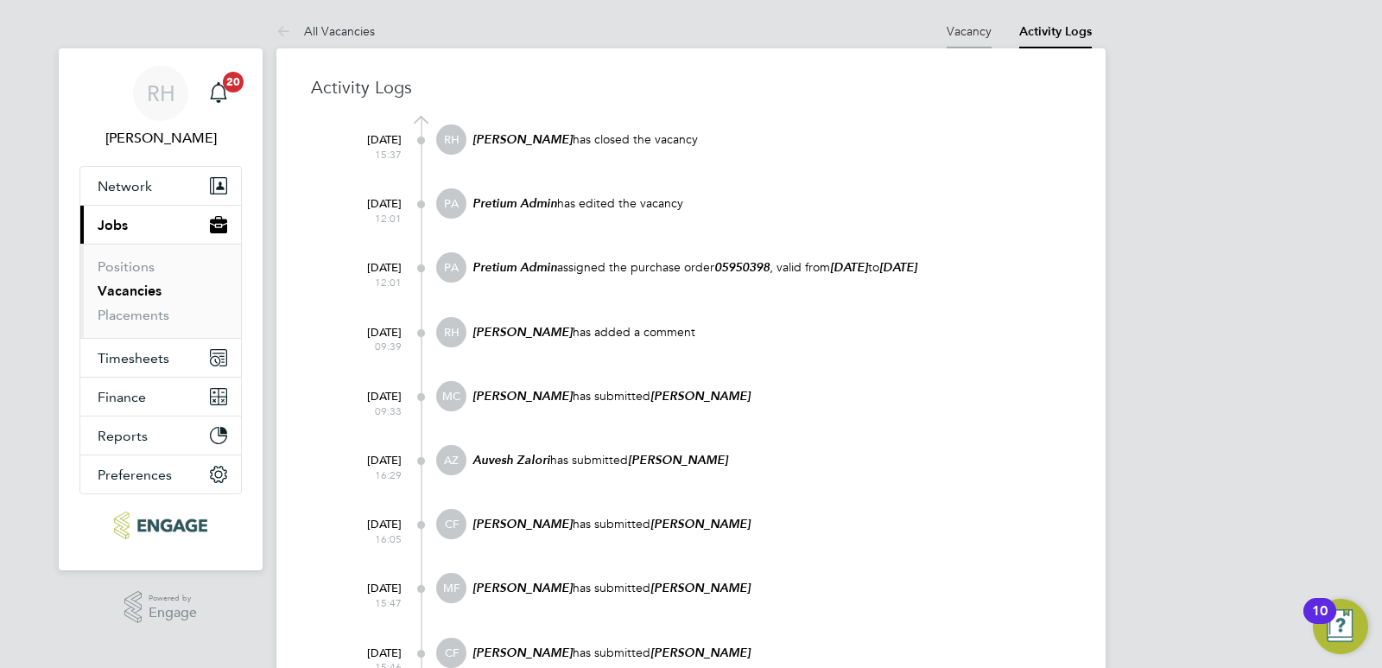
click at [969, 32] on link "Vacancy" at bounding box center [968, 31] width 45 height 16
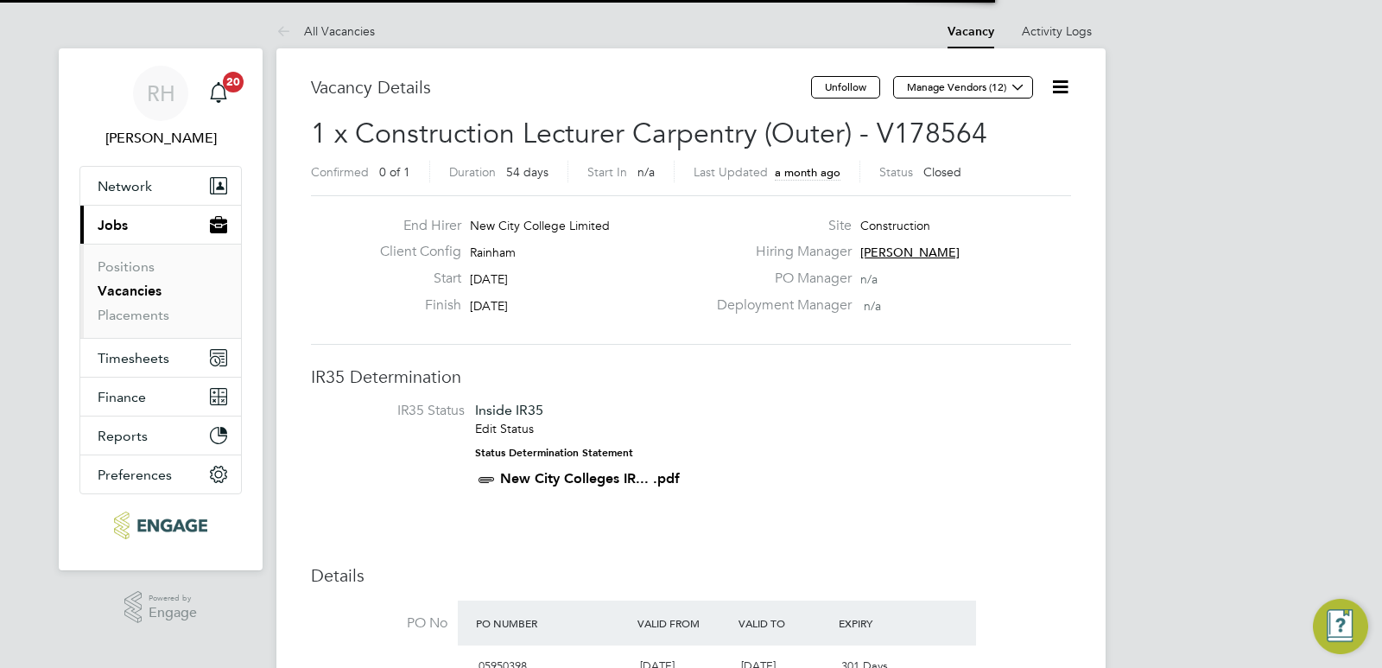
scroll to position [29, 162]
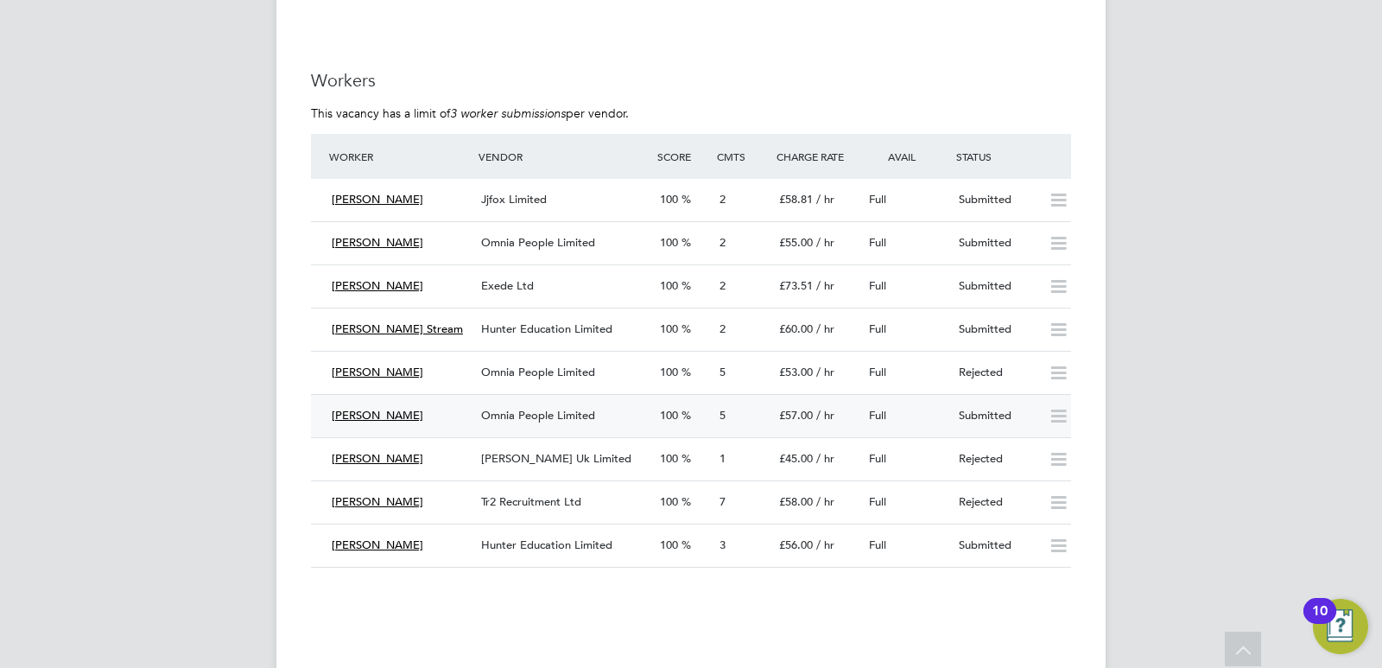
click at [552, 409] on span "Omnia People Limited" at bounding box center [538, 415] width 114 height 15
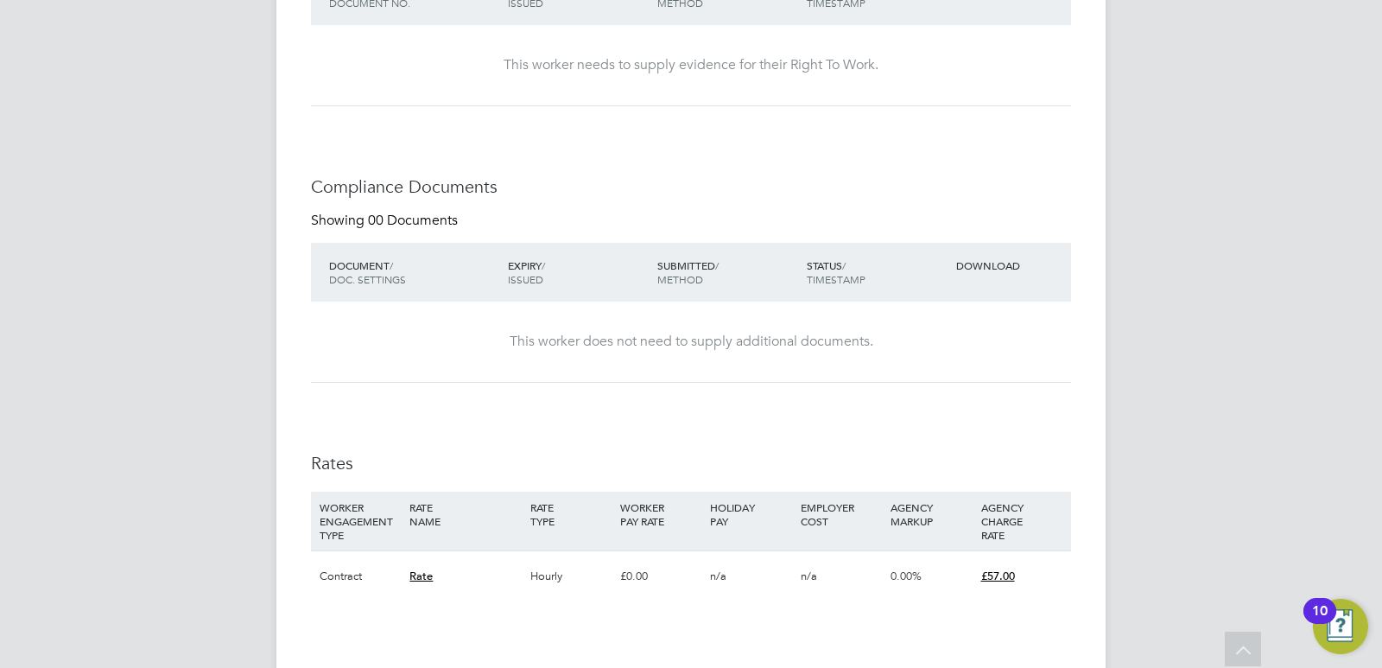
scroll to position [737, 0]
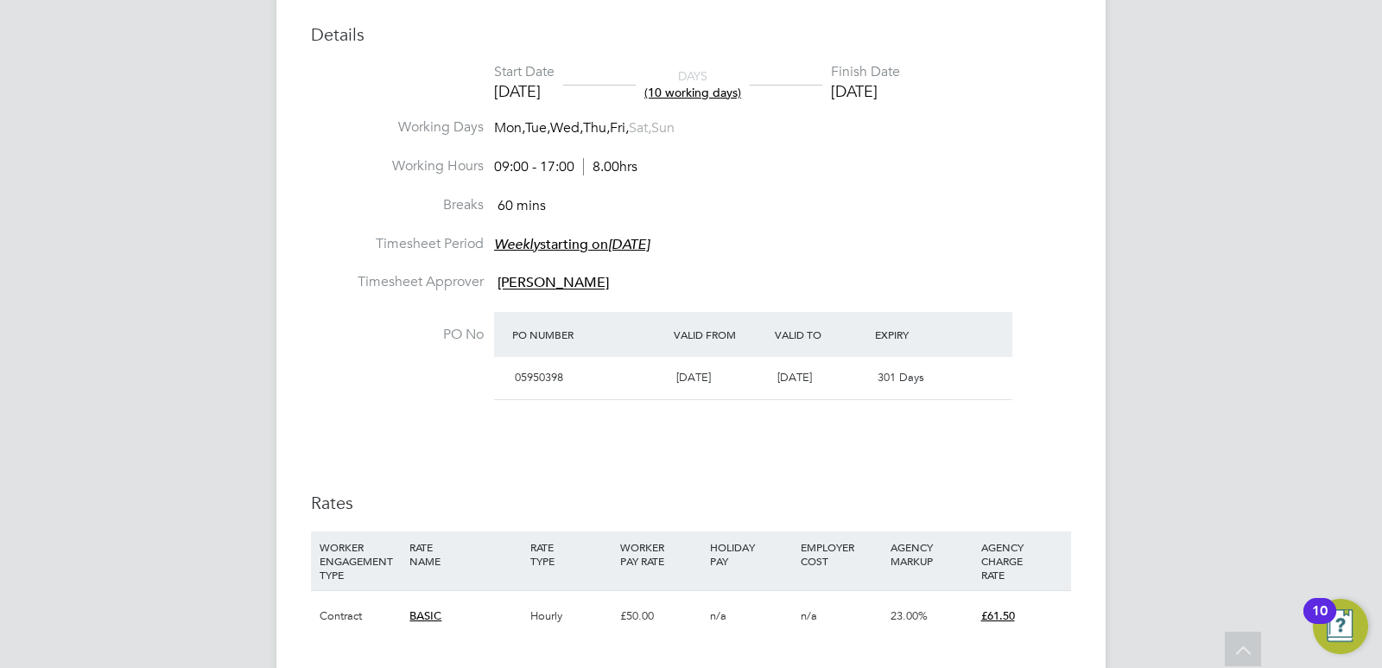
scroll to position [777, 0]
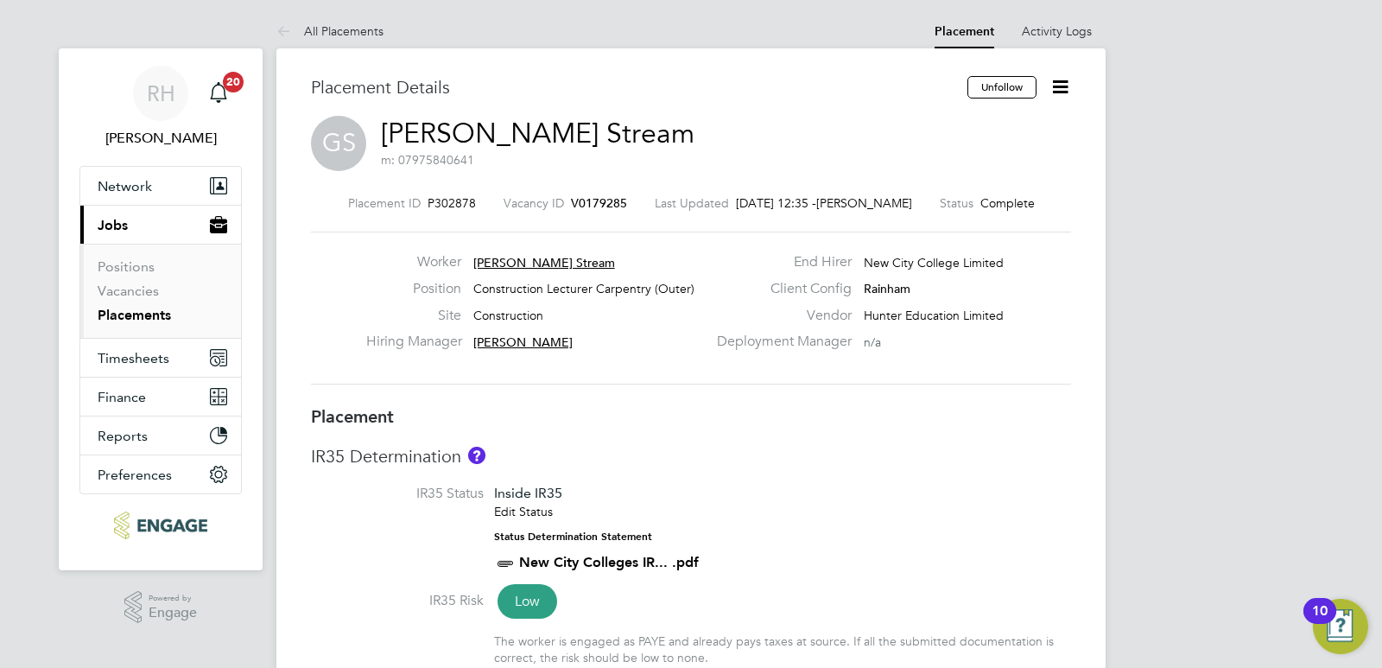
click at [579, 203] on span "V0179285" at bounding box center [599, 203] width 56 height 16
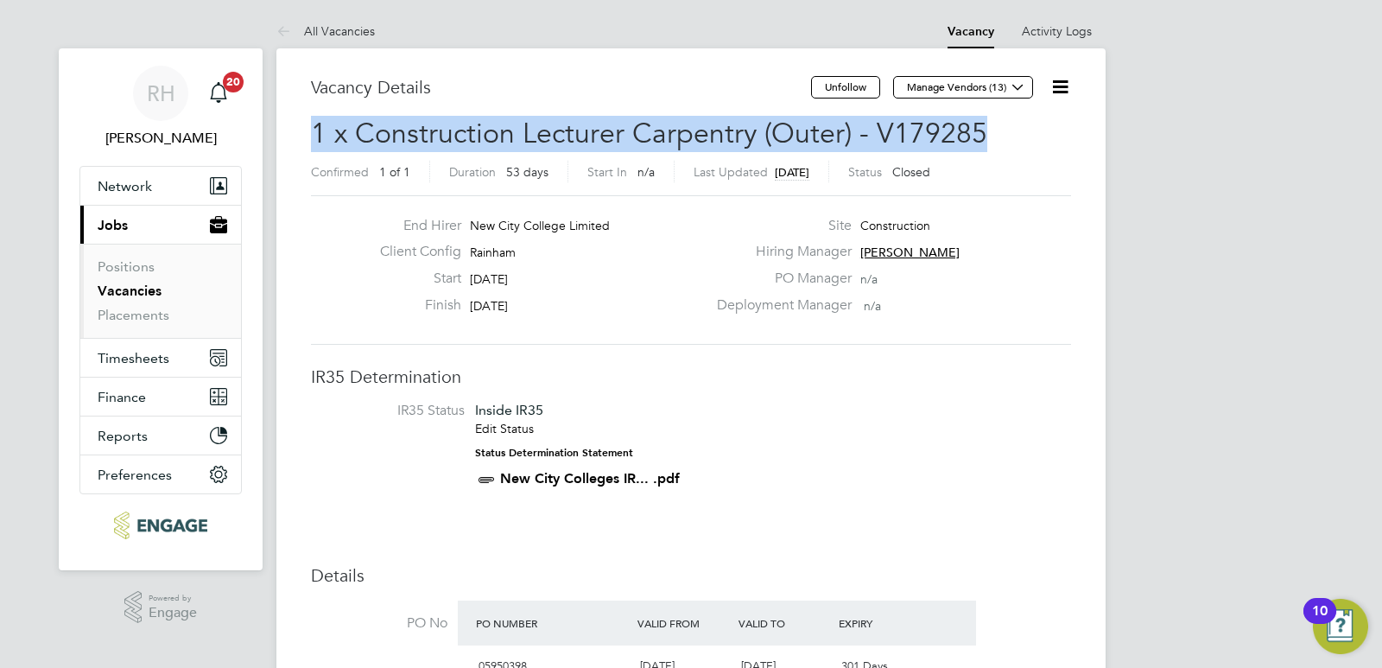
drag, startPoint x: 1021, startPoint y: 136, endPoint x: 313, endPoint y: 138, distance: 708.1
click at [313, 138] on h2 "1 x Construction Lecturer Carpentry (Outer) - V179285 Confirmed 1 of 1 Duration…" at bounding box center [691, 152] width 760 height 73
copy span "1 x Construction Lecturer Carpentry (Outer) - V179285"
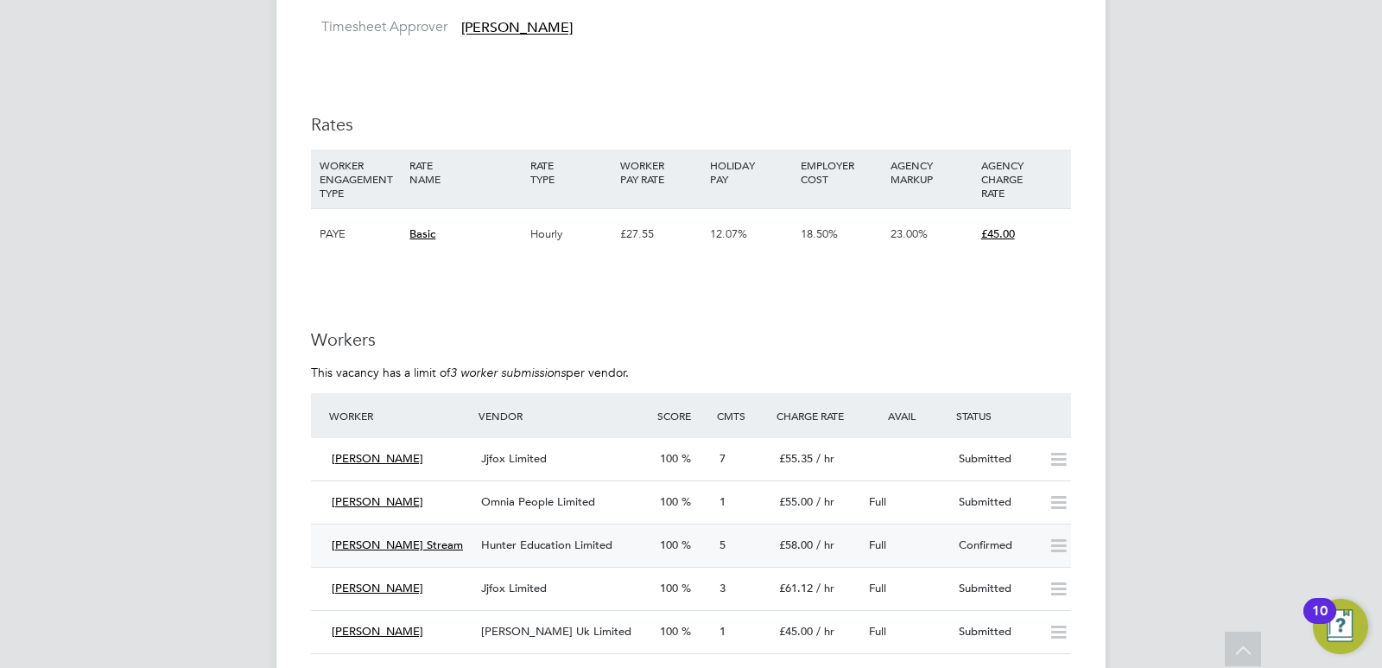
click at [533, 538] on span "Hunter Education Limited" at bounding box center [546, 544] width 131 height 15
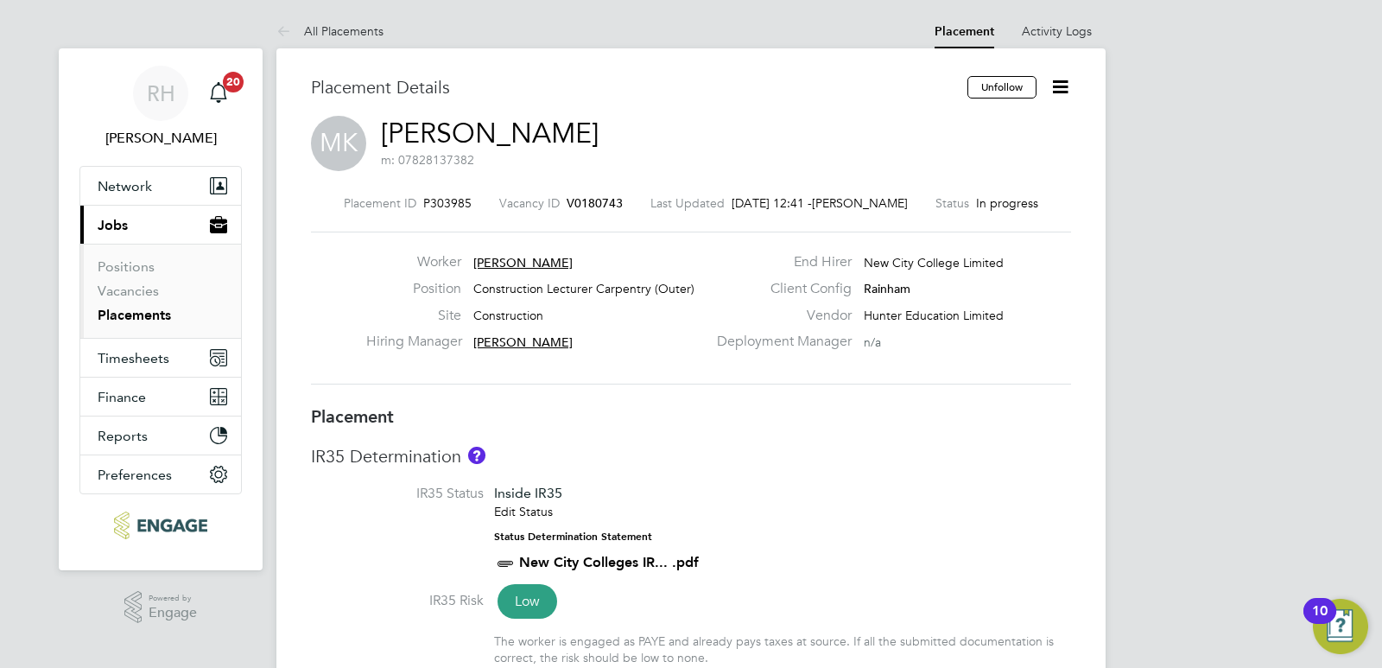
click at [661, 389] on div "Placement ID P303985 Vacancy ID V0180743 Last Updated [DATE] 12:41 - [PERSON_NA…" at bounding box center [691, 289] width 760 height 231
click at [578, 205] on span "V0180743" at bounding box center [594, 203] width 56 height 16
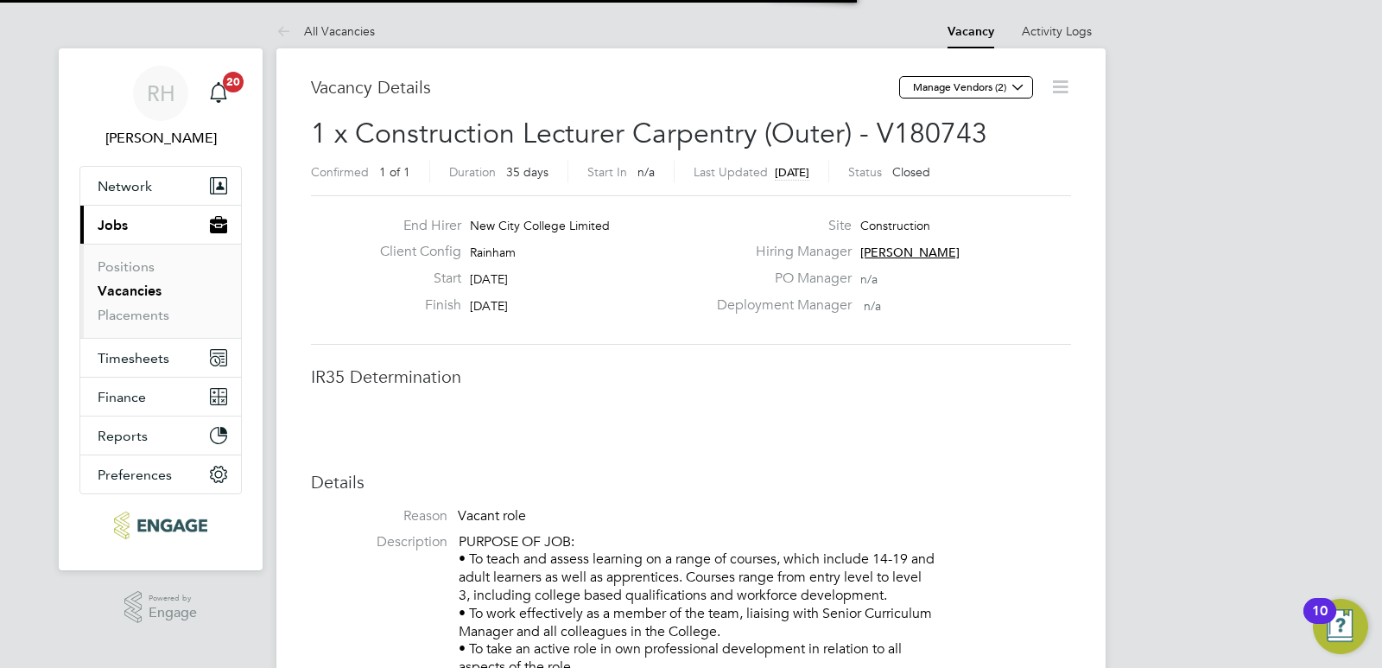
scroll to position [9, 9]
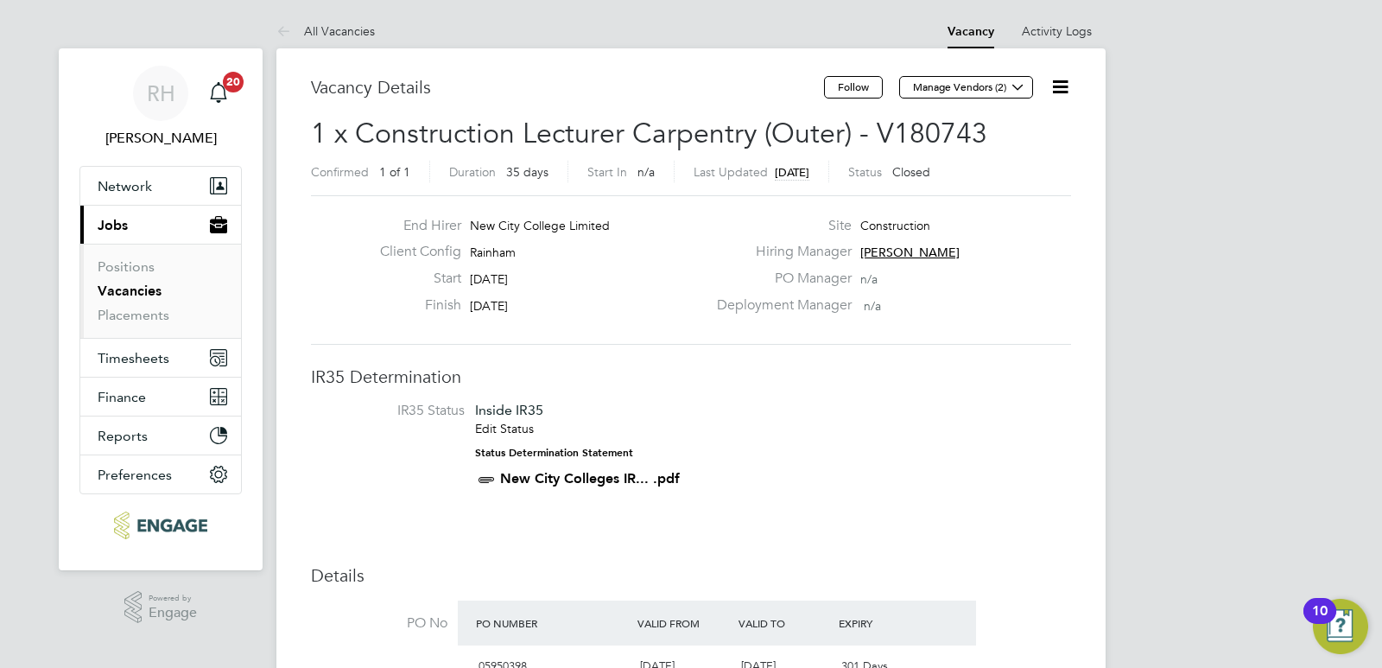
click at [970, 141] on span "1 x Construction Lecturer Carpentry (Outer) - V180743" at bounding box center [649, 134] width 676 height 34
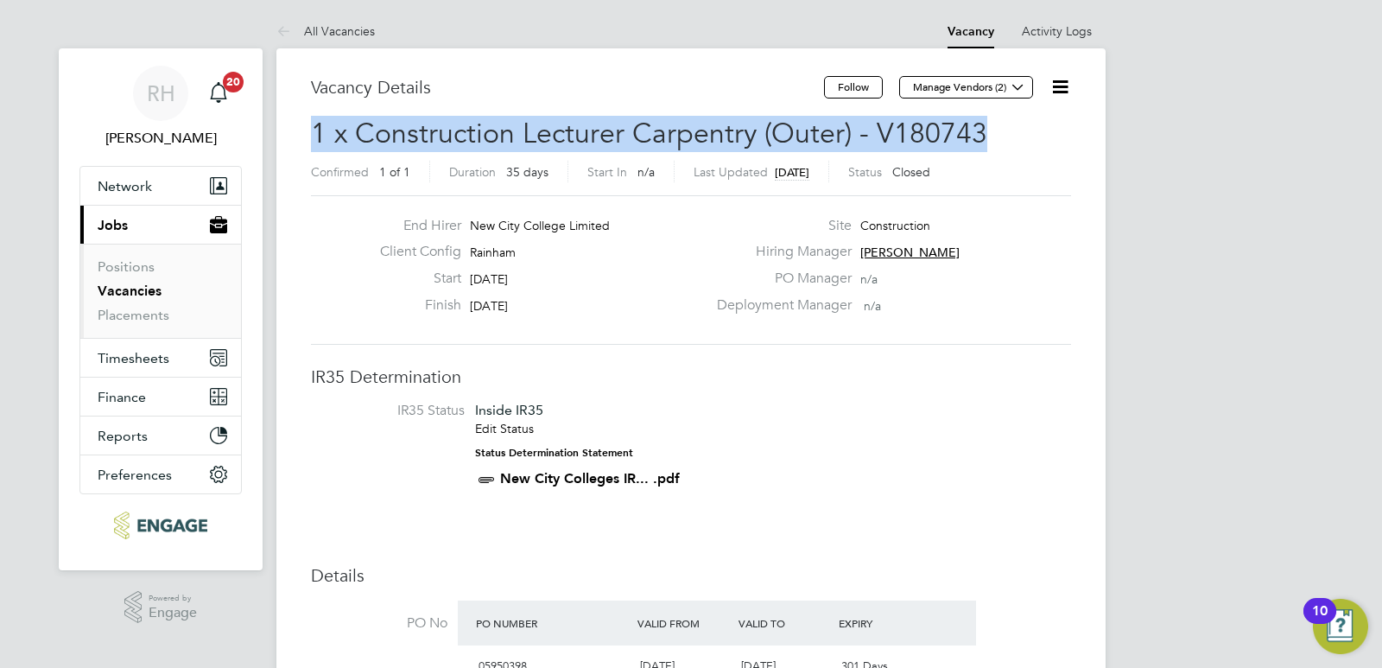
drag, startPoint x: 990, startPoint y: 136, endPoint x: 301, endPoint y: 136, distance: 689.1
copy span "1 x Construction Lecturer Carpentry (Outer) - V180743"
